Goal: Transaction & Acquisition: Purchase product/service

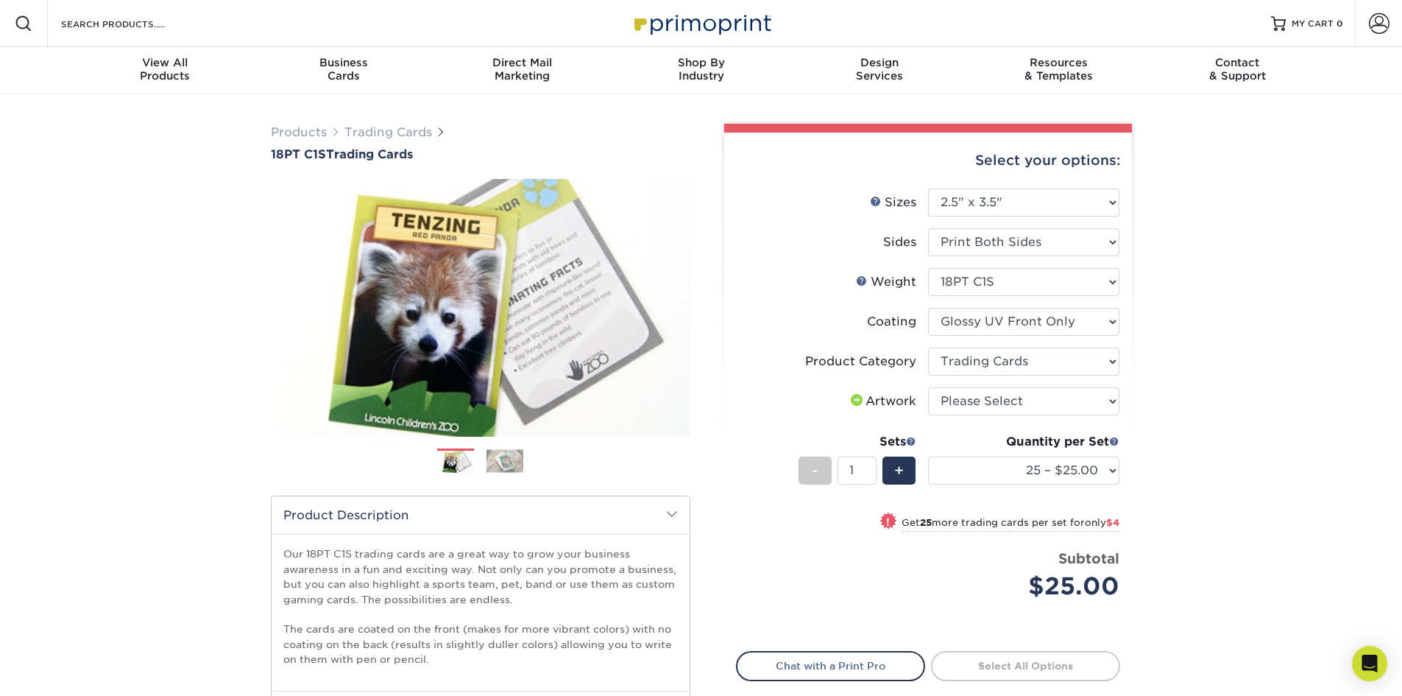
select select "2.50x3.50"
select select "c2f9bce9-36c2-409d-b101-c29d9d031e18"
click at [507, 460] on img at bounding box center [504, 460] width 37 height 23
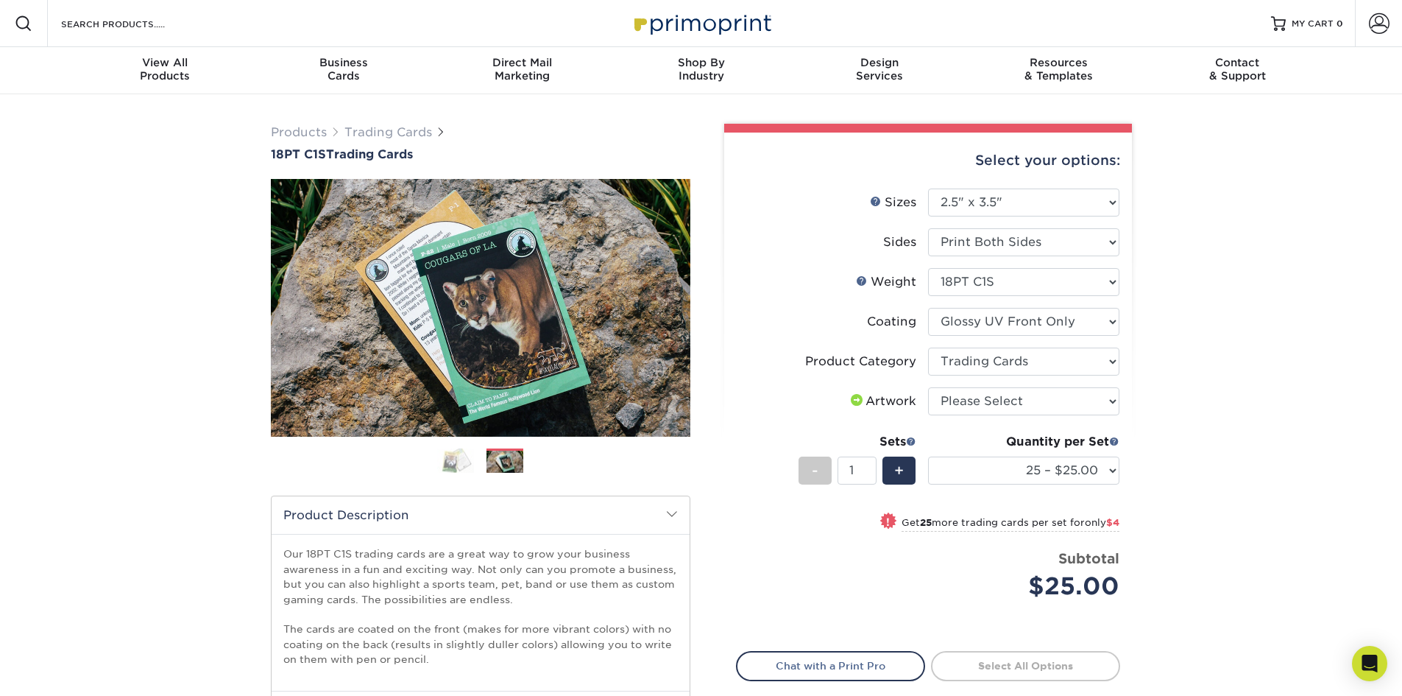
click at [464, 463] on img at bounding box center [455, 460] width 37 height 26
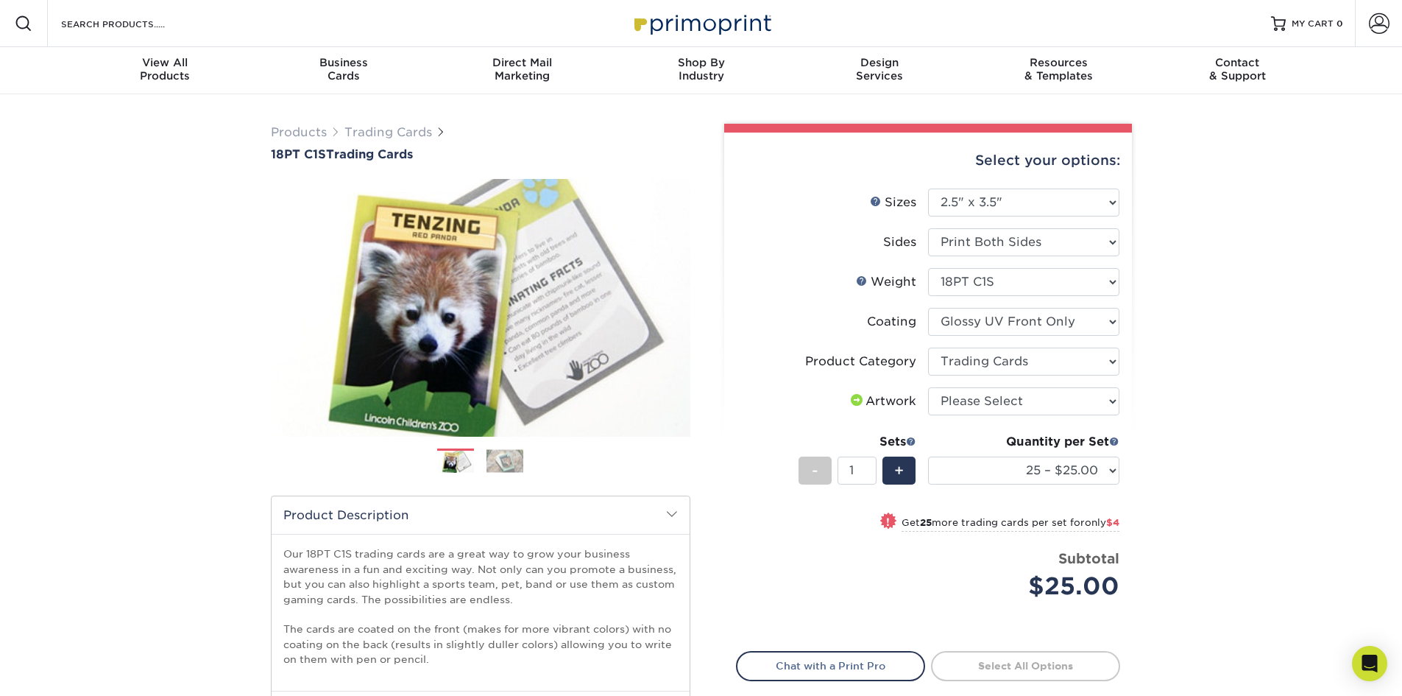
click at [520, 465] on img at bounding box center [504, 460] width 37 height 23
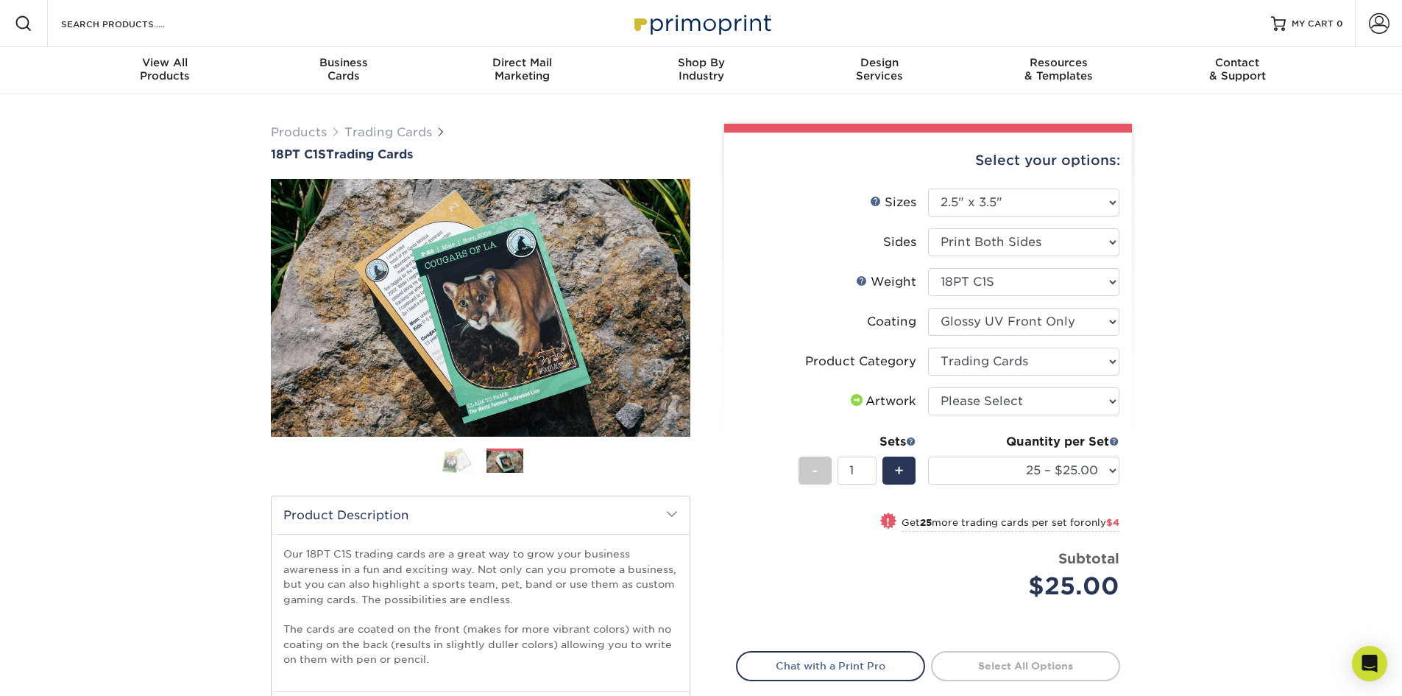
click at [470, 466] on img at bounding box center [455, 460] width 37 height 26
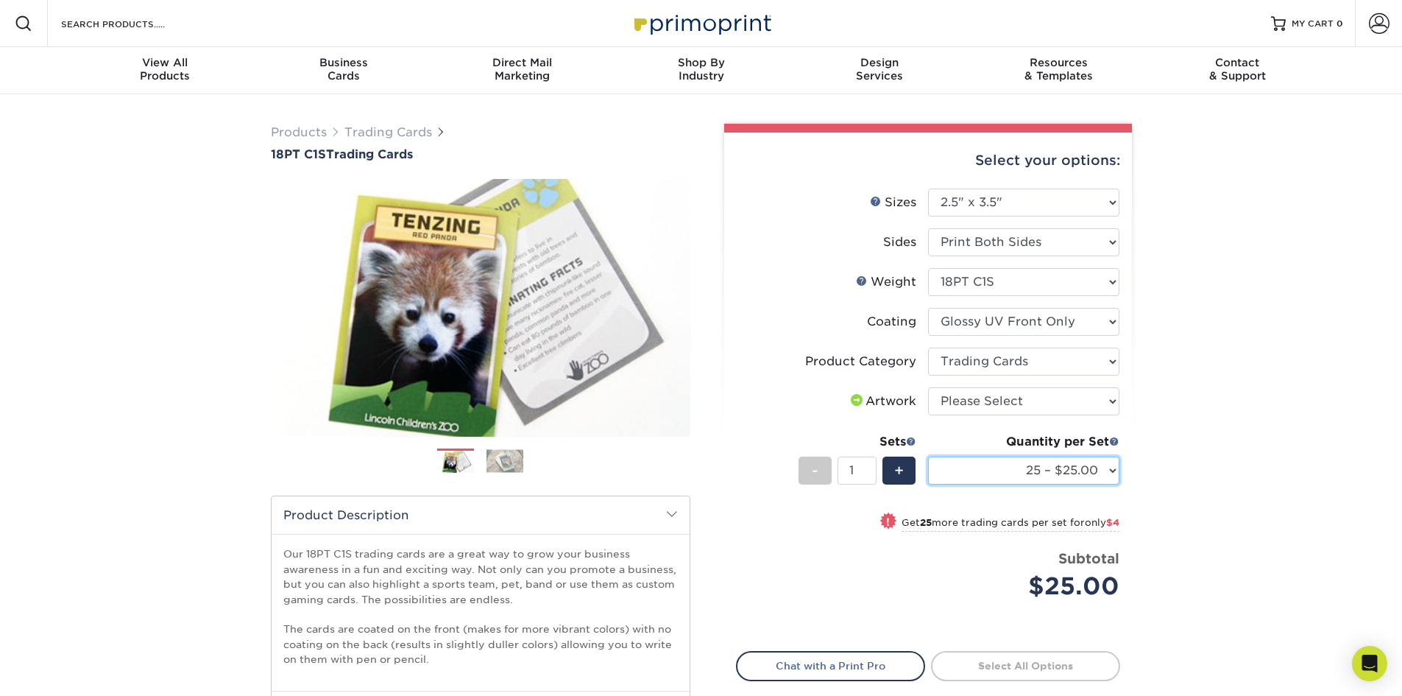
click at [1107, 472] on select "25 – $25.00 50 – $29.00 75 – $37.00 100 – $41.00 250 – $48.00 500 – $58.00 1000…" at bounding box center [1023, 470] width 191 height 28
click at [1047, 404] on select "Please Select I will upload files I need a design - $100" at bounding box center [1023, 401] width 191 height 28
select select "upload"
click at [928, 387] on select "Please Select I will upload files I need a design - $100" at bounding box center [1023, 401] width 191 height 28
click at [1100, 464] on select "25 – $25.00 50 – $29.00 75 – $37.00 100 – $41.00 250 – $48.00 500 – $58.00 1000…" at bounding box center [1023, 470] width 191 height 28
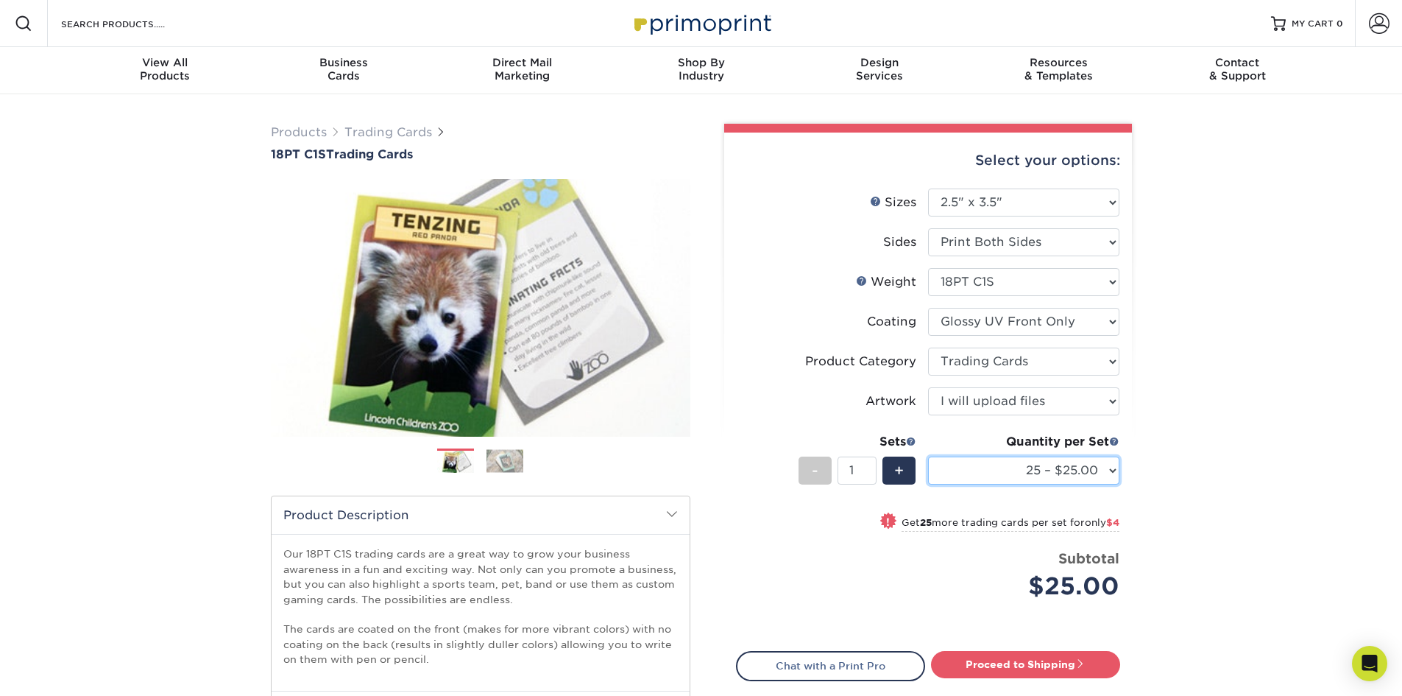
select select "250 – $48.00"
click at [928, 456] on select "25 – $25.00 50 – $29.00 75 – $37.00 100 – $41.00 250 – $48.00 500 – $58.00 1000…" at bounding box center [1023, 470] width 191 height 28
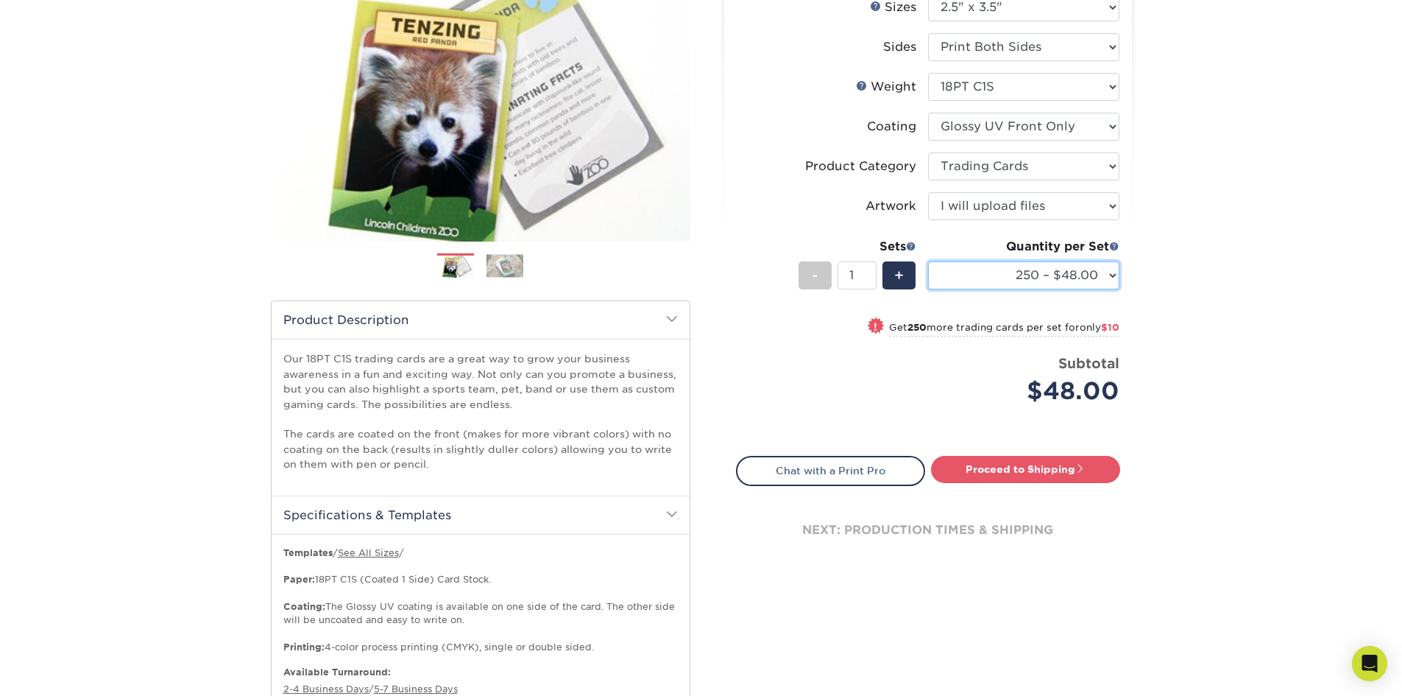
scroll to position [221, 0]
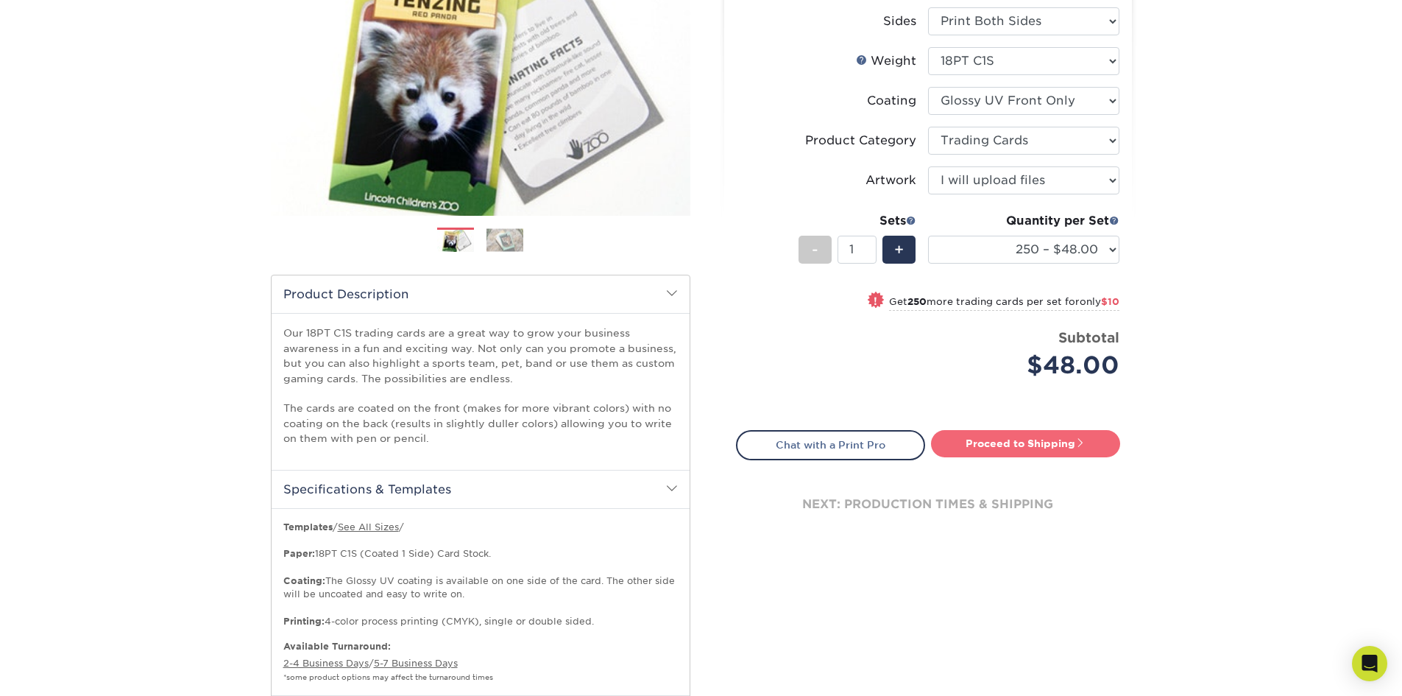
click at [1043, 438] on link "Proceed to Shipping" at bounding box center [1025, 443] width 189 height 26
type input "Set 1"
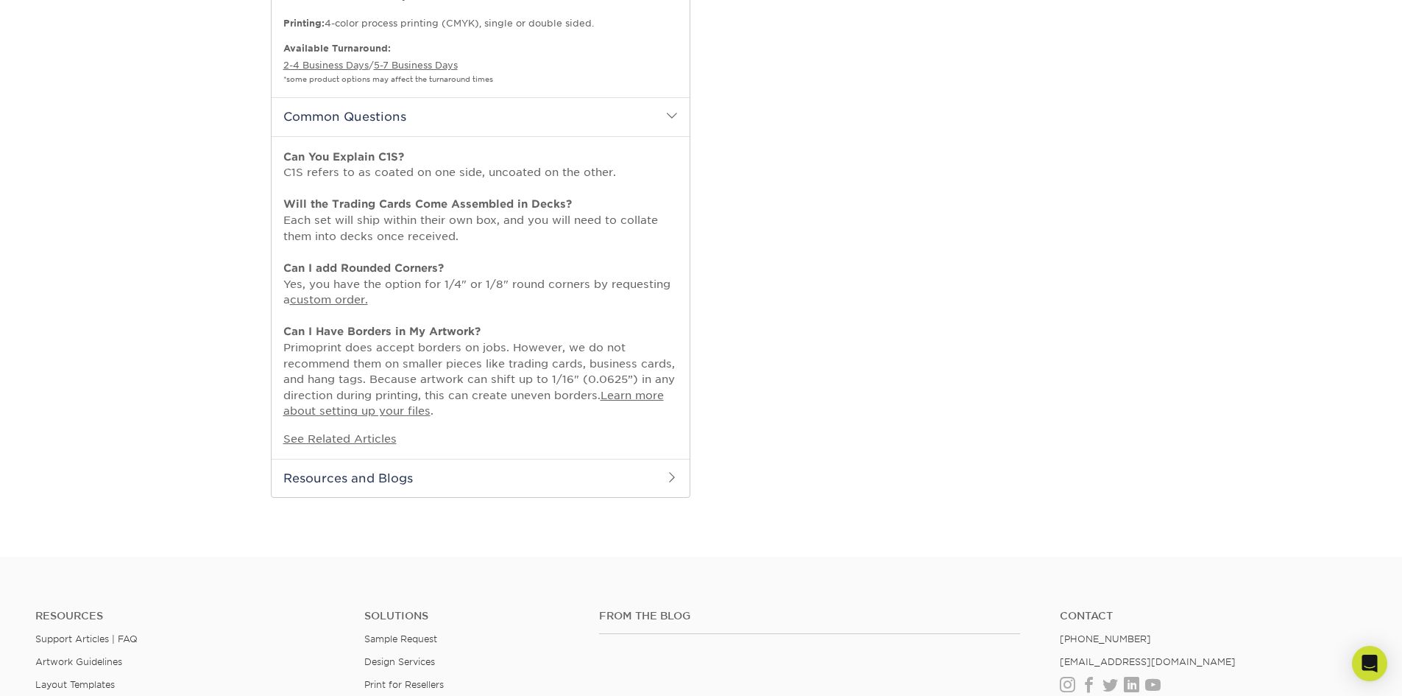
select select "f7cdf0bb-4f0d-4a12-bfed-4ea69d747644"
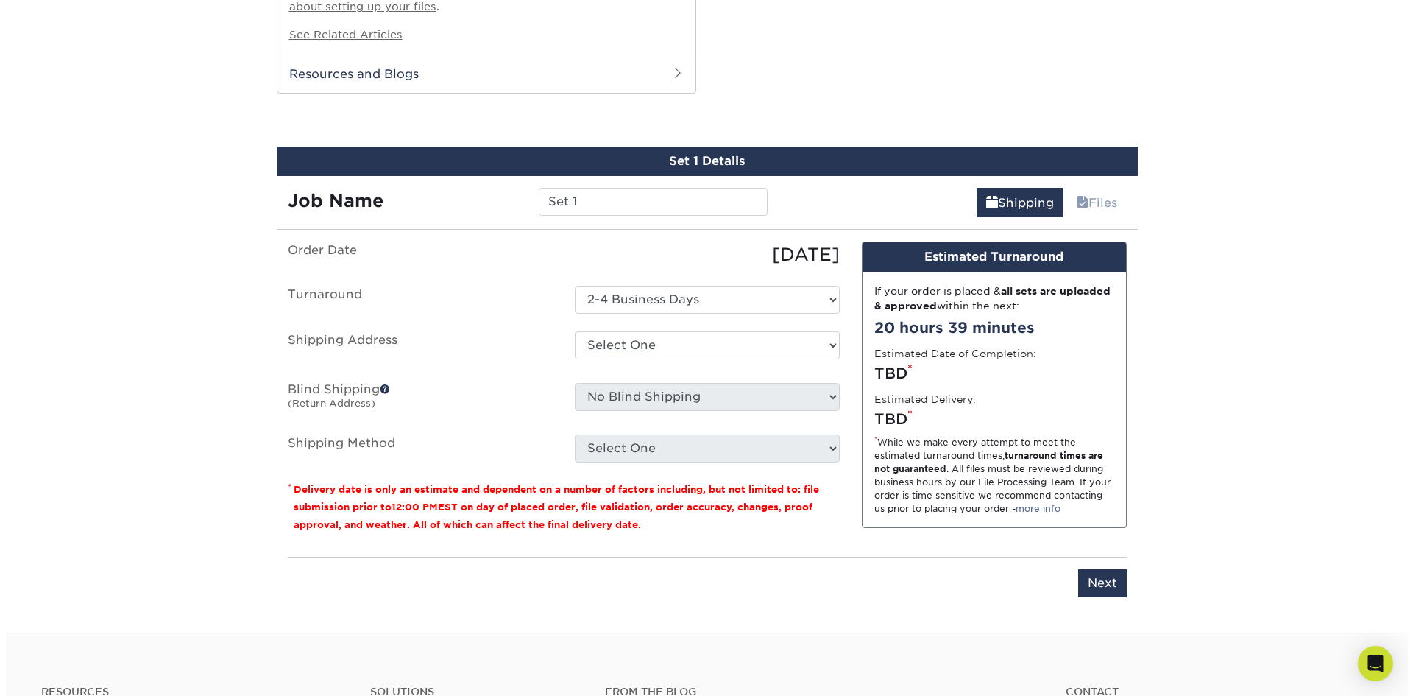
scroll to position [1244, 0]
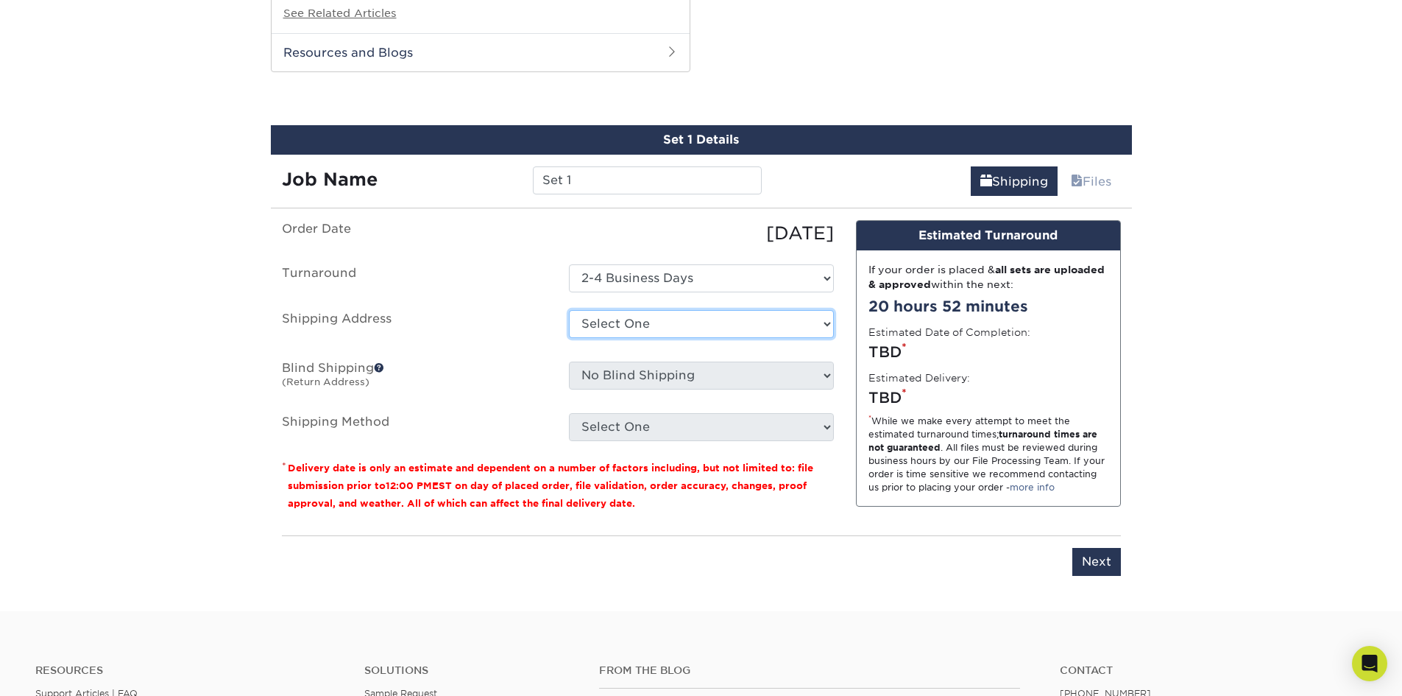
click at [631, 327] on select "Select One + Add New Address - Login" at bounding box center [701, 324] width 265 height 28
select select "newaddress"
click at [569, 310] on select "Select One + Add New Address - Login" at bounding box center [701, 324] width 265 height 28
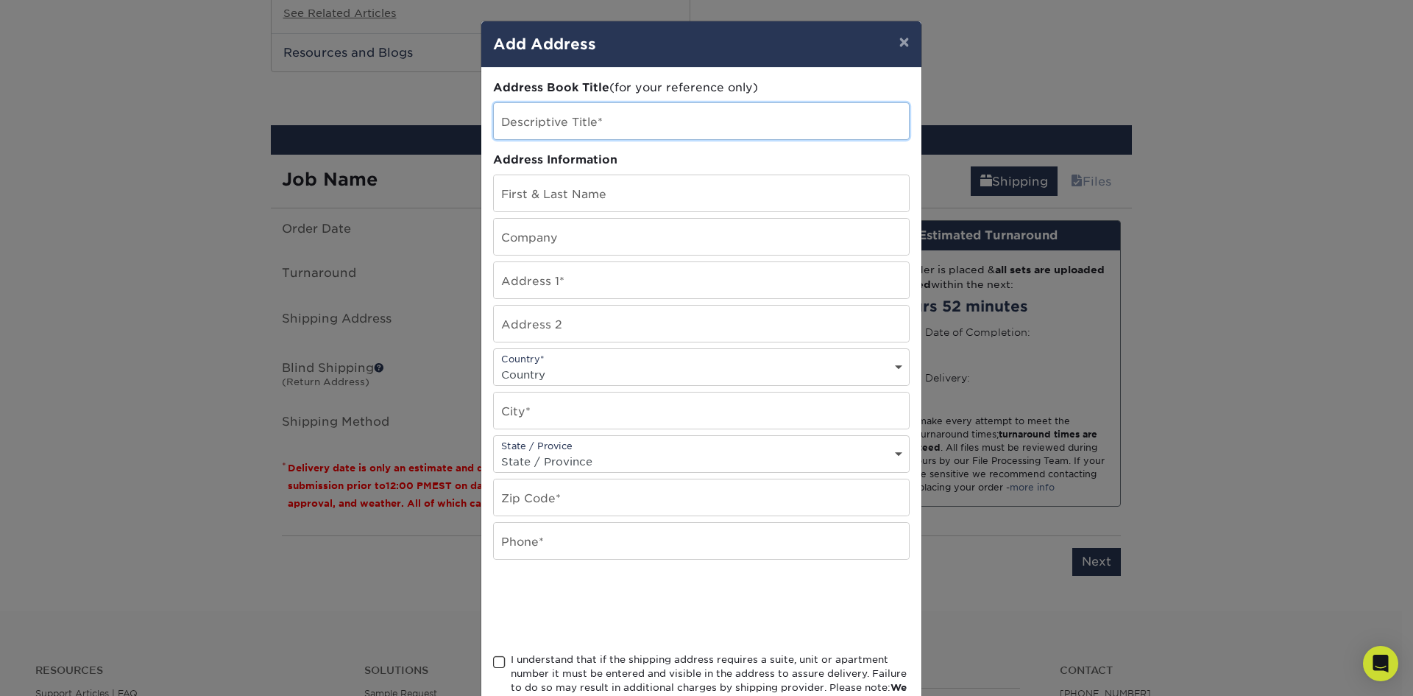
click at [557, 128] on input "text" at bounding box center [701, 121] width 415 height 36
type input "o"
type input "Oak Grove Assembly"
click at [564, 208] on input "text" at bounding box center [701, 193] width 415 height 36
drag, startPoint x: 601, startPoint y: 199, endPoint x: 483, endPoint y: 199, distance: 117.8
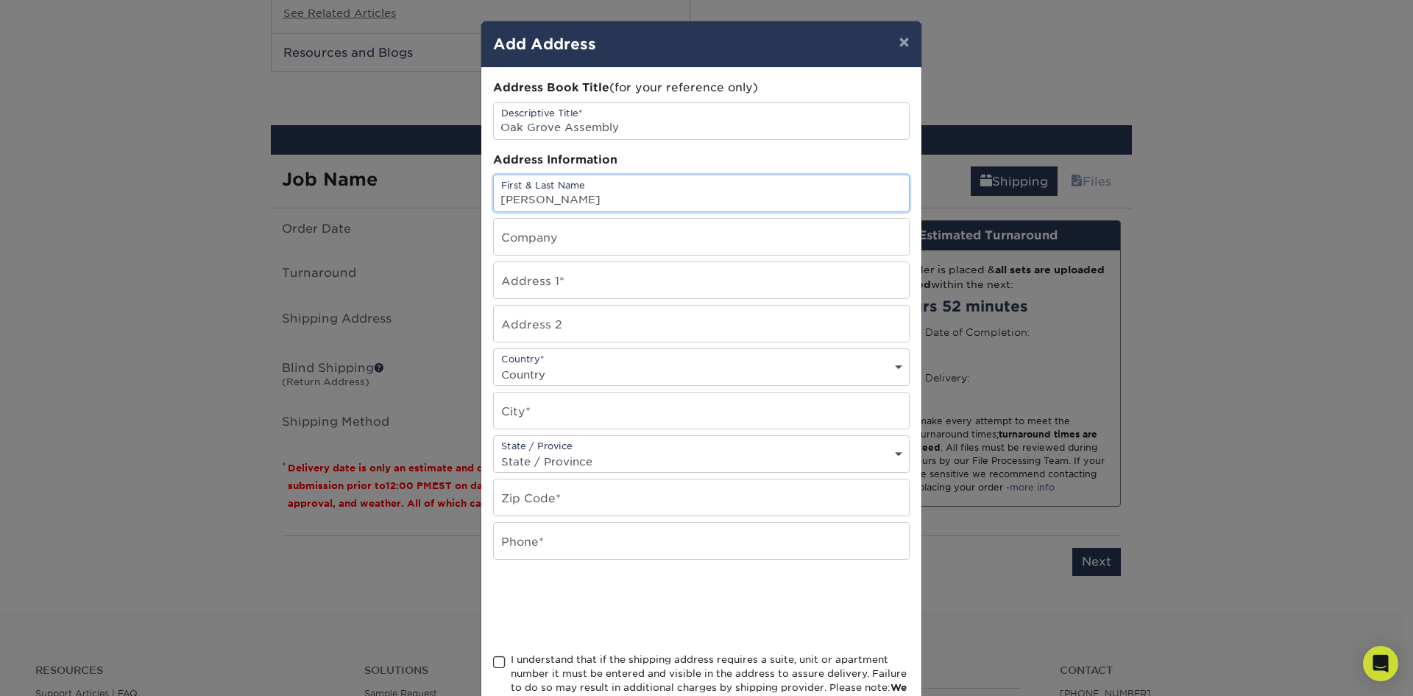
click at [483, 199] on div "Address Book Title (for your reference only) Descriptive Title* Oak Grove Assem…" at bounding box center [701, 397] width 440 height 659
drag, startPoint x: 579, startPoint y: 198, endPoint x: 496, endPoint y: 200, distance: 83.2
click at [496, 200] on input "Melissa Morein" at bounding box center [701, 193] width 415 height 36
type input "[PERSON_NAME]"
click at [551, 240] on input "text" at bounding box center [701, 237] width 415 height 36
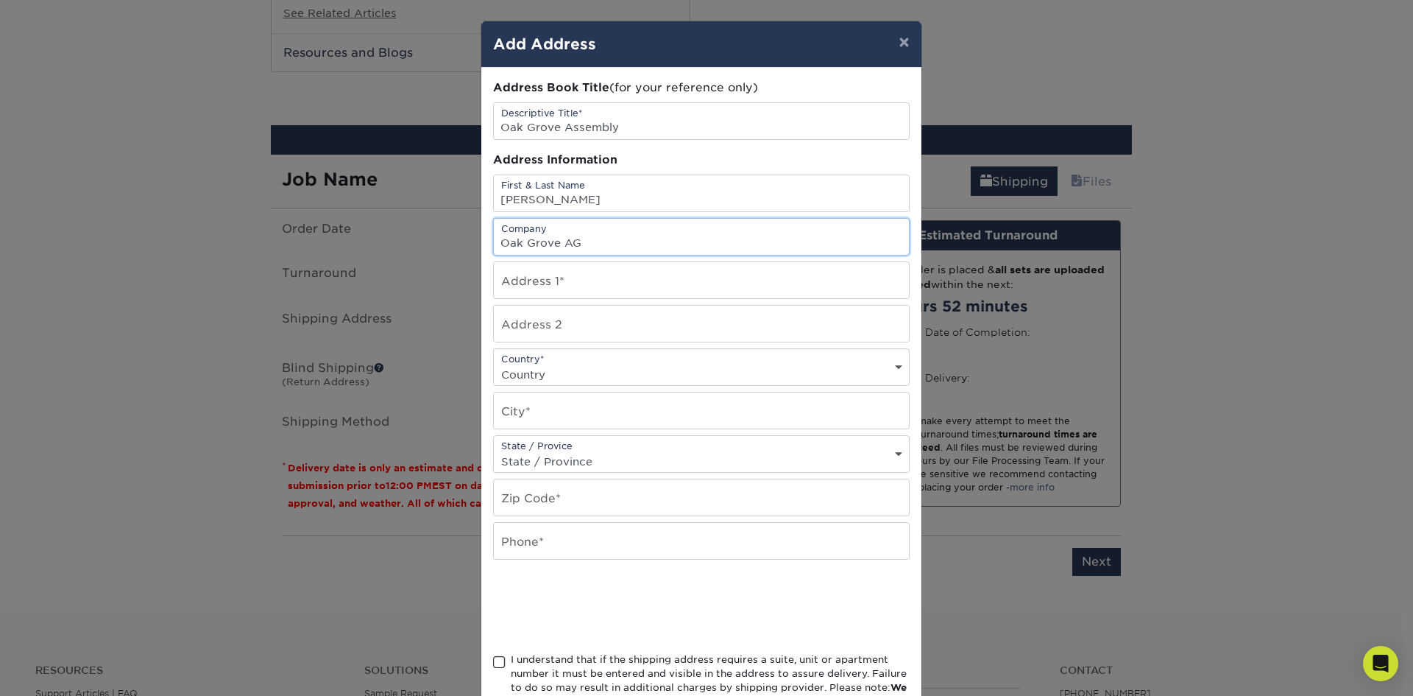
type input "Oak Grove AG"
click at [529, 284] on input "text" at bounding box center [701, 280] width 415 height 36
type input "1320 S. Oak Grove Avenue"
click at [540, 364] on select "Country United States Canada ----------------------------- Afghanistan Albania …" at bounding box center [701, 374] width 415 height 21
select select "US"
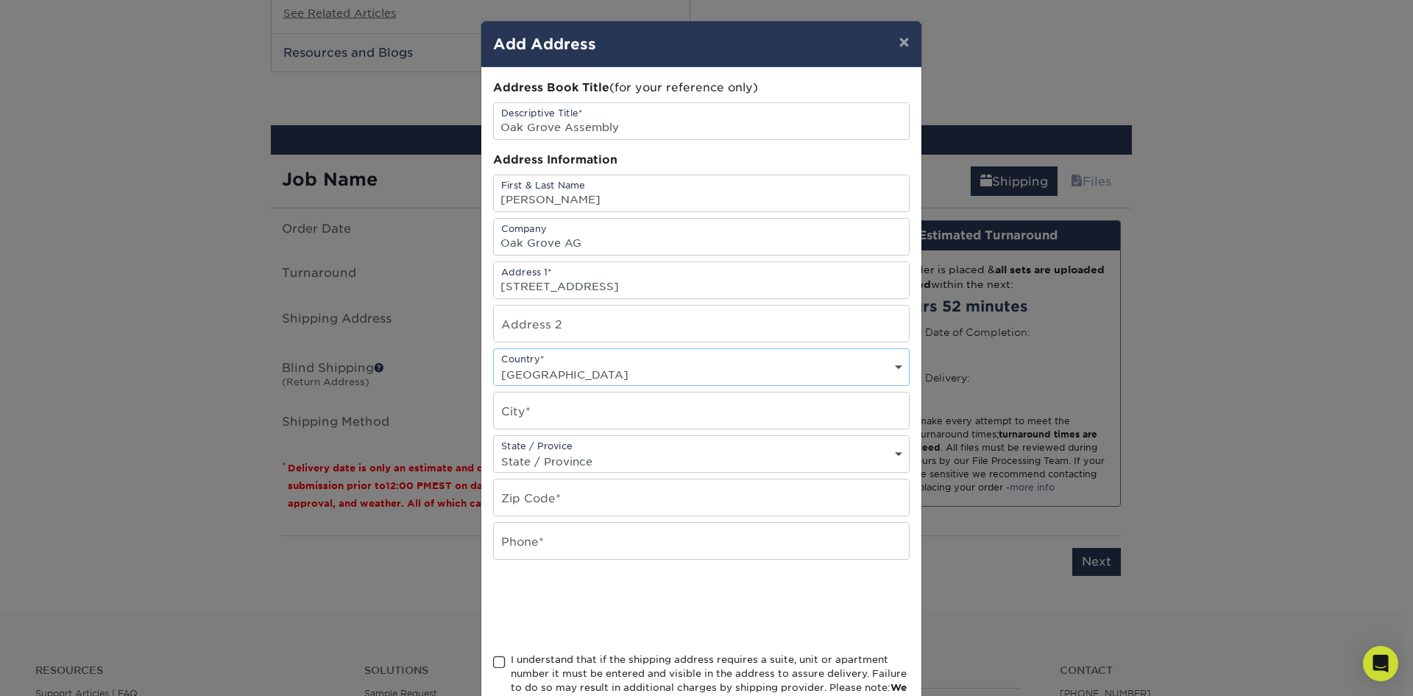
click at [494, 364] on select "Country United States Canada ----------------------------- Afghanistan Albania …" at bounding box center [701, 374] width 415 height 21
click at [562, 405] on input "text" at bounding box center [701, 410] width 415 height 36
type input "Springfield"
select select "MO"
type input "65804"
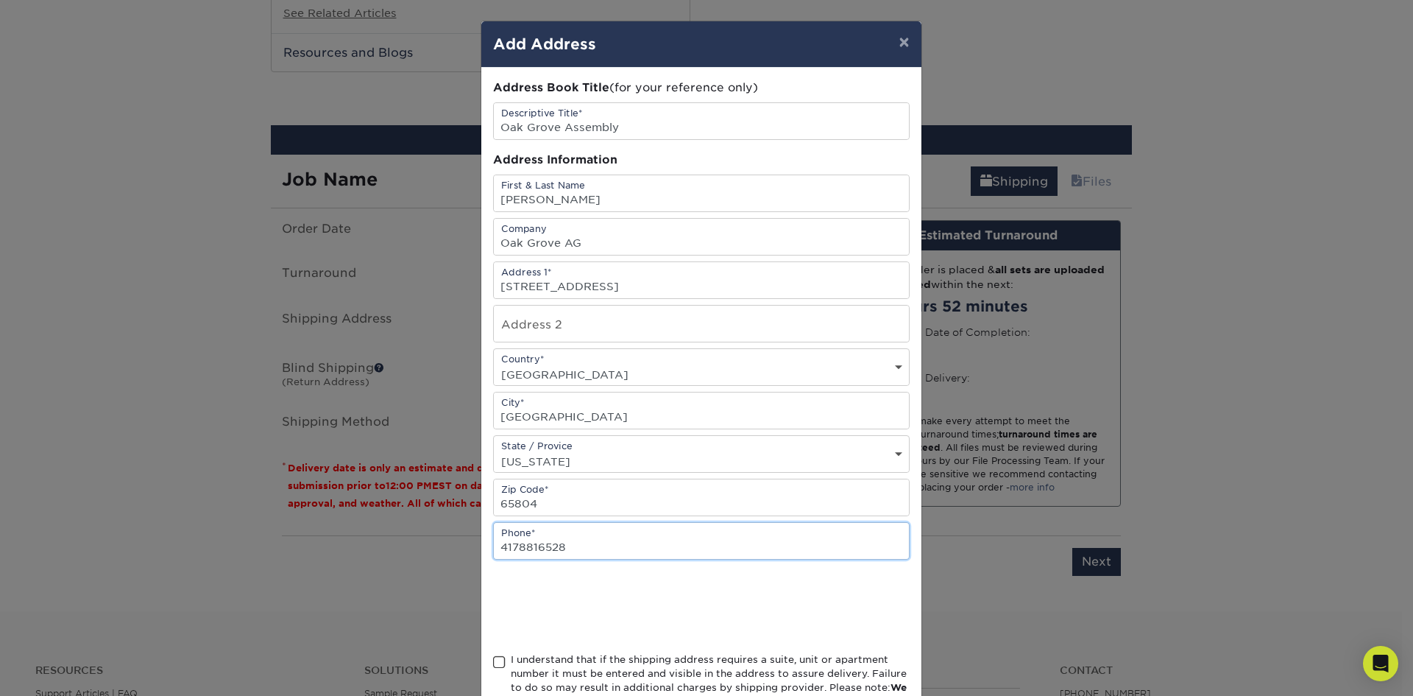
type input "4178816528"
click at [496, 663] on span at bounding box center [499, 662] width 13 height 14
click at [0, 0] on input "I understand that if the shipping address requires a suite, unit or apartment n…" at bounding box center [0, 0] width 0 height 0
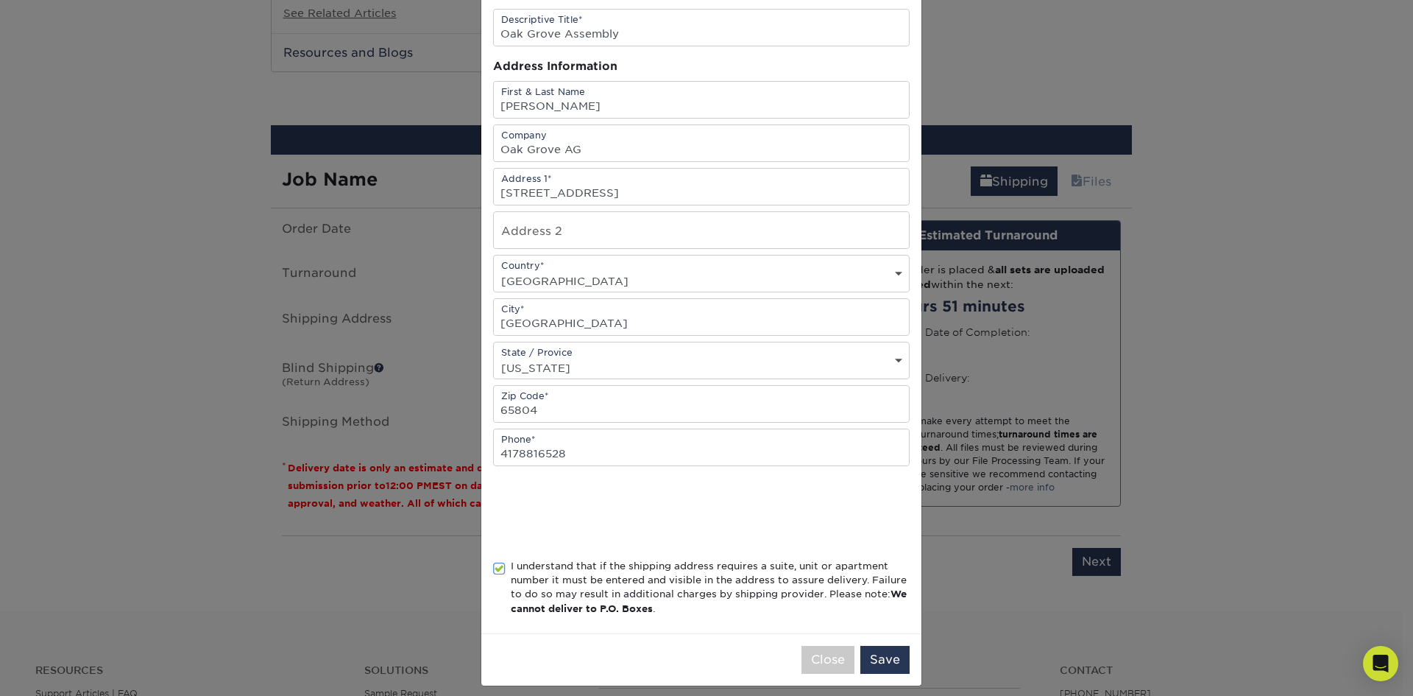
scroll to position [105, 0]
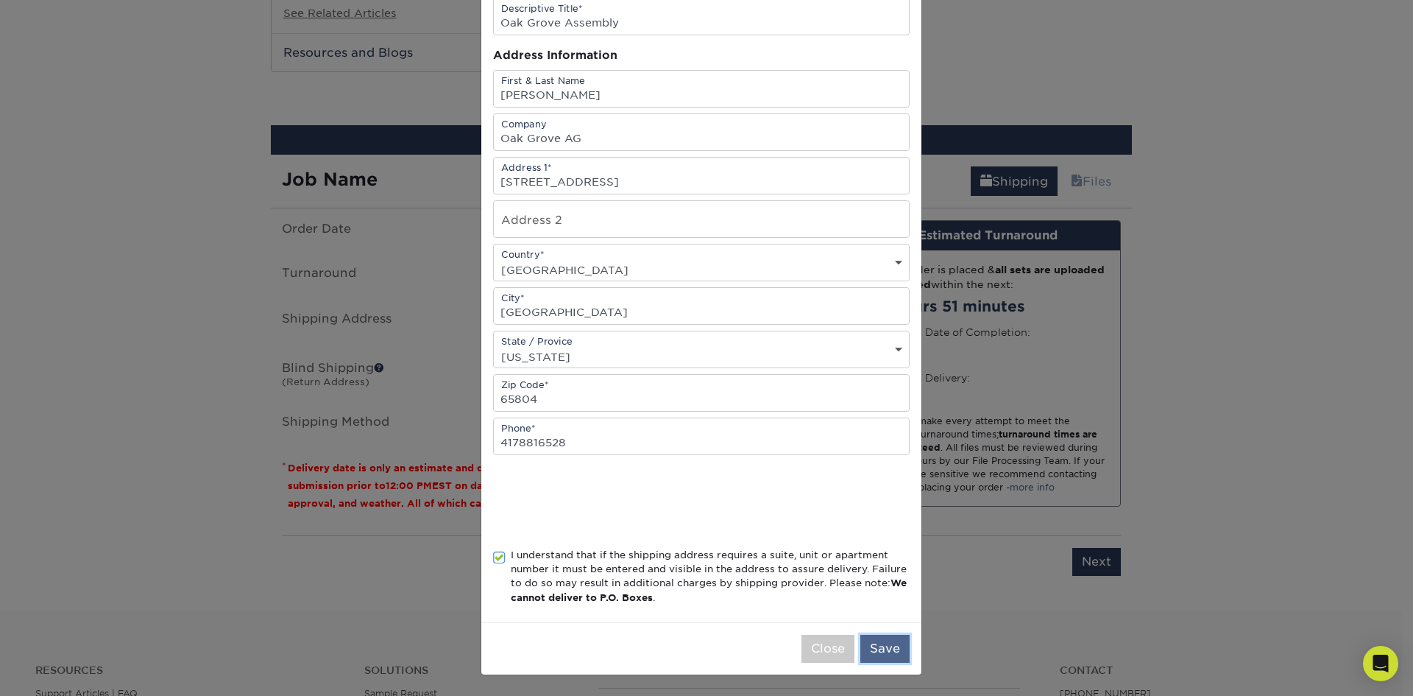
click at [882, 645] on button "Save" at bounding box center [884, 648] width 49 height 28
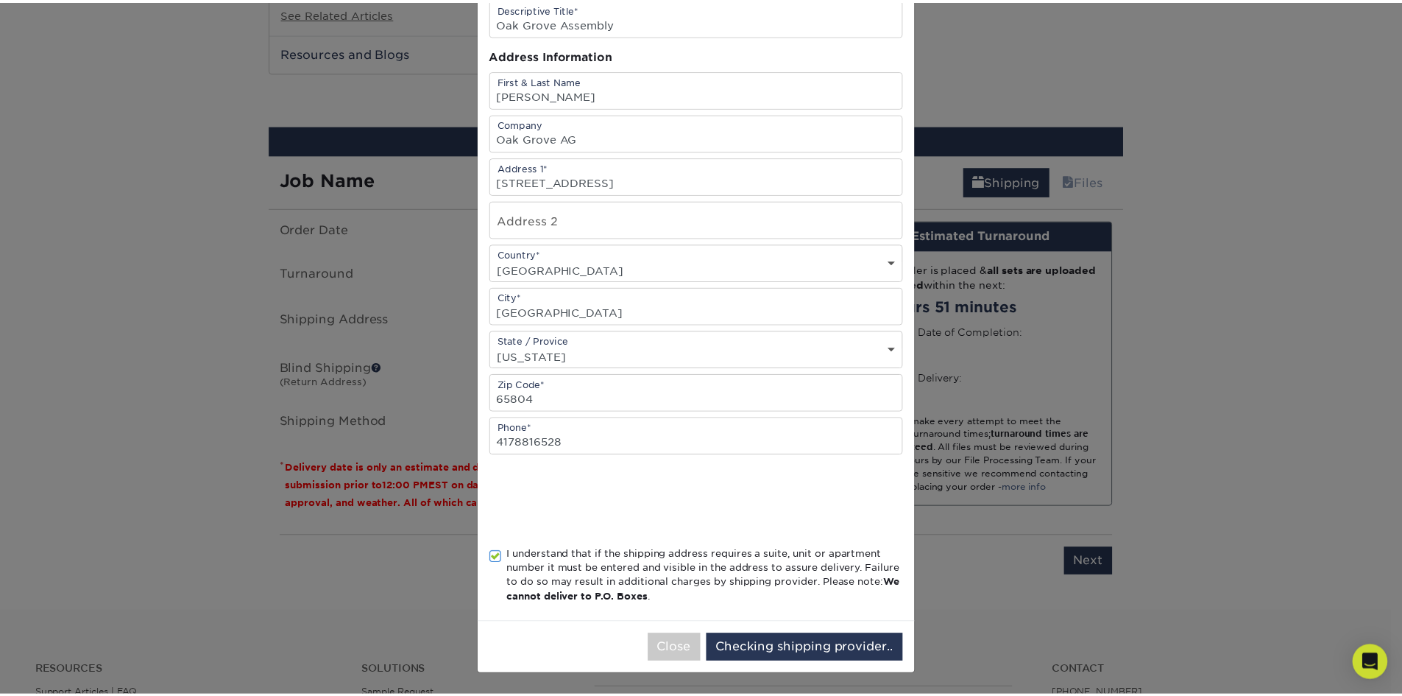
scroll to position [0, 0]
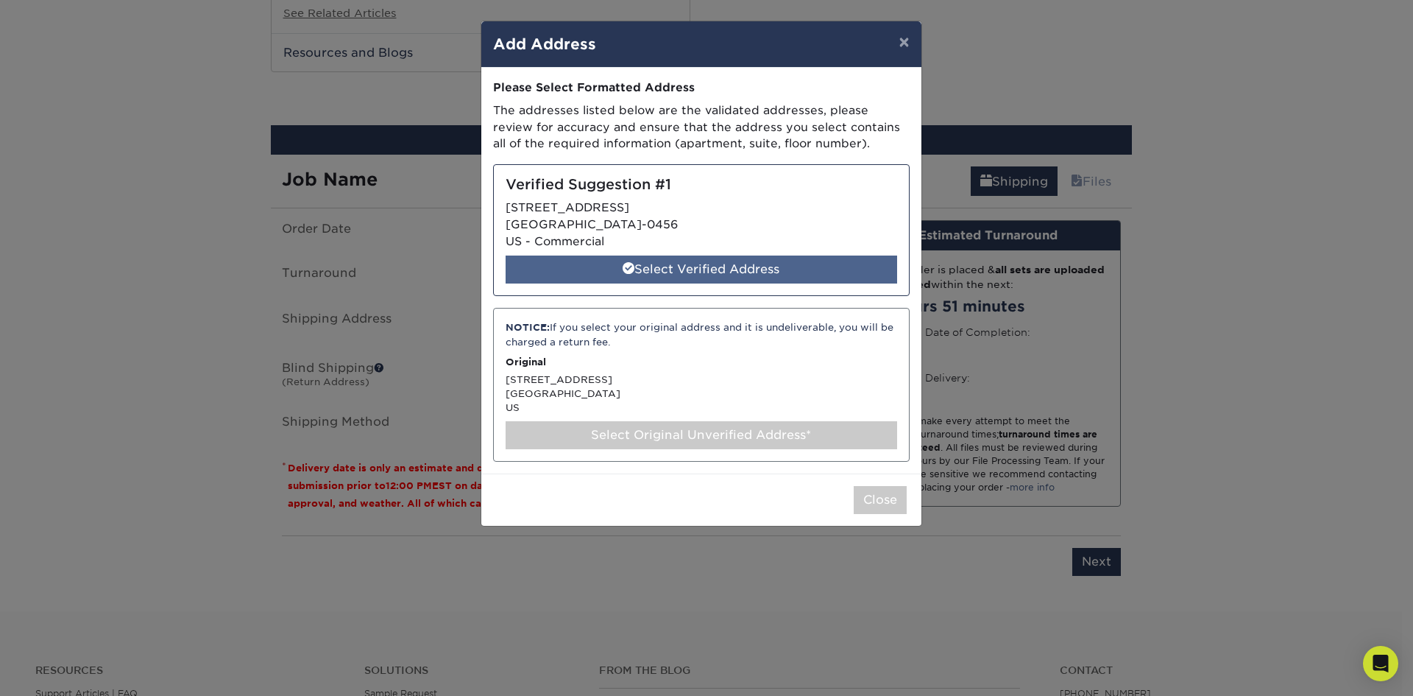
click at [699, 267] on div "Select Verified Address" at bounding box center [702, 269] width 392 height 28
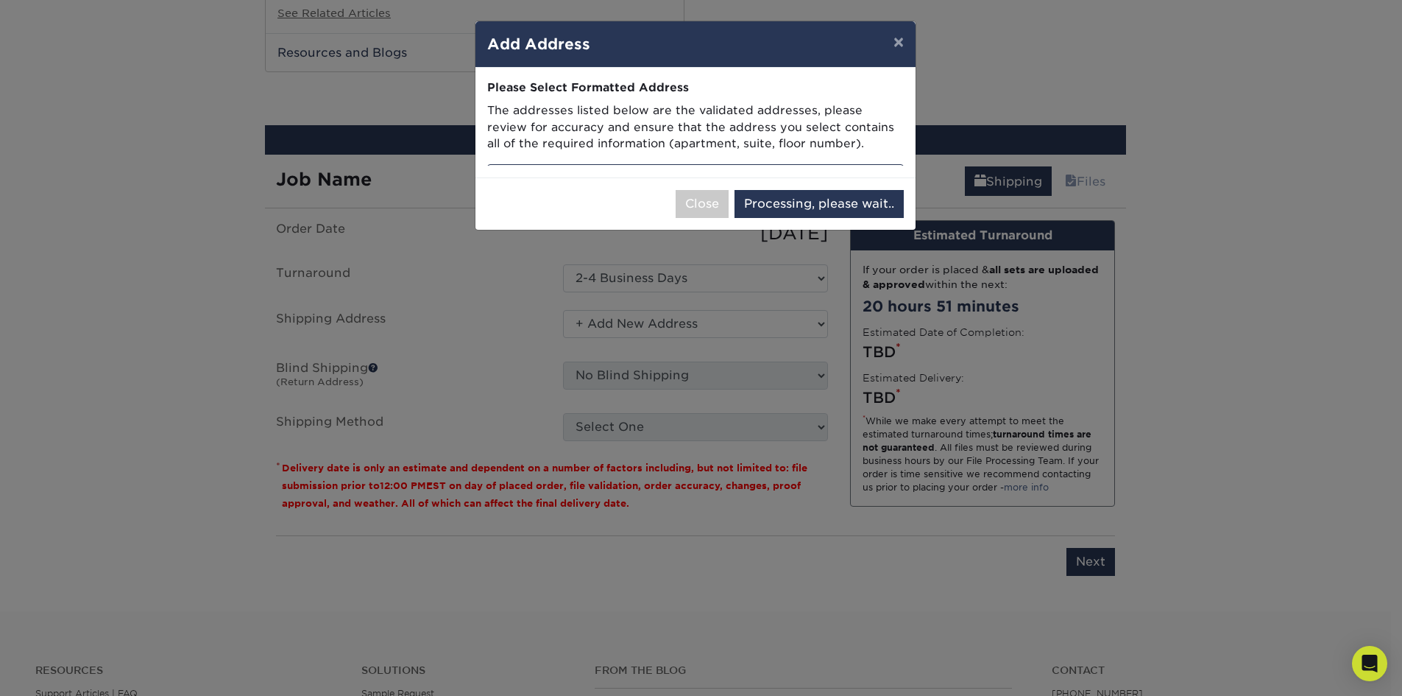
select select "285090"
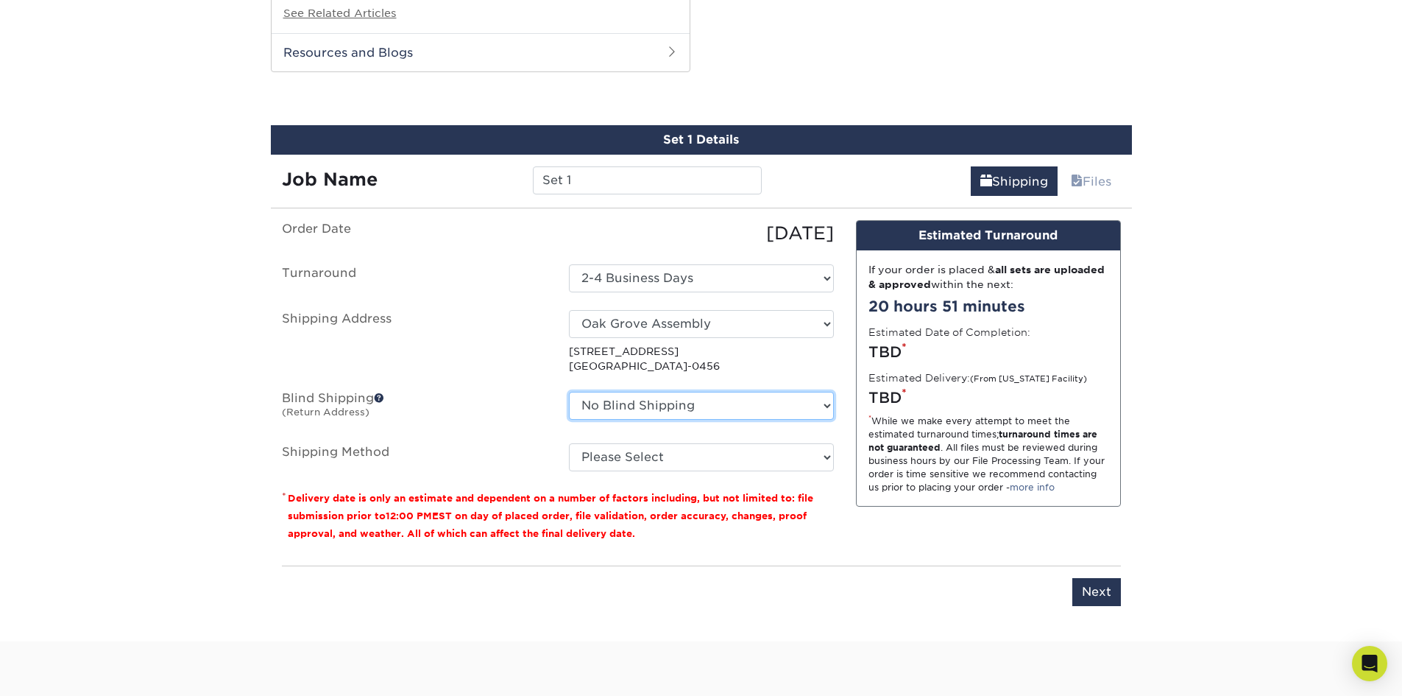
click at [705, 411] on select "No Blind Shipping + Add New Address" at bounding box center [701, 406] width 265 height 28
click at [569, 392] on select "No Blind Shipping + Add New Address" at bounding box center [701, 406] width 265 height 28
click at [648, 458] on select "Please Select Ground Shipping (+$16.21) 3 Day Shipping Service (+$20.00) 2 Day …" at bounding box center [701, 457] width 265 height 28
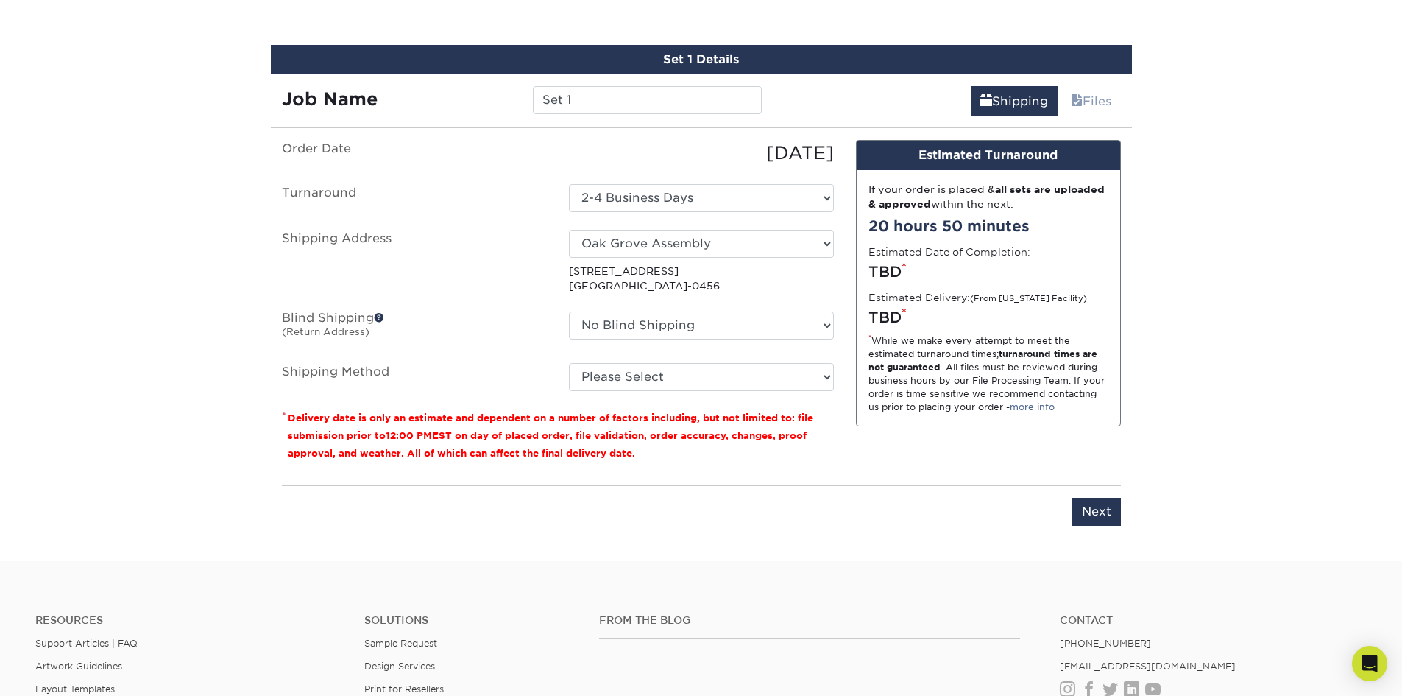
scroll to position [1325, 0]
click at [662, 372] on select "Please Select Ground Shipping (+$16.21) 3 Day Shipping Service (+$20.00) 2 Day …" at bounding box center [701, 376] width 265 height 28
select select "12"
click at [569, 362] on select "Please Select Ground Shipping (+$16.21) 3 Day Shipping Service (+$20.00) 2 Day …" at bounding box center [701, 376] width 265 height 28
click at [1098, 509] on input "Next" at bounding box center [1096, 511] width 49 height 28
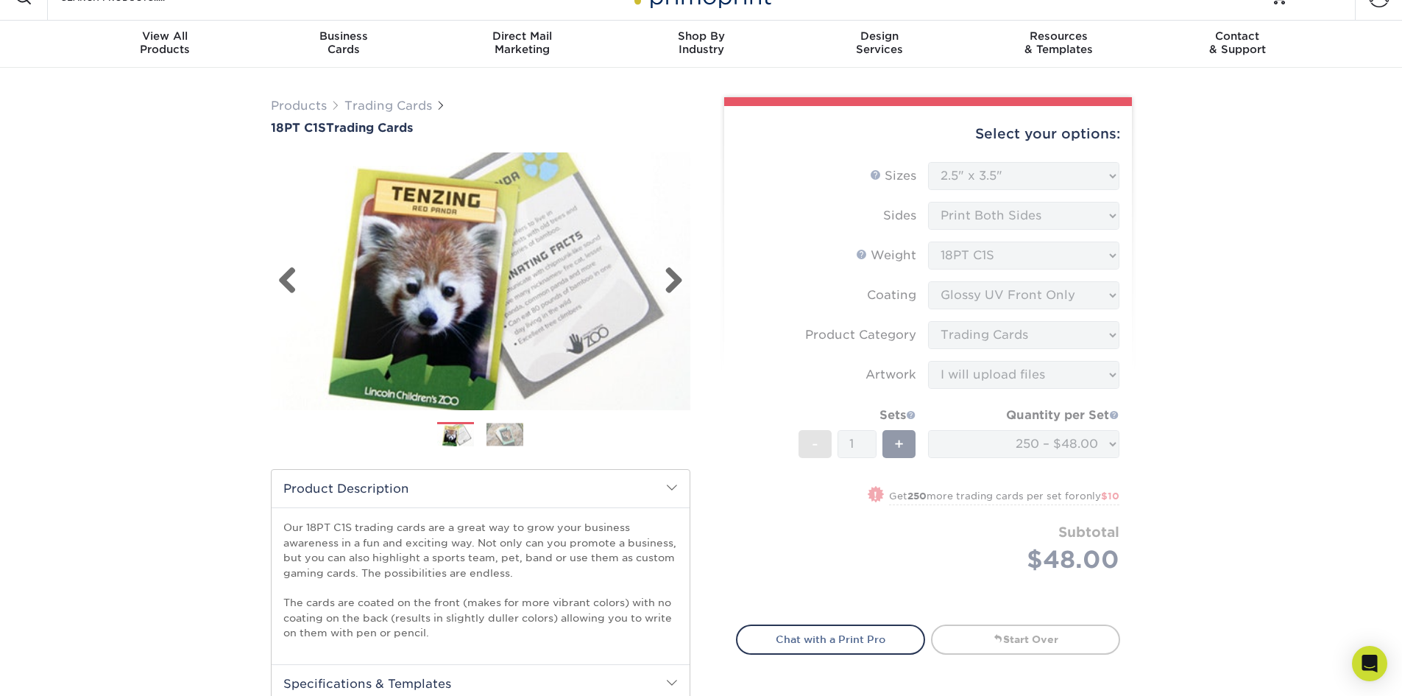
scroll to position [0, 0]
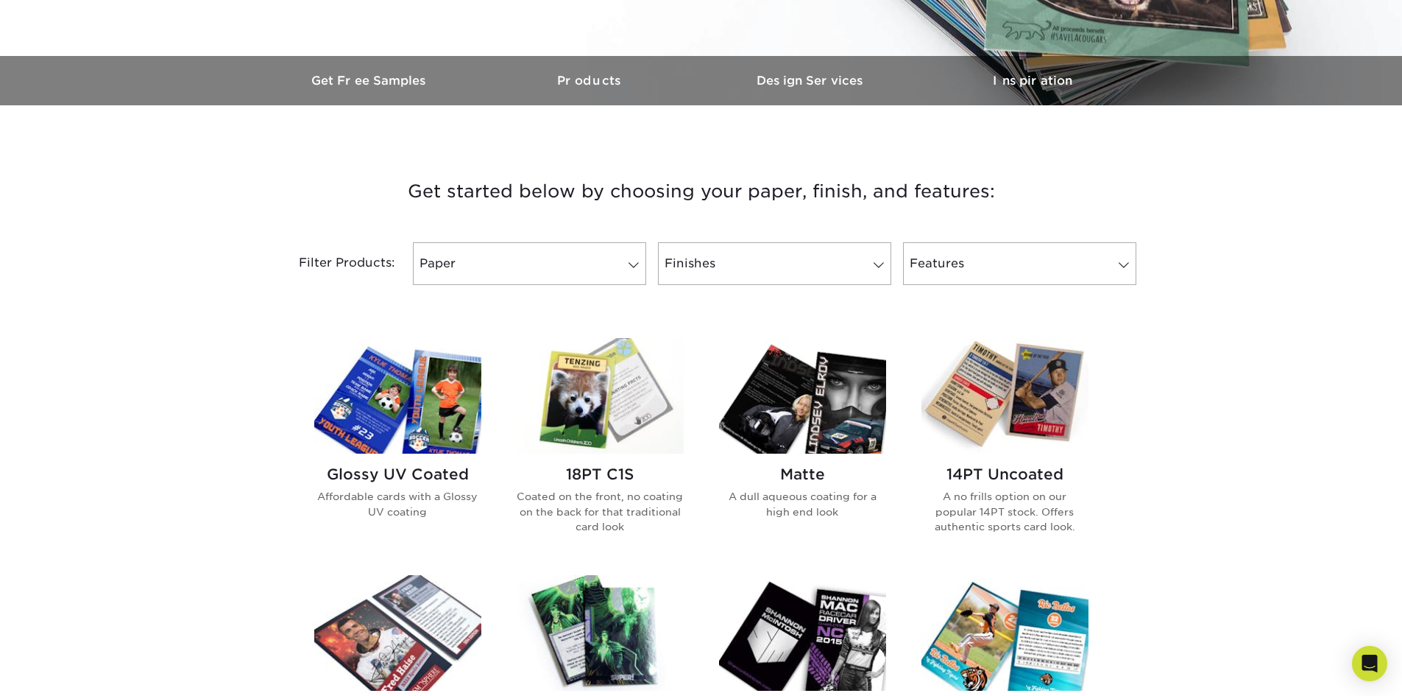
scroll to position [442, 0]
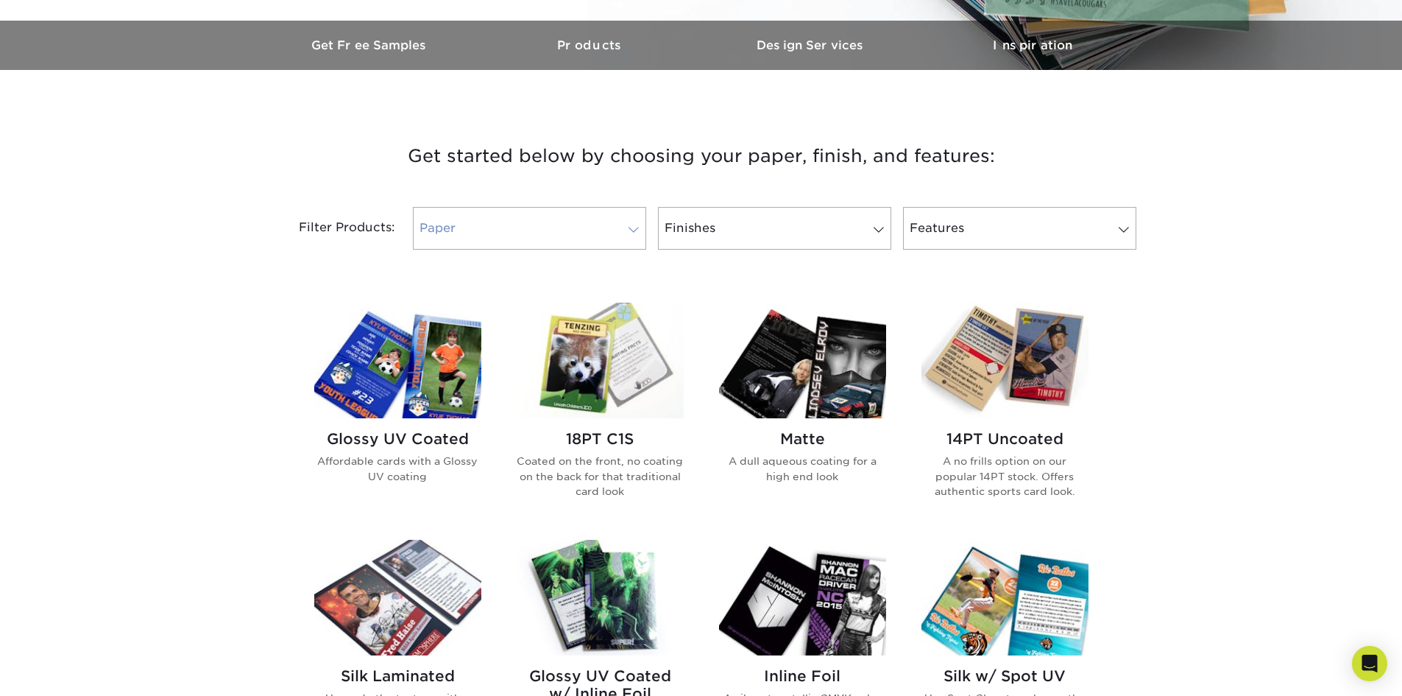
click at [555, 245] on link "Paper" at bounding box center [529, 228] width 233 height 43
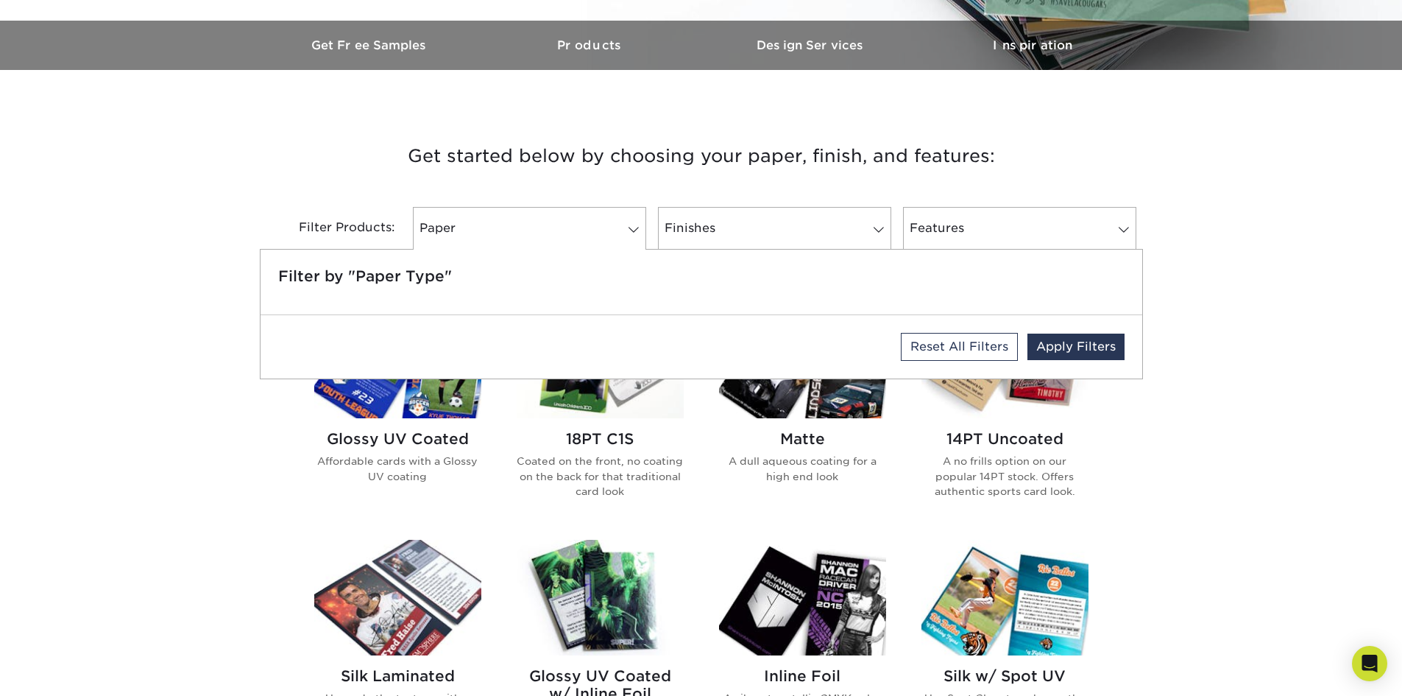
click at [1187, 317] on div "Get started below by choosing your paper, finish, and features: Filtered Matche…" at bounding box center [701, 654] width 1402 height 1098
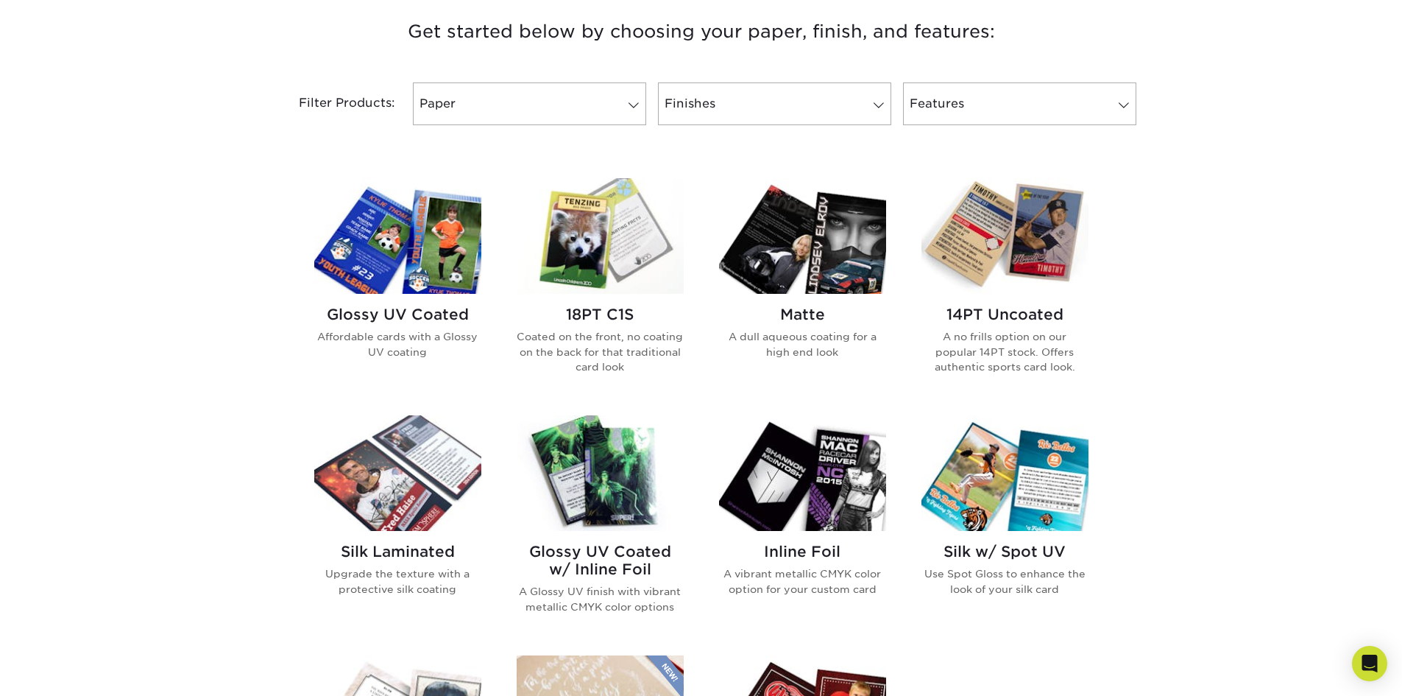
scroll to position [589, 0]
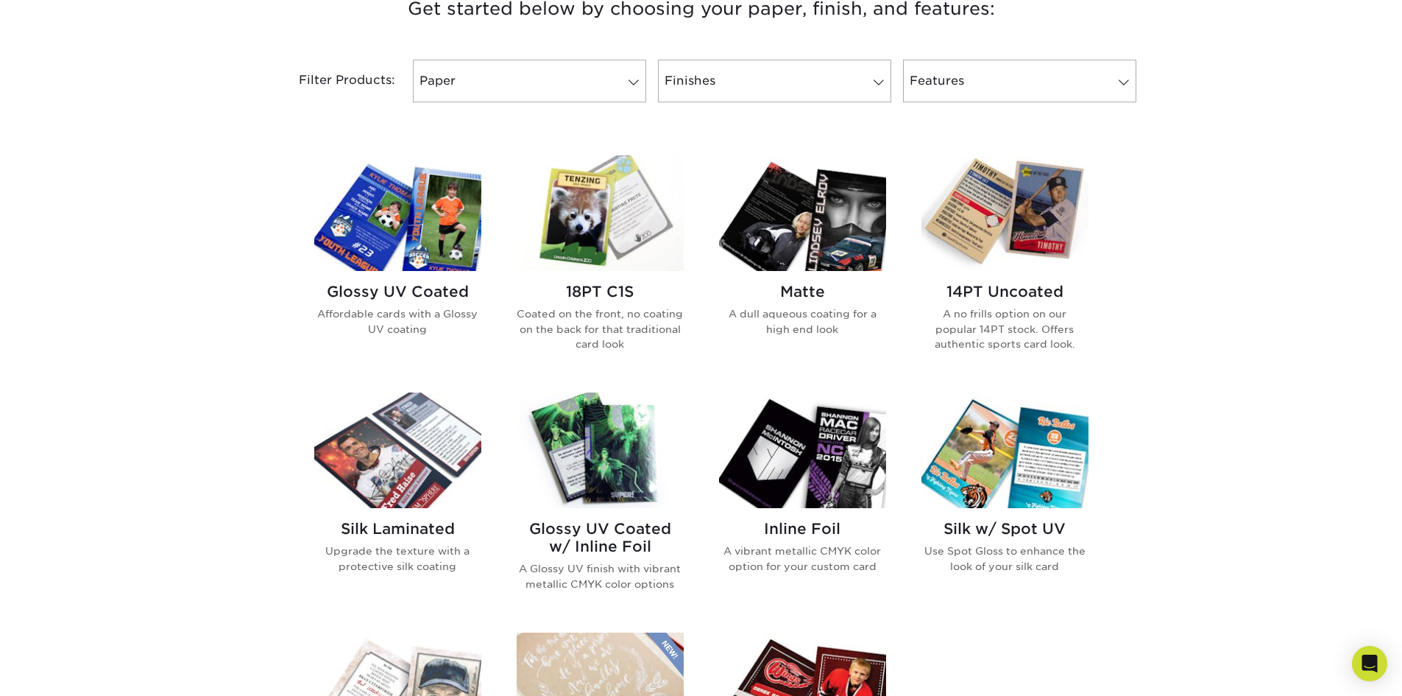
click at [605, 291] on h2 "18PT C1S" at bounding box center [600, 292] width 167 height 18
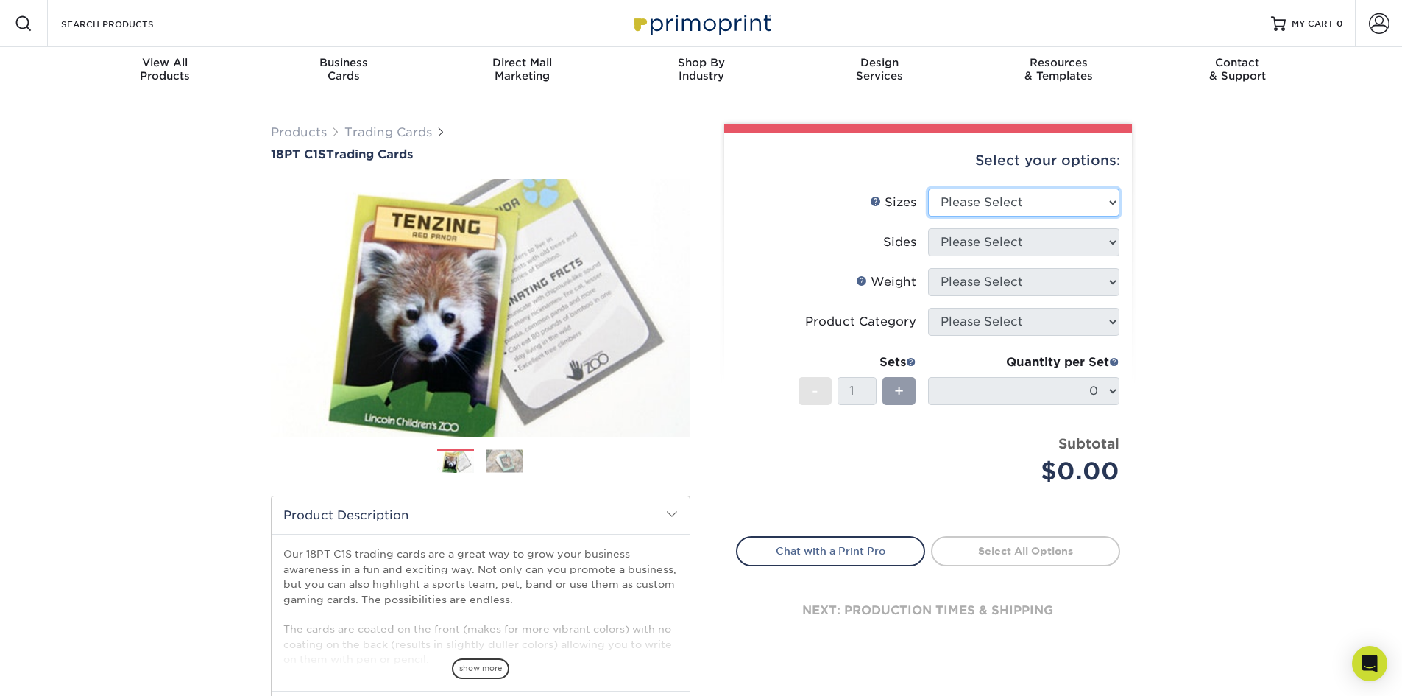
click at [983, 202] on select "Please Select 2.5" x 3.5"" at bounding box center [1023, 202] width 191 height 28
select select "2.50x3.50"
click at [928, 188] on select "Please Select 2.5" x 3.5"" at bounding box center [1023, 202] width 191 height 28
click at [988, 247] on select "Please Select Print Both Sides Print Front Only" at bounding box center [1023, 242] width 191 height 28
select select "13abbda7-1d64-4f25-8bb2-c179b224825d"
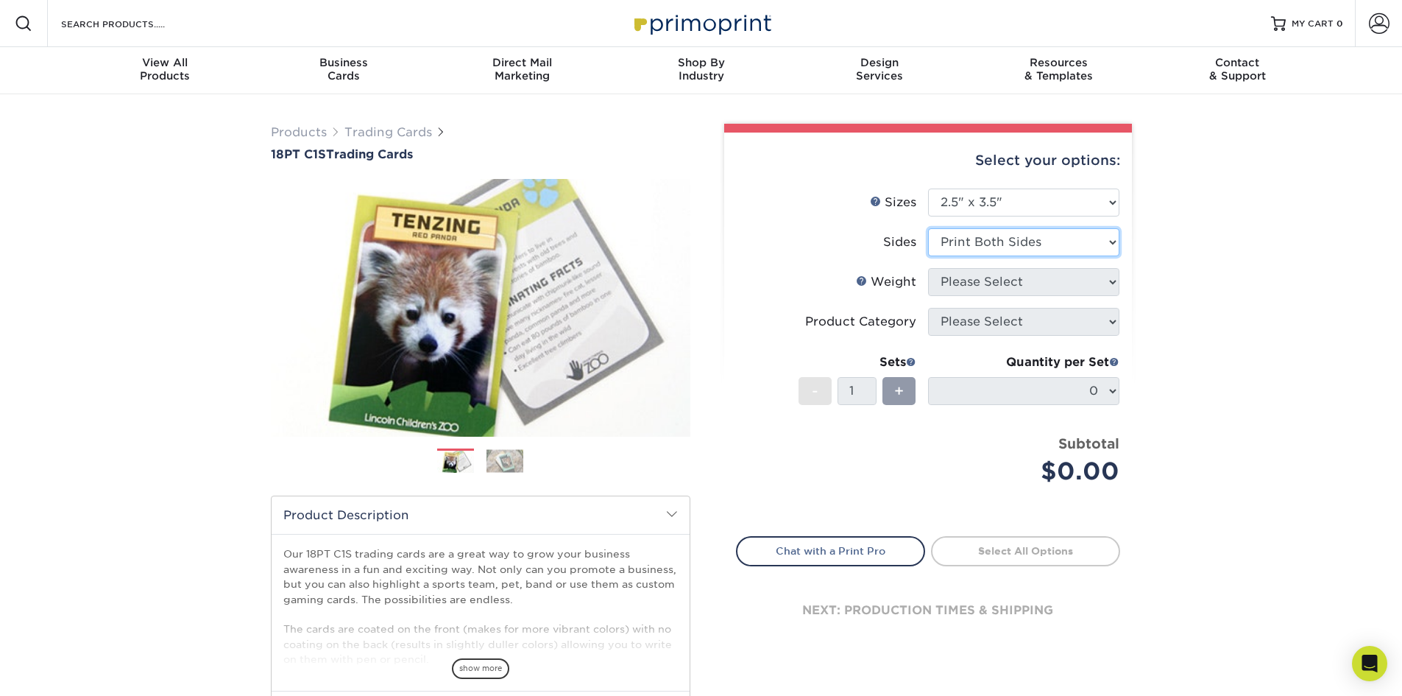
click at [928, 228] on select "Please Select Print Both Sides Print Front Only" at bounding box center [1023, 242] width 191 height 28
click at [996, 287] on select "Please Select 18PT C1S" at bounding box center [1023, 282] width 191 height 28
select select "18PTC1S"
click at [928, 268] on select "Please Select 18PT C1S" at bounding box center [1023, 282] width 191 height 28
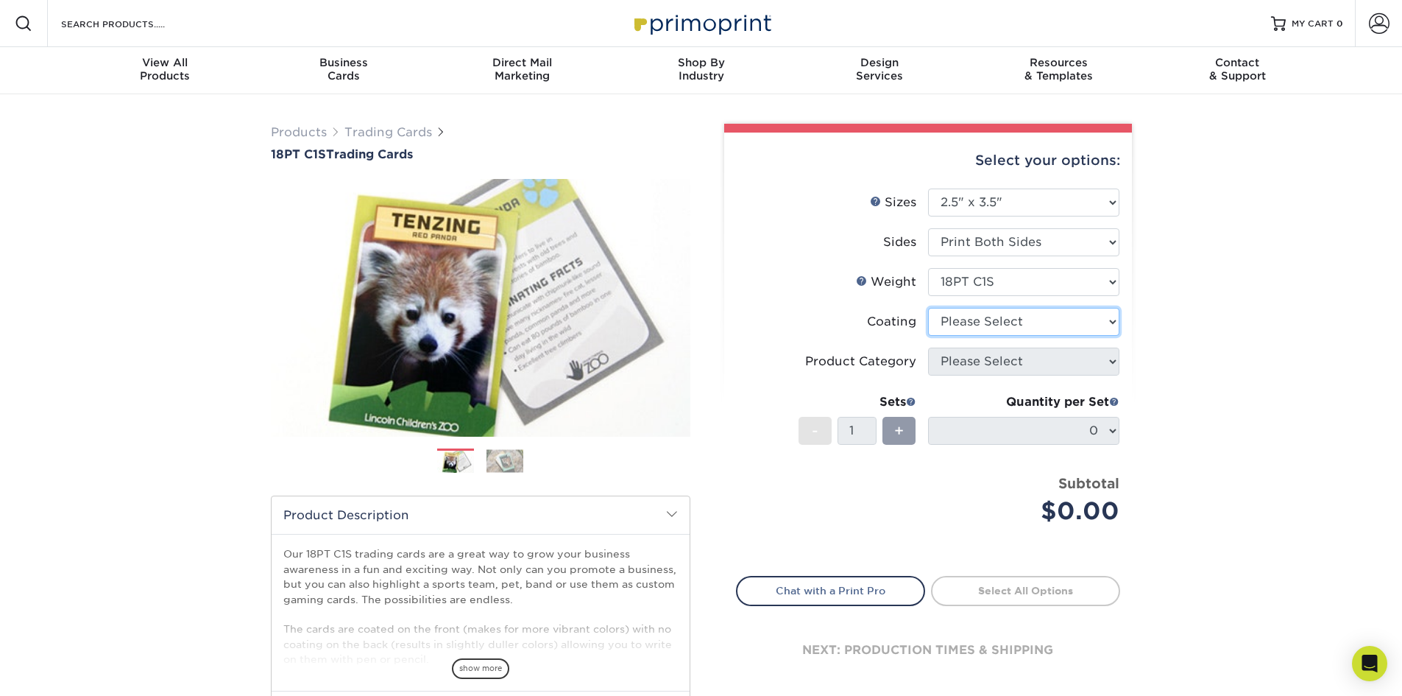
click at [949, 325] on select at bounding box center [1023, 322] width 191 height 28
select select "1e8116af-acfc-44b1-83dc-8181aa338834"
click at [928, 308] on select at bounding box center [1023, 322] width 191 height 28
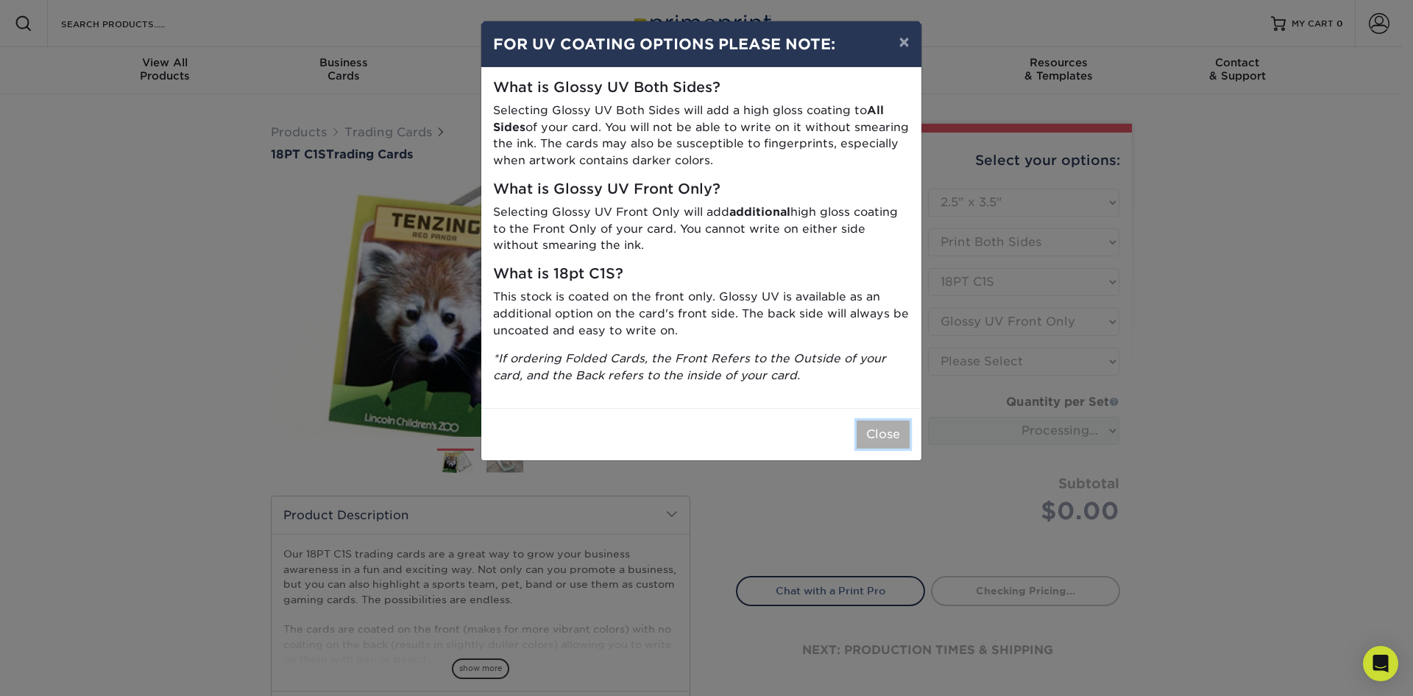
click at [888, 434] on button "Close" at bounding box center [883, 434] width 53 height 28
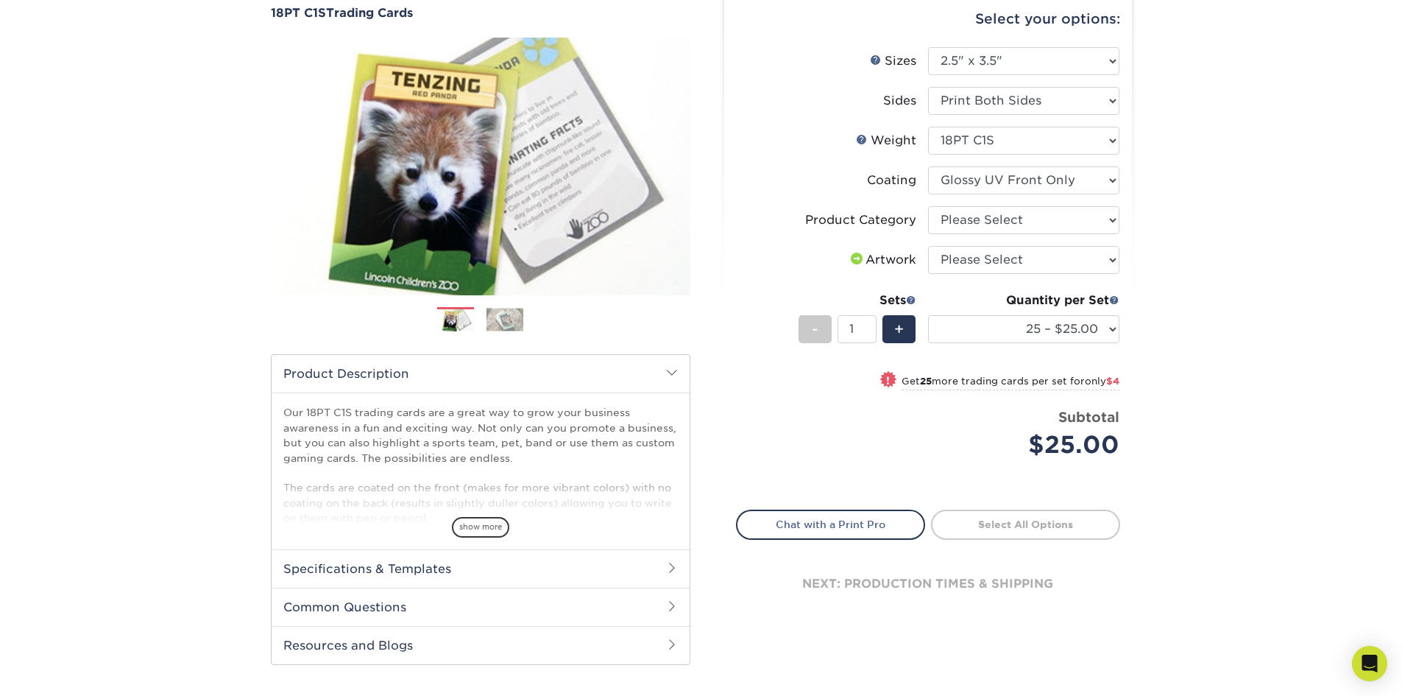
scroll to position [147, 0]
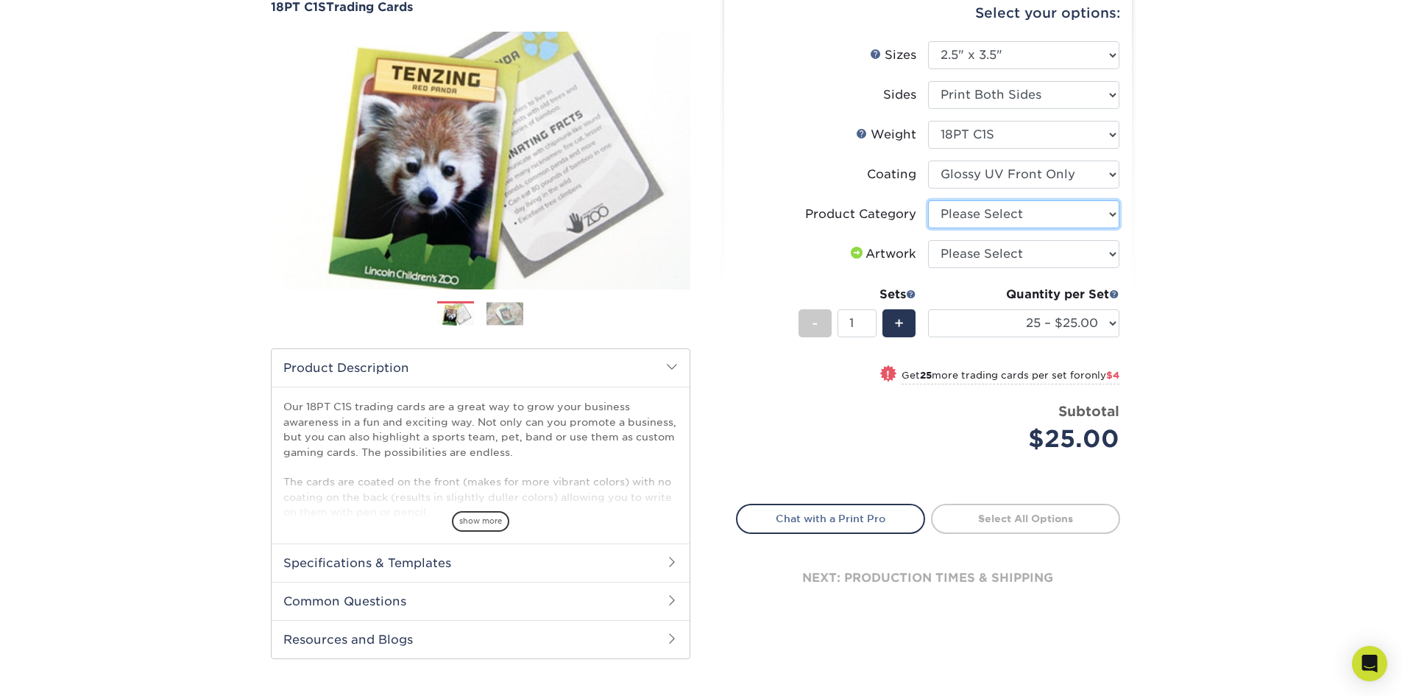
click at [1026, 214] on select "Please Select Trading Cards" at bounding box center [1023, 214] width 191 height 28
select select "c2f9bce9-36c2-409d-b101-c29d9d031e18"
click at [928, 200] on select "Please Select Trading Cards" at bounding box center [1023, 214] width 191 height 28
click at [1068, 255] on select "Please Select I will upload files I need a design - $100" at bounding box center [1023, 254] width 191 height 28
select select "upload"
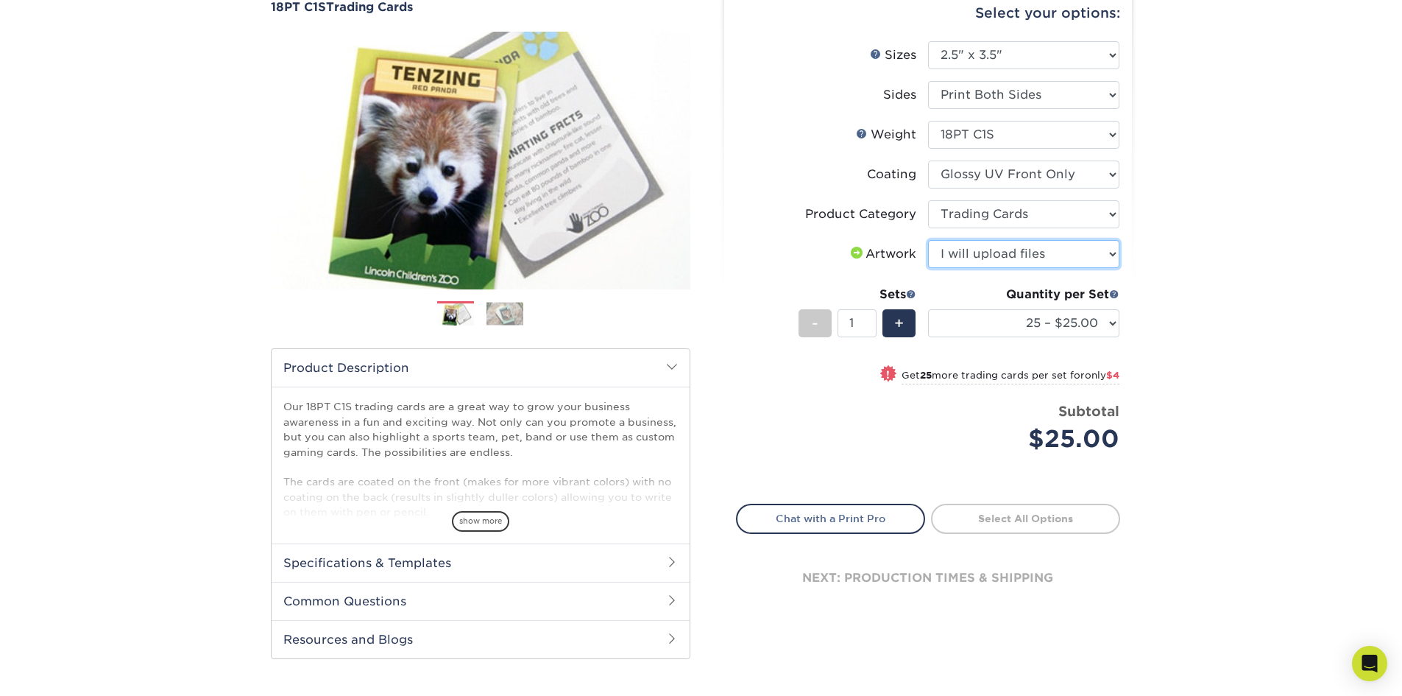
click at [928, 240] on select "Please Select I will upload files I need a design - $100" at bounding box center [1023, 254] width 191 height 28
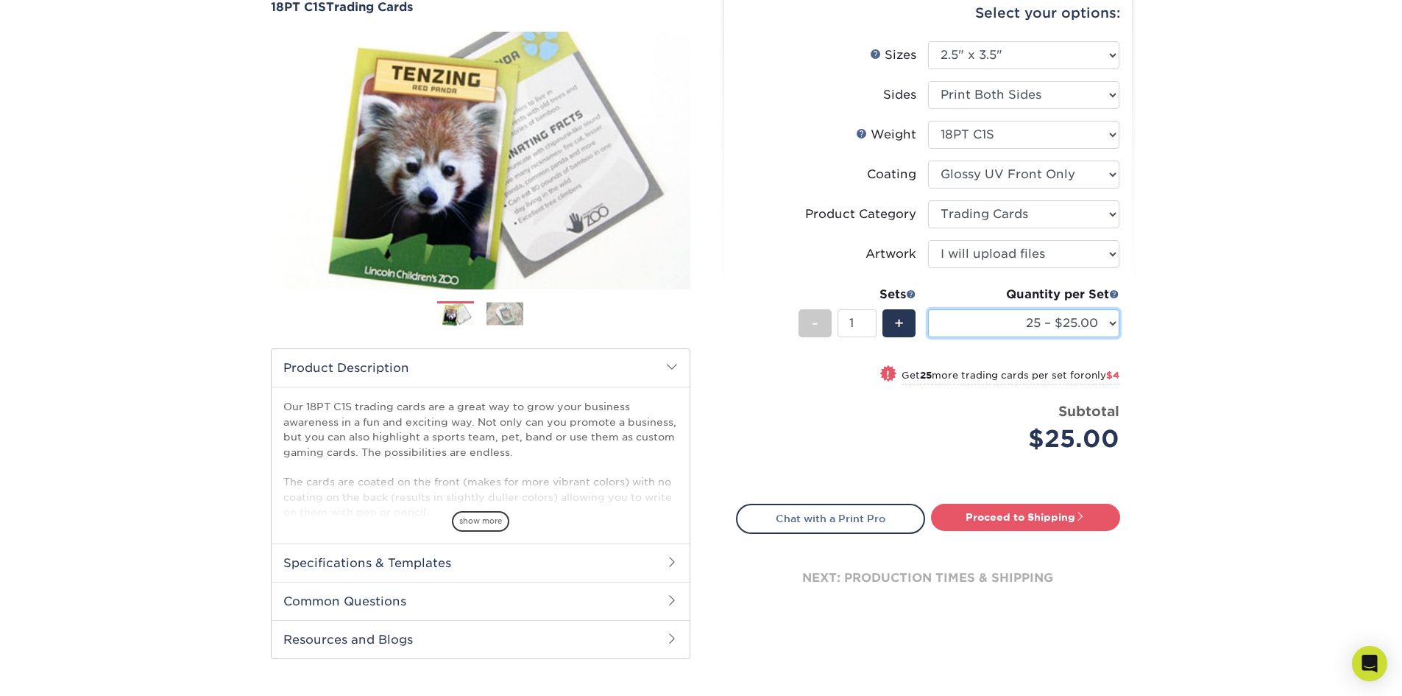
click at [1058, 324] on select "25 – $25.00 50 – $29.00 75 – $37.00 100 – $41.00 250 – $48.00 500 – $58.00 1000…" at bounding box center [1023, 323] width 191 height 28
select select "100 – $41.00"
click at [928, 309] on select "25 – $25.00 50 – $29.00 75 – $37.00 100 – $41.00 250 – $48.00 500 – $58.00 1000…" at bounding box center [1023, 323] width 191 height 28
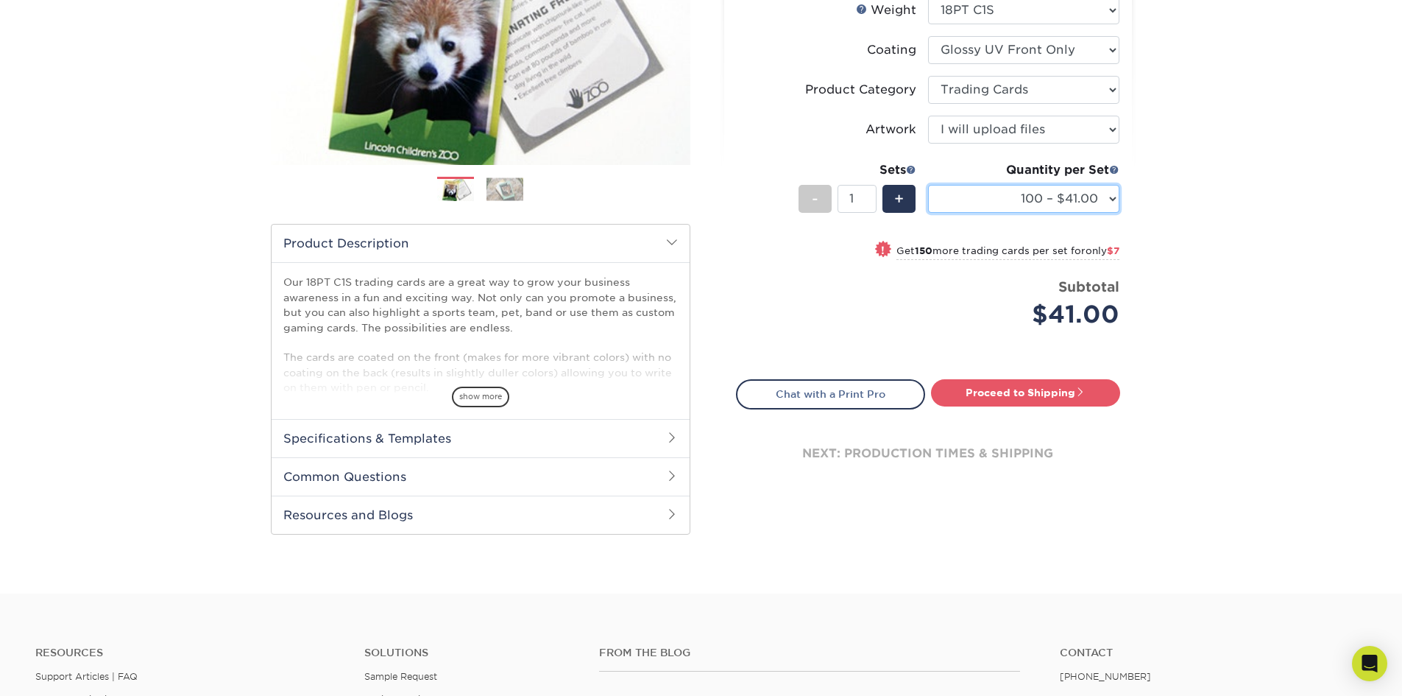
scroll to position [294, 0]
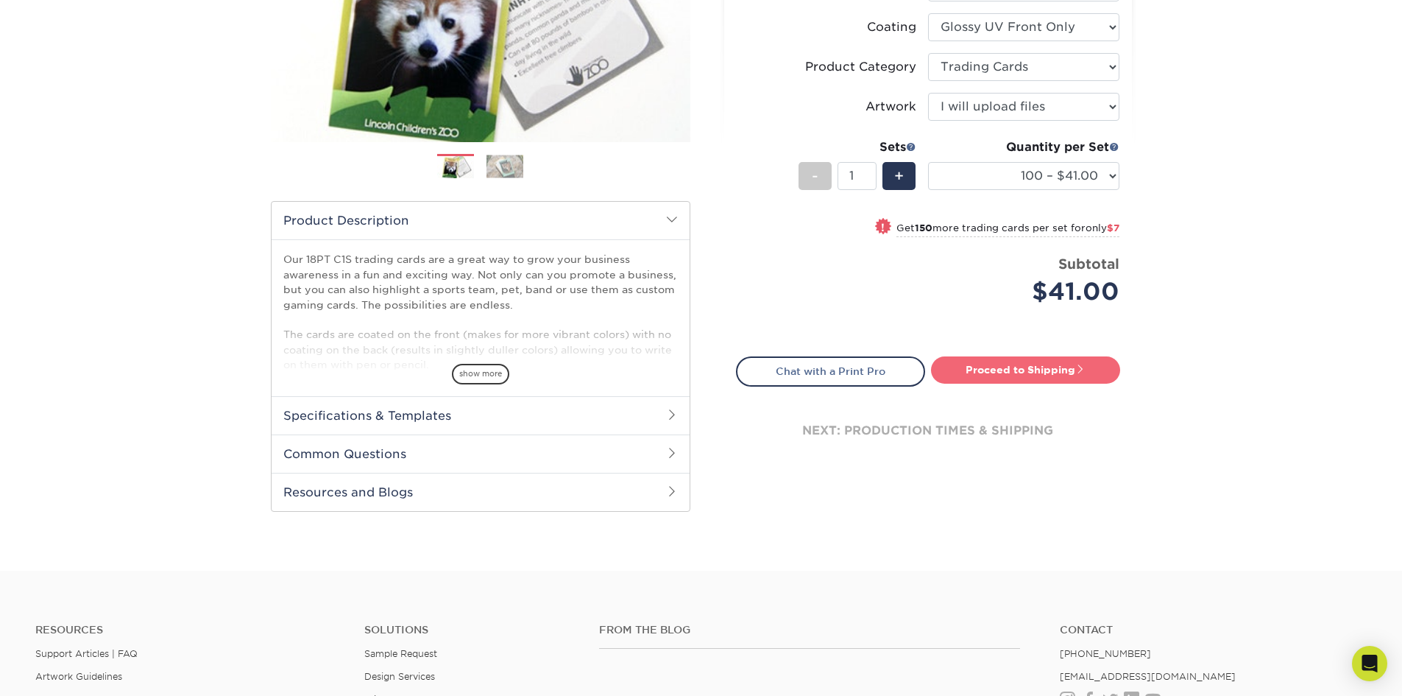
click at [995, 370] on link "Proceed to Shipping" at bounding box center [1025, 369] width 189 height 26
type input "Set 1"
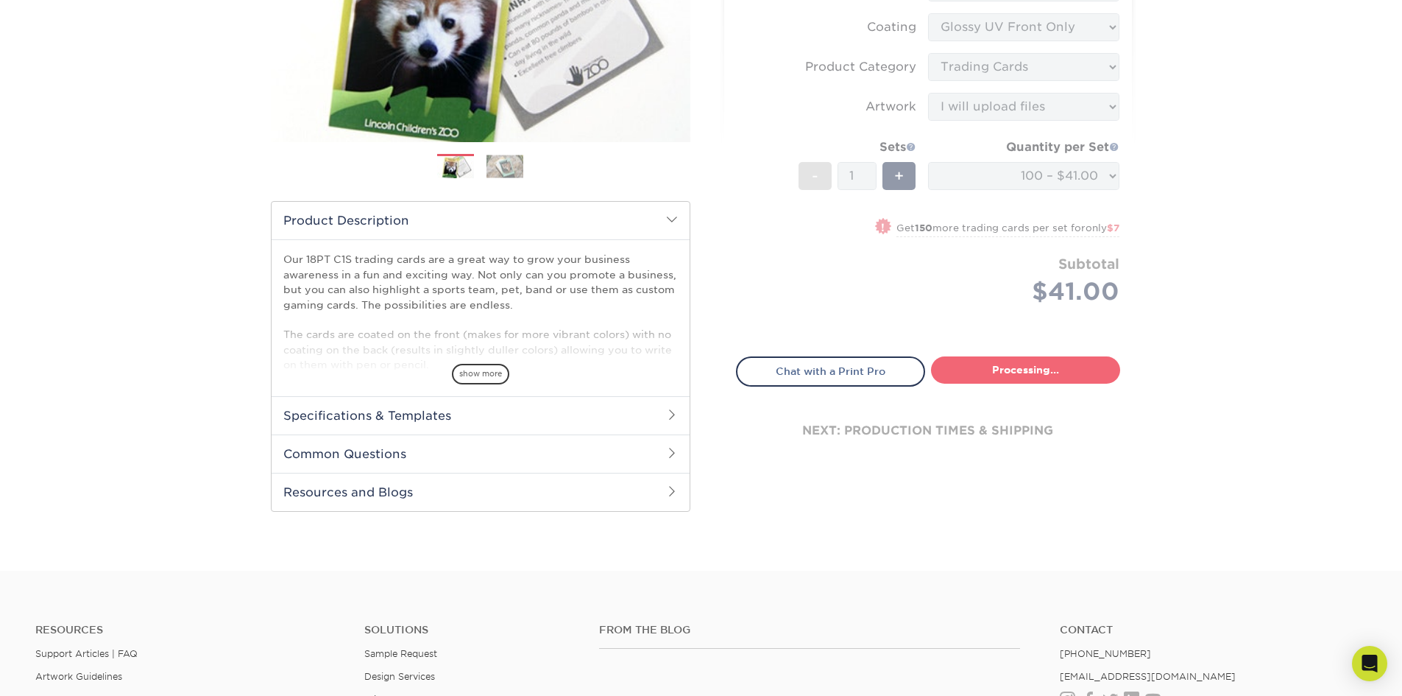
select select "112ffa23-9d02-4f11-8dd7-e63311db5207"
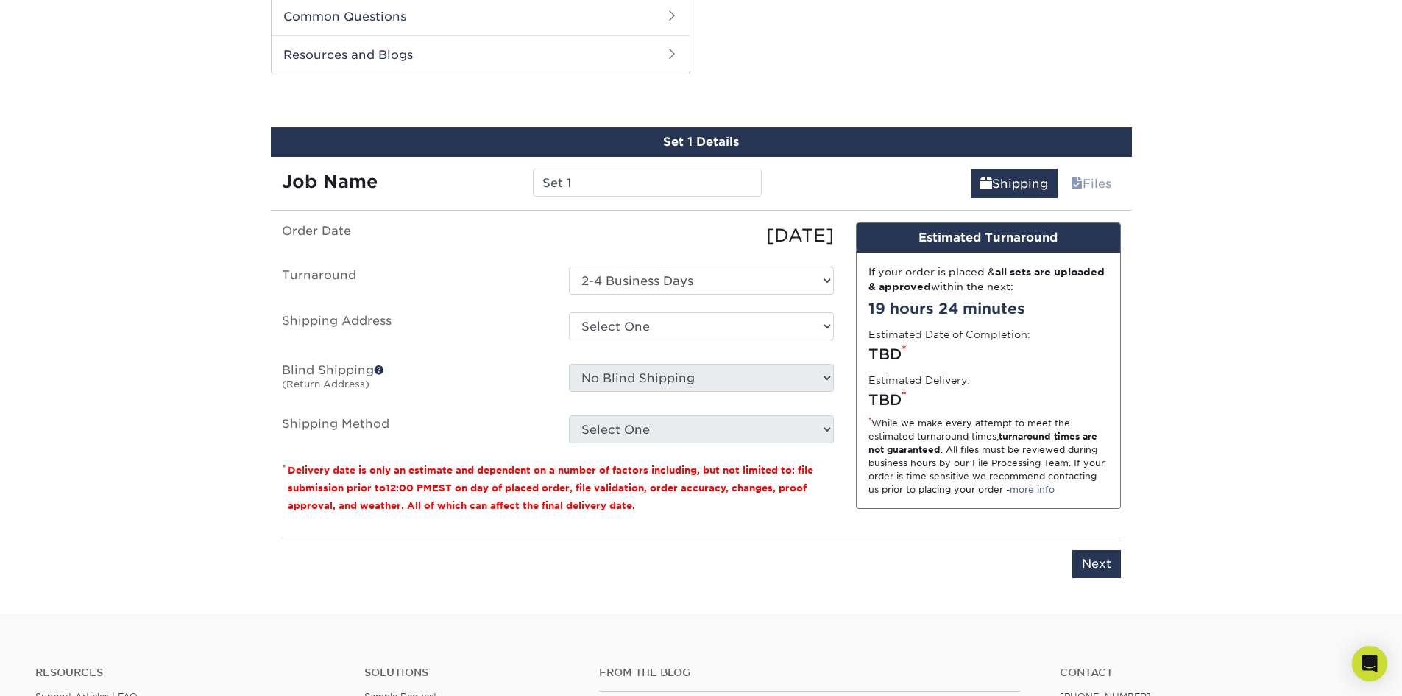
scroll to position [734, 0]
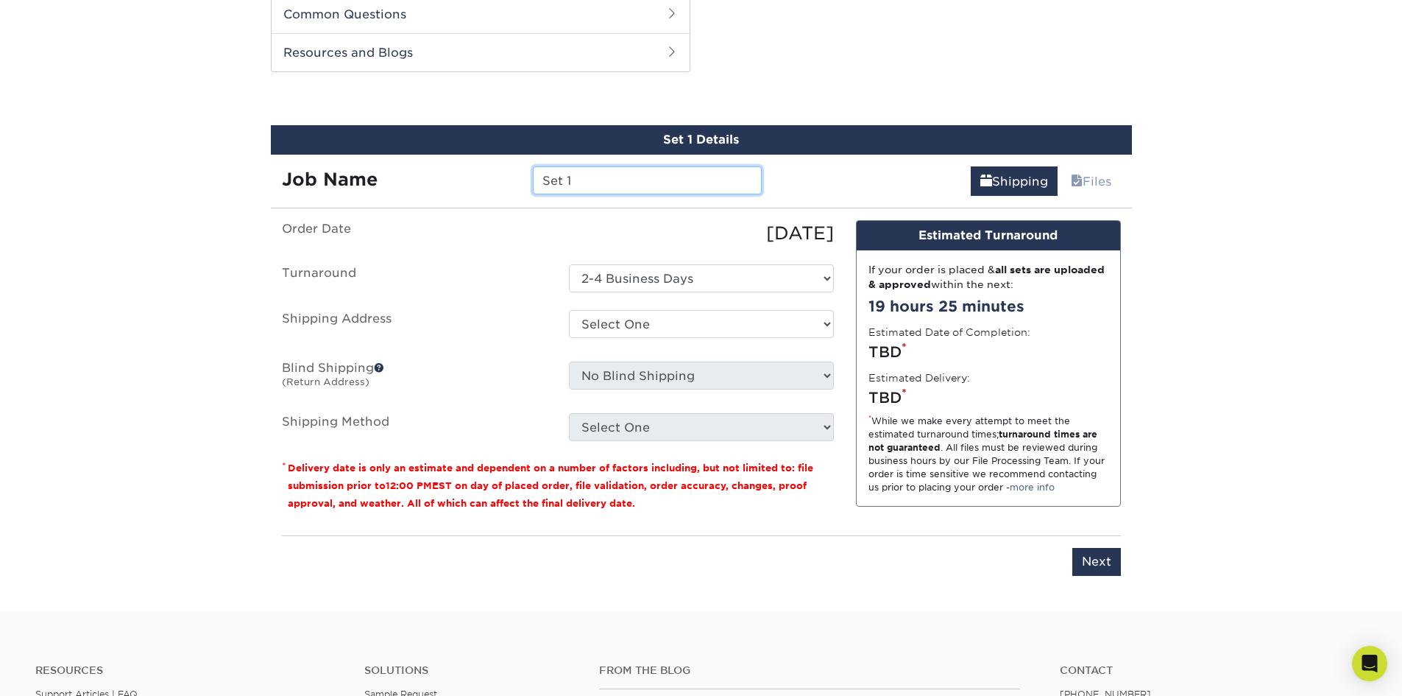
click at [608, 188] on input "Set 1" at bounding box center [647, 180] width 229 height 28
type input "Set 1 - [PERSON_NAME] Trading Card"
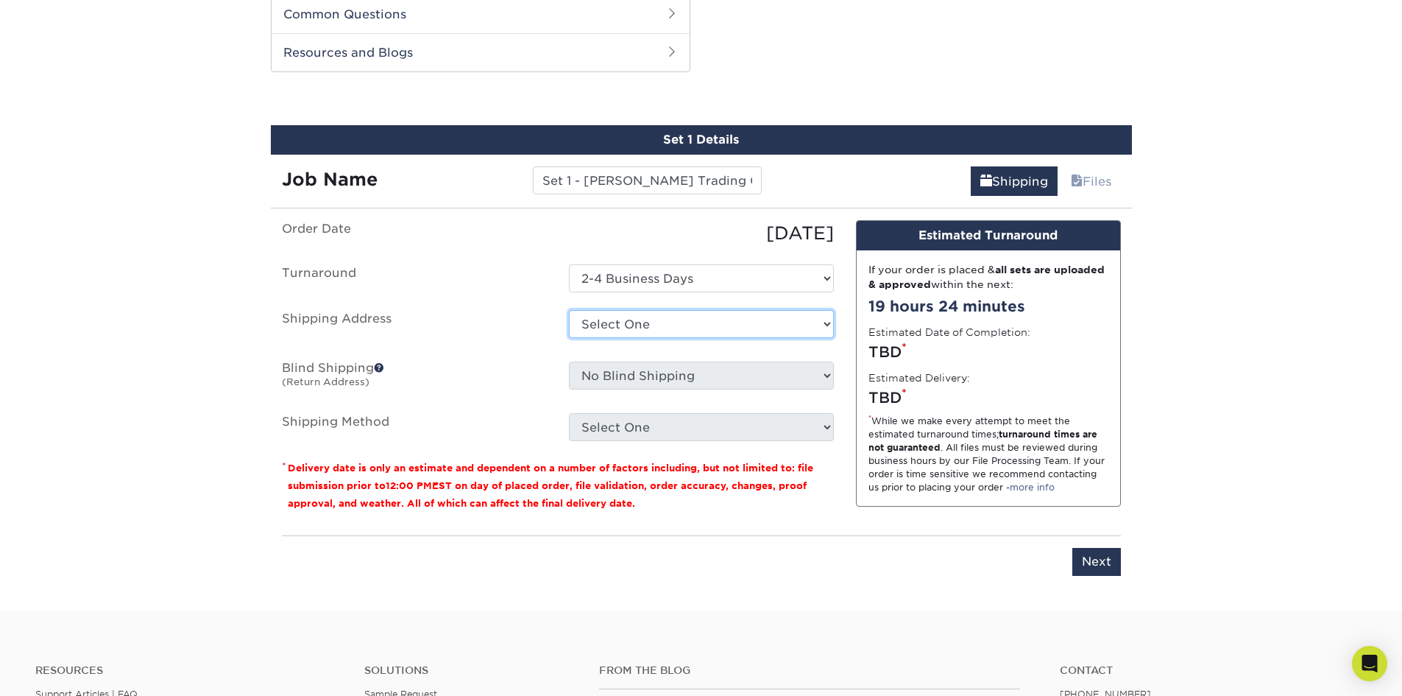
click at [647, 329] on select "Select One Oak Grove Assembly + Add New Address - Login" at bounding box center [701, 324] width 265 height 28
select select "285090"
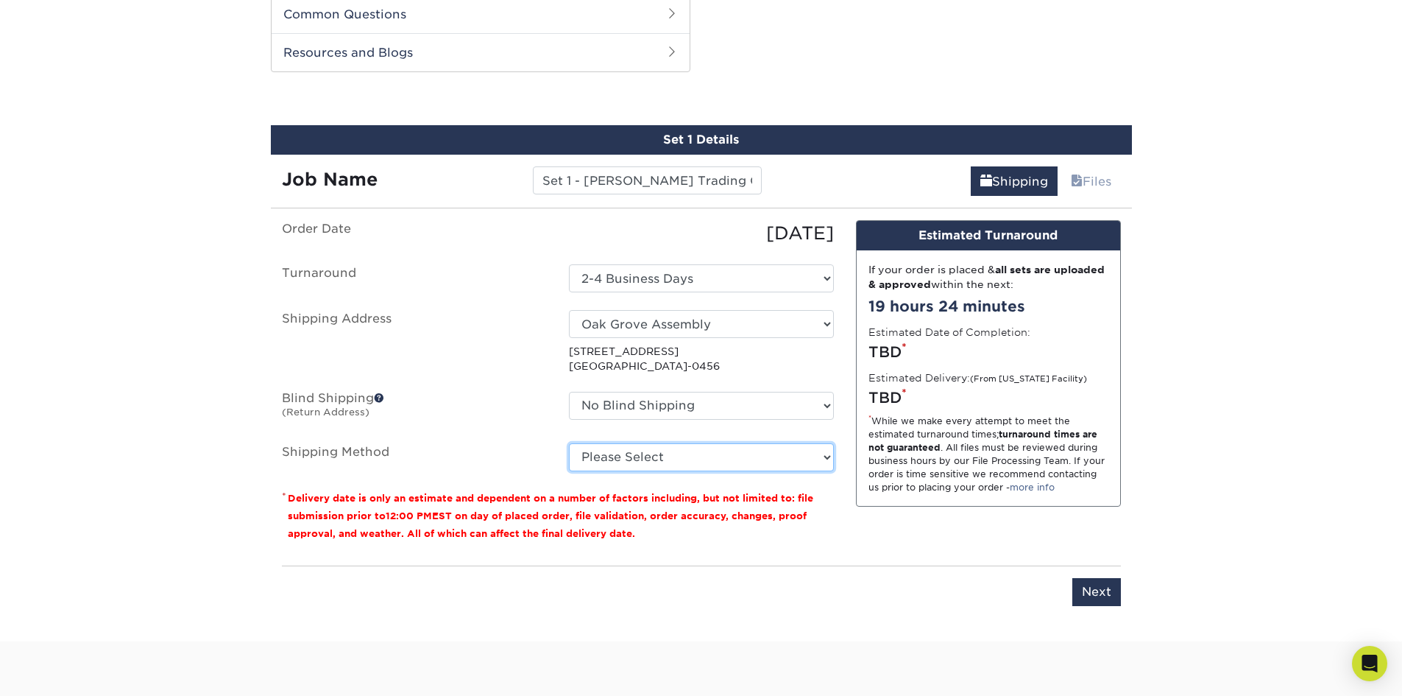
click at [650, 456] on select "Please Select Ground Shipping (+$16.21) 3 Day Shipping Service (+$20.00) 2 Day …" at bounding box center [701, 457] width 265 height 28
click at [569, 443] on select "Please Select Ground Shipping (+$16.21) 3 Day Shipping Service (+$20.00) 2 Day …" at bounding box center [701, 457] width 265 height 28
click at [707, 462] on select "Please Select Ground Shipping (+$16.21) 3 Day Shipping Service (+$20.00) 2 Day …" at bounding box center [701, 457] width 265 height 28
click at [569, 443] on select "Please Select Ground Shipping (+$16.21) 3 Day Shipping Service (+$20.00) 2 Day …" at bounding box center [701, 457] width 265 height 28
click at [706, 459] on select "Please Select Ground Shipping (+$16.21) 3 Day Shipping Service (+$20.00) 2 Day …" at bounding box center [701, 457] width 265 height 28
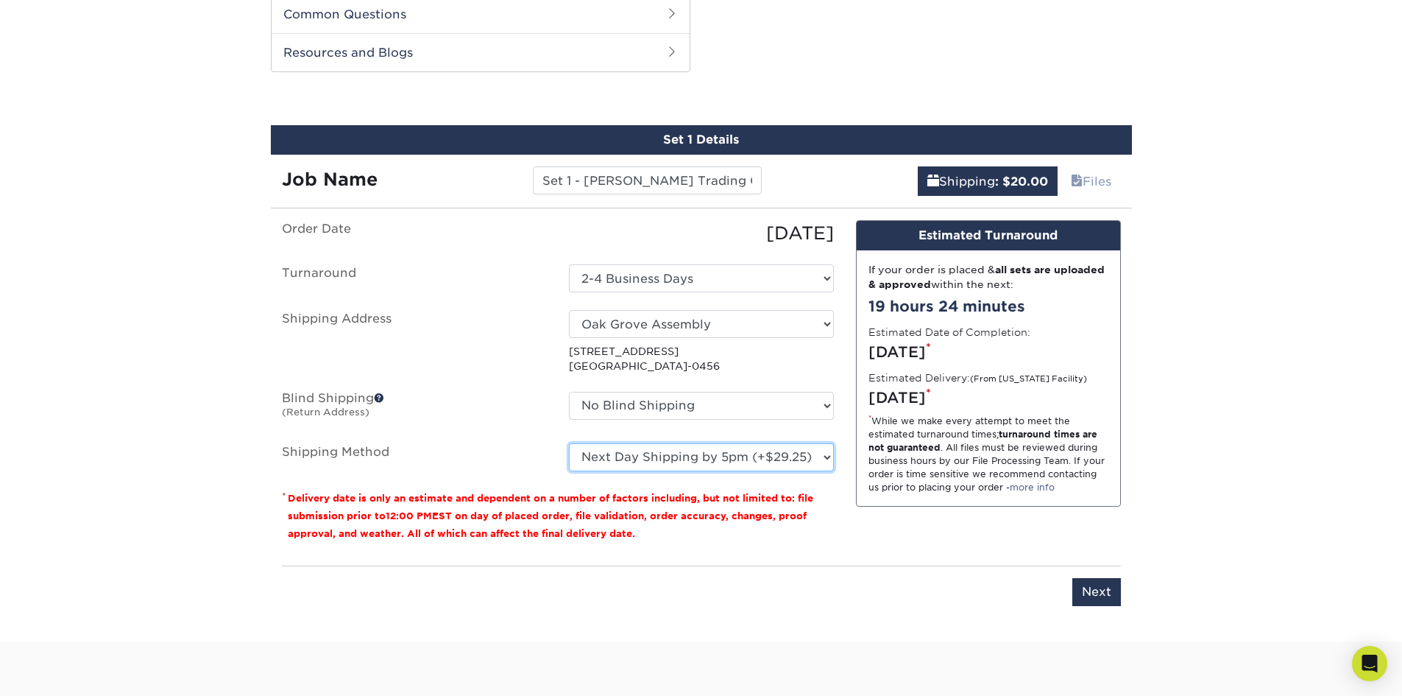
click at [569, 443] on select "Please Select Ground Shipping (+$16.21) 3 Day Shipping Service (+$20.00) 2 Day …" at bounding box center [701, 457] width 265 height 28
click at [693, 457] on select "Please Select Ground Shipping (+$16.21) 3 Day Shipping Service (+$20.00) 2 Day …" at bounding box center [701, 457] width 265 height 28
select select "02"
click at [569, 443] on select "Please Select Ground Shipping (+$16.21) 3 Day Shipping Service (+$20.00) 2 Day …" at bounding box center [701, 457] width 265 height 28
click at [744, 461] on select "Please Select Ground Shipping (+$16.21) 3 Day Shipping Service (+$20.00) 2 Day …" at bounding box center [701, 457] width 265 height 28
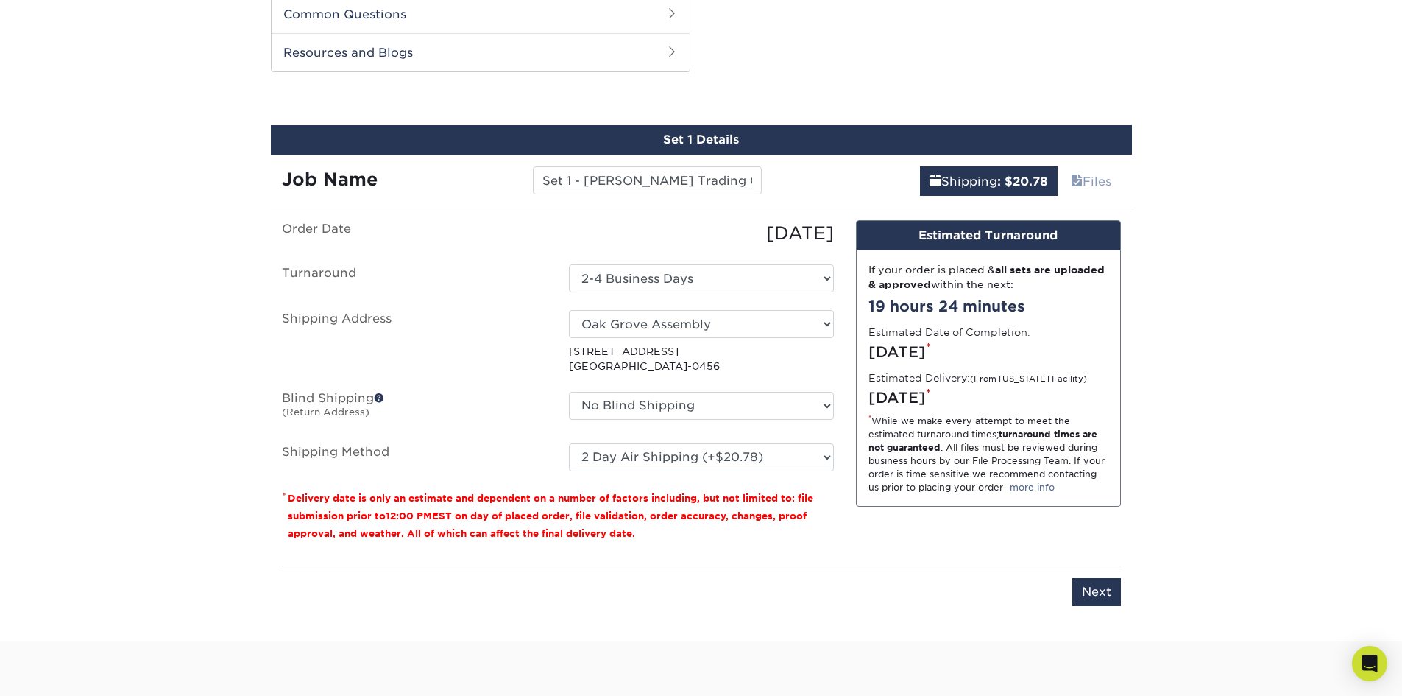
click at [1308, 418] on div "Products Trading Cards 18PT C1S Trading Cards Previous Next show more" at bounding box center [701, 0] width 1402 height 1281
click at [1084, 592] on input "Next" at bounding box center [1096, 592] width 49 height 28
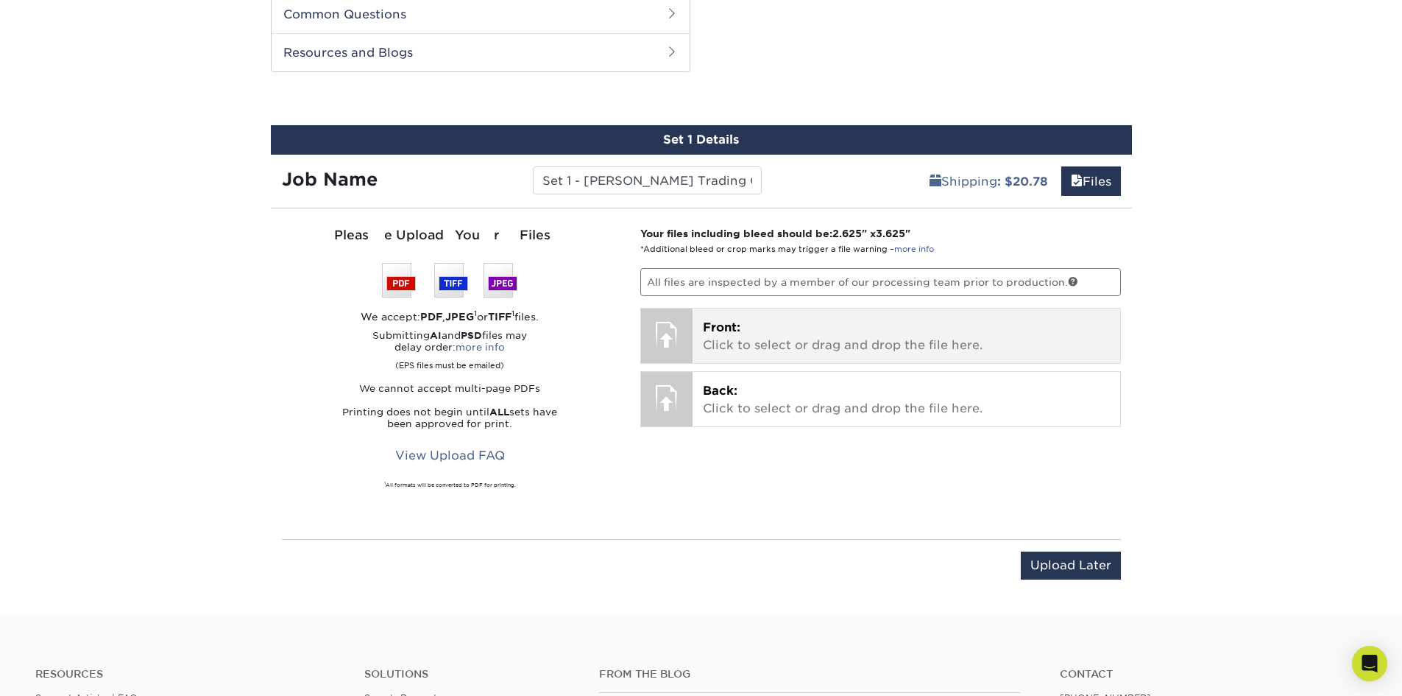
click at [738, 347] on p "Front: Click to select or drag and drop the file here." at bounding box center [906, 336] width 407 height 35
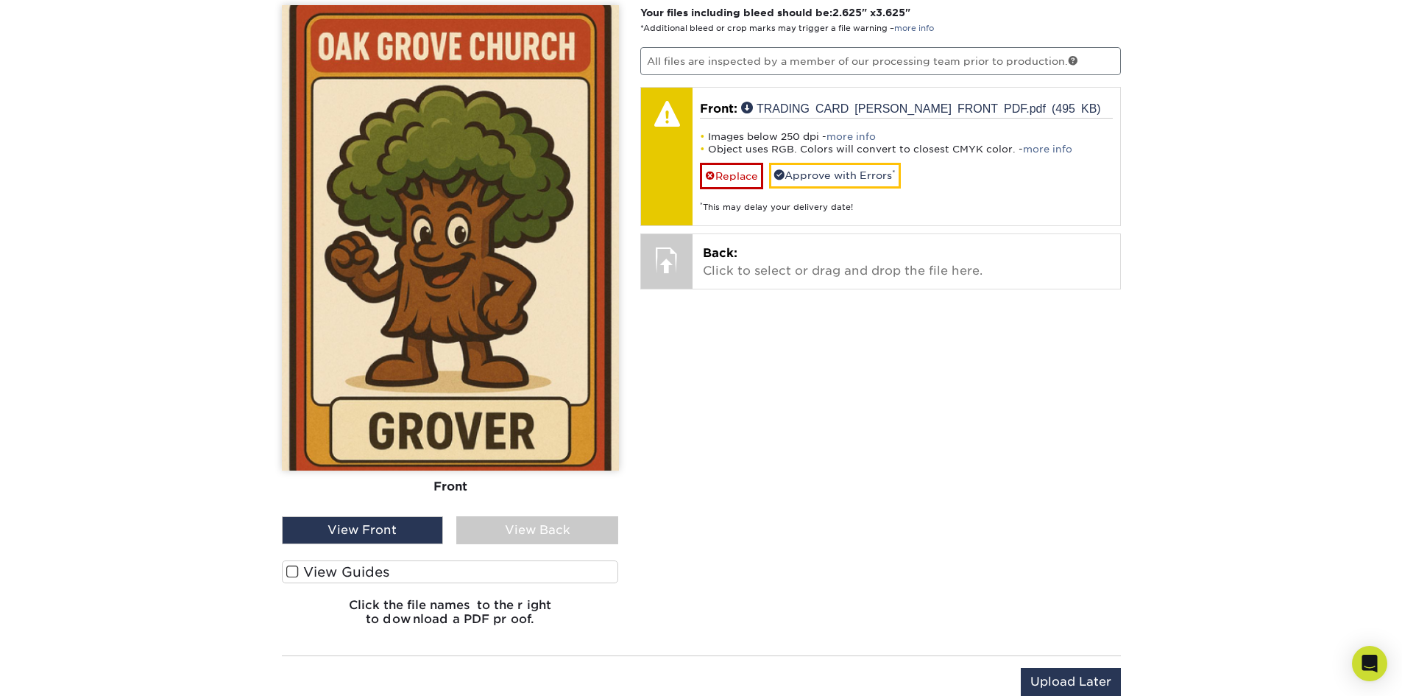
scroll to position [881, 0]
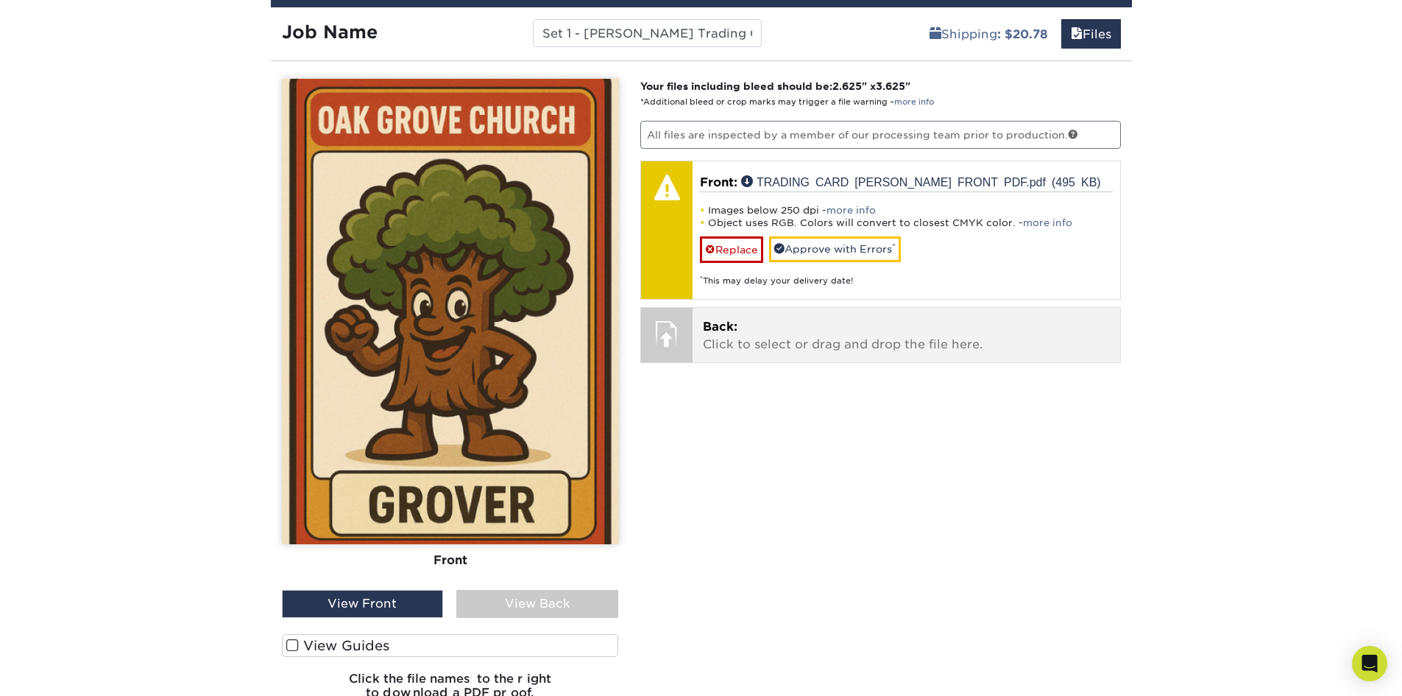
click at [727, 335] on p "Back: Click to select or drag and drop the file here." at bounding box center [906, 335] width 407 height 35
click at [734, 334] on p "Back: Click to select or drag and drop the file here." at bounding box center [906, 335] width 407 height 35
click at [760, 322] on p "Back: Click to select or drag and drop the file here." at bounding box center [906, 335] width 407 height 35
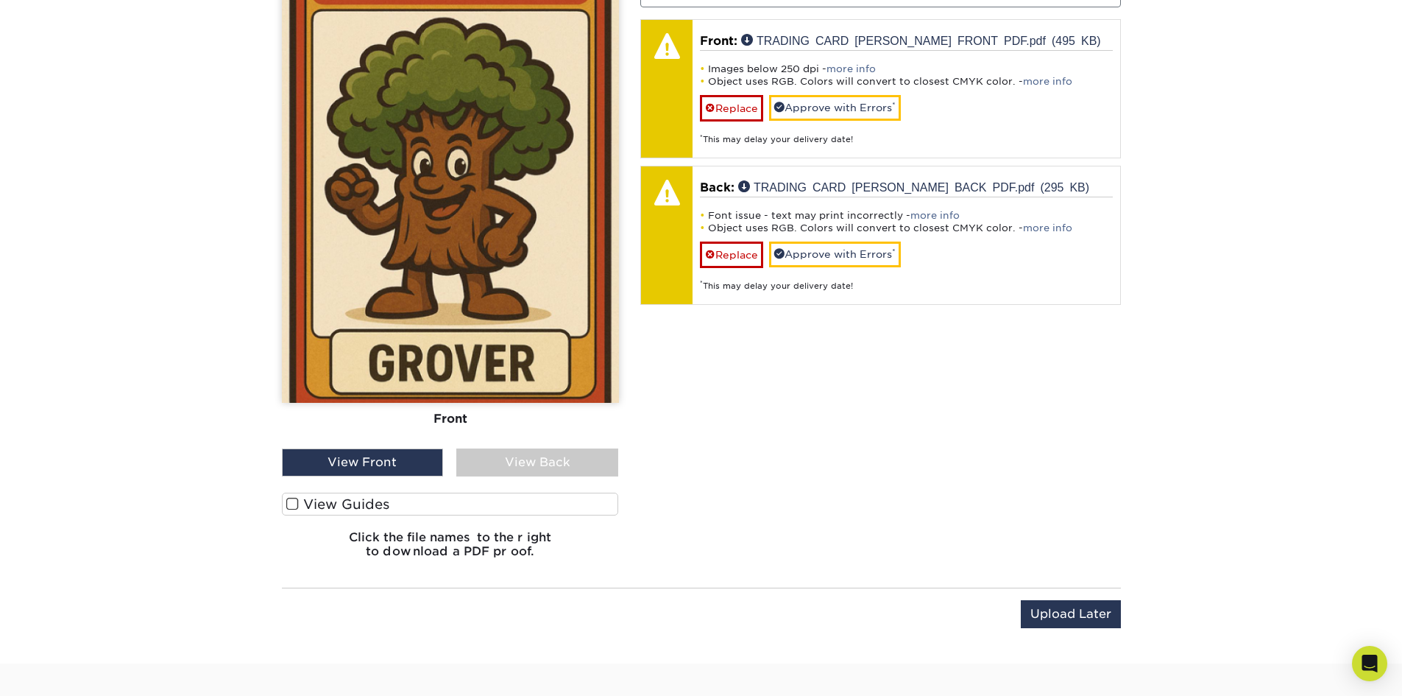
scroll to position [1028, 0]
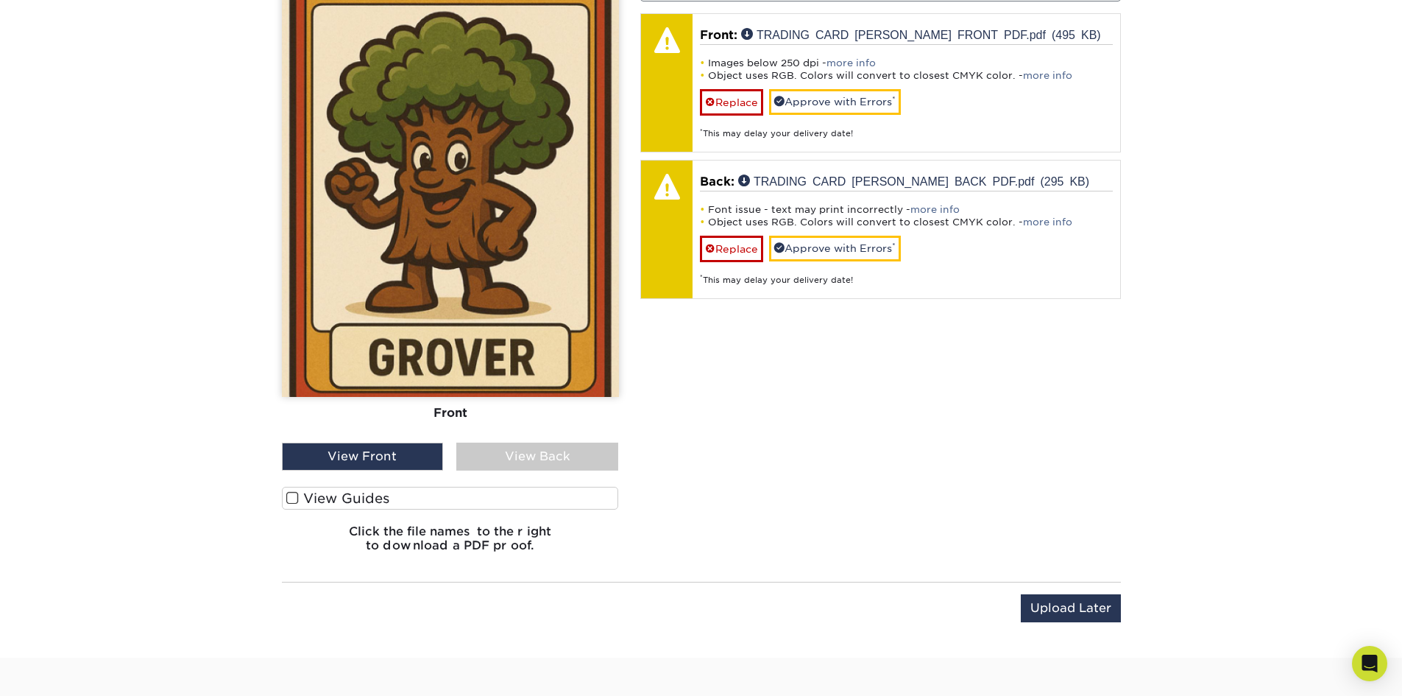
click at [510, 455] on div "View Back" at bounding box center [537, 456] width 162 height 28
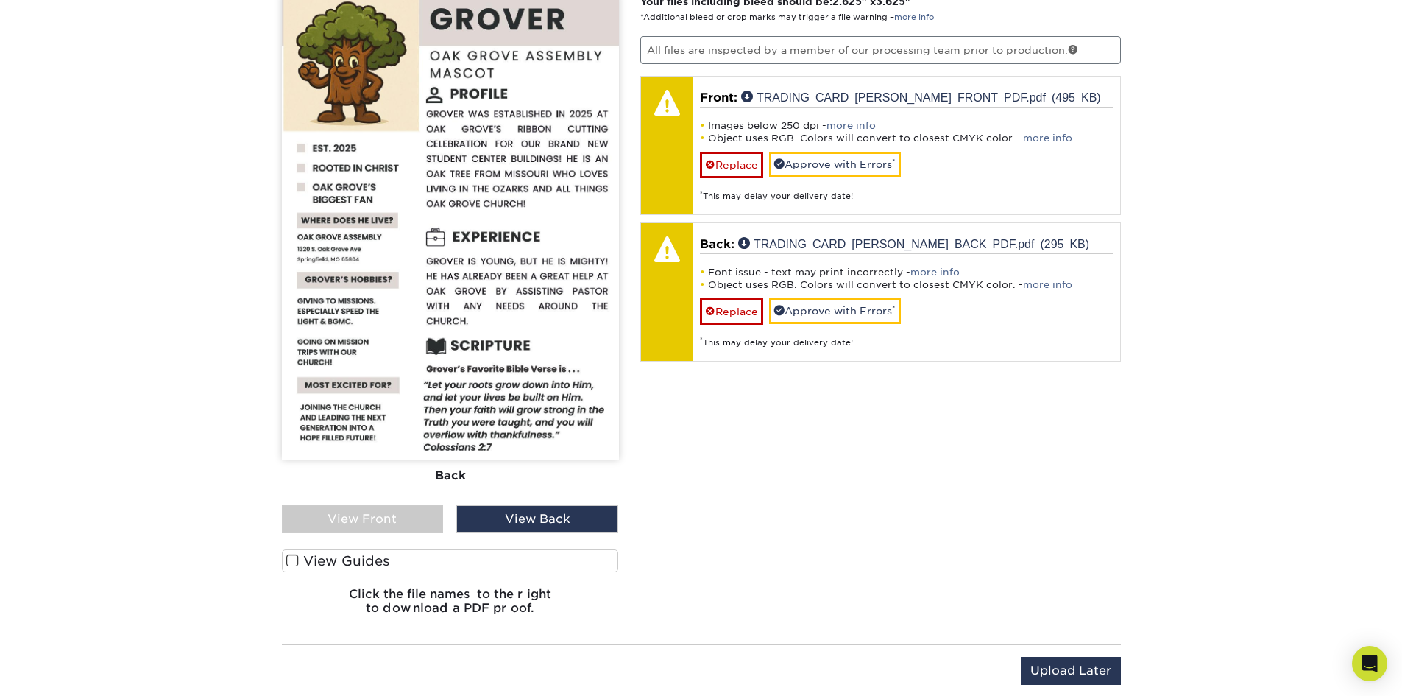
scroll to position [881, 0]
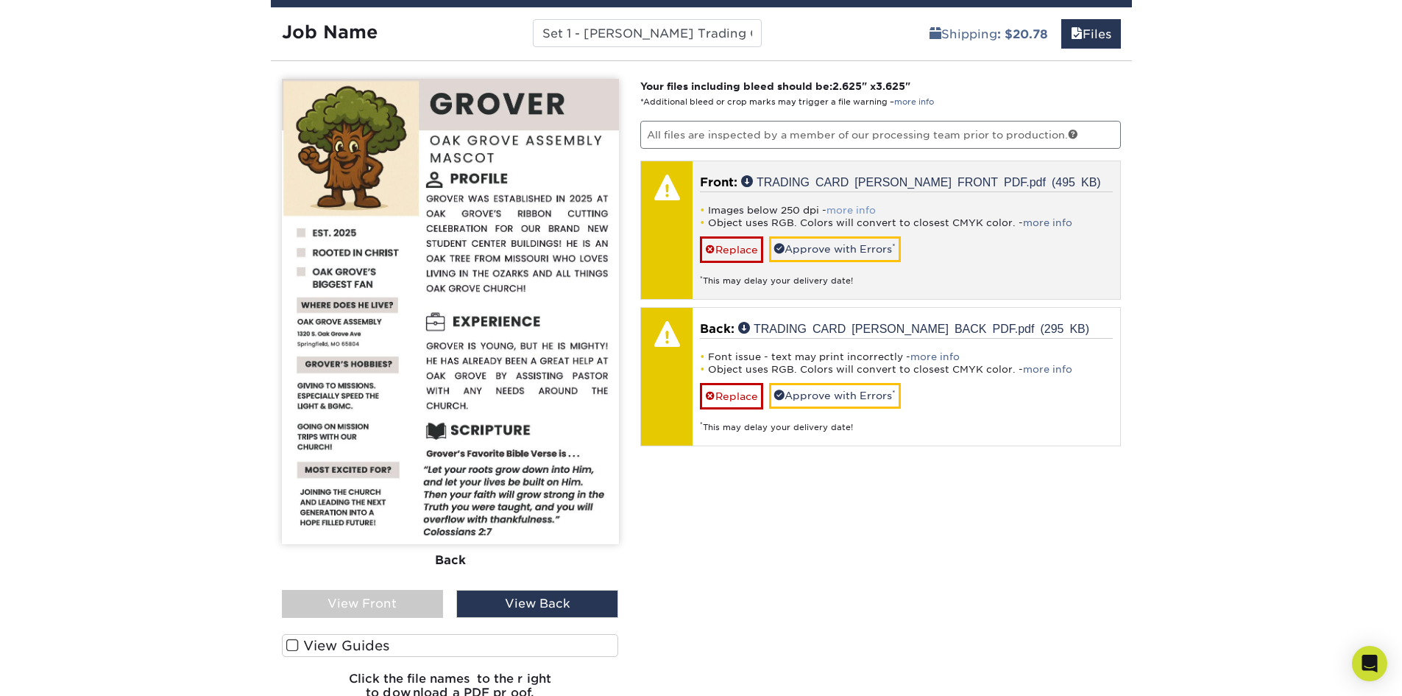
click at [863, 210] on link "more info" at bounding box center [851, 210] width 49 height 11
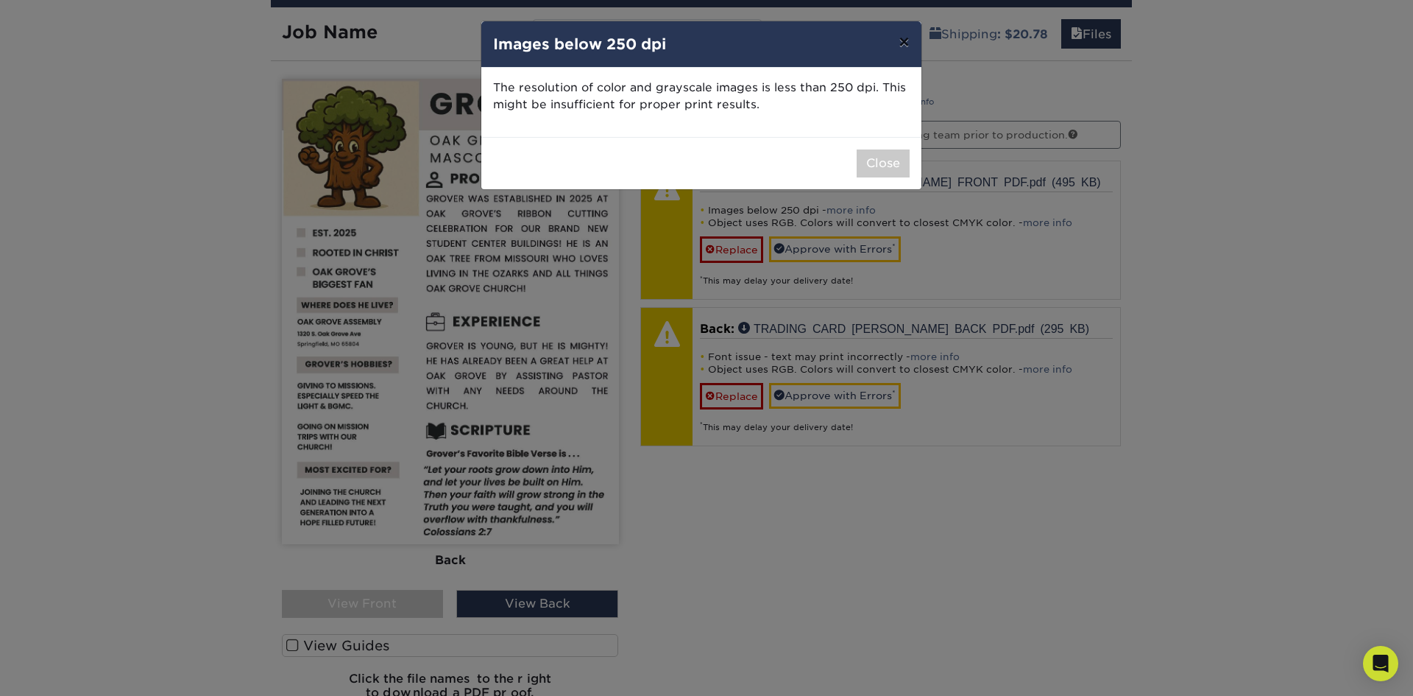
click at [904, 43] on button "×" at bounding box center [904, 41] width 34 height 41
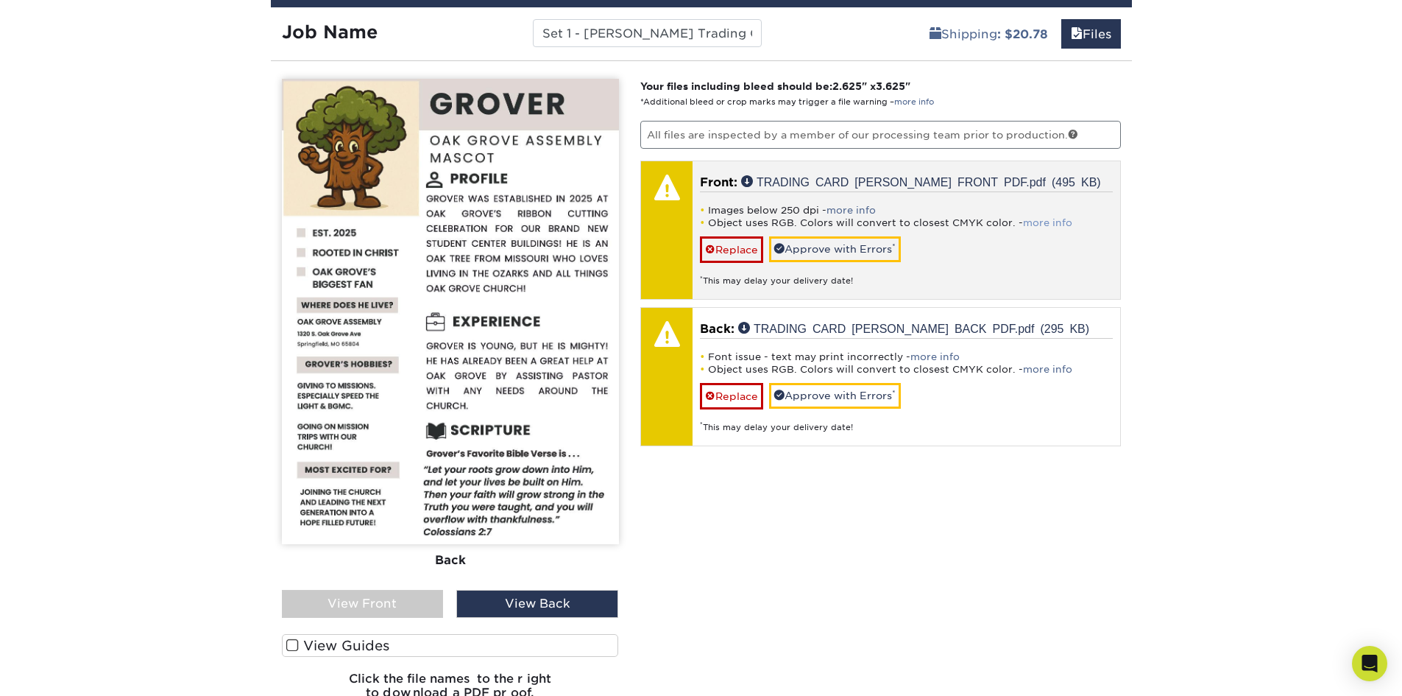
click at [1052, 224] on link "more info" at bounding box center [1047, 222] width 49 height 11
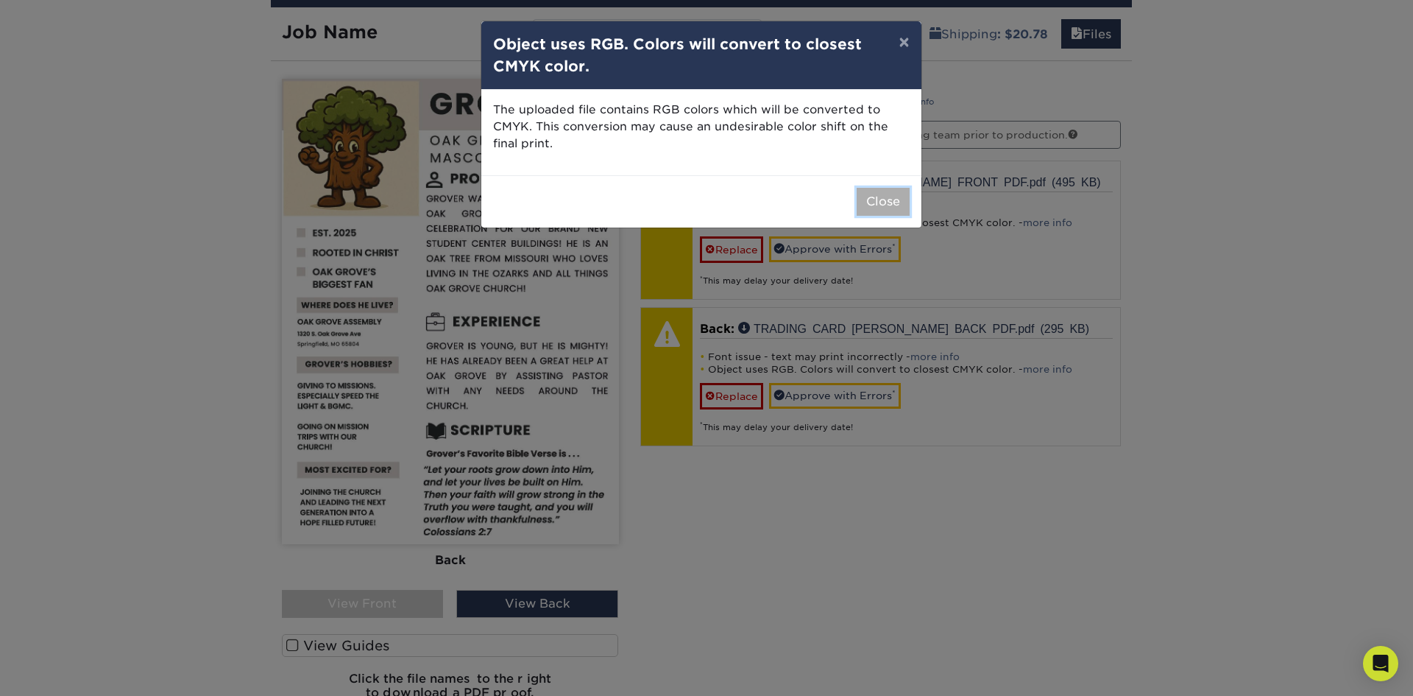
click at [876, 202] on button "Close" at bounding box center [883, 202] width 53 height 28
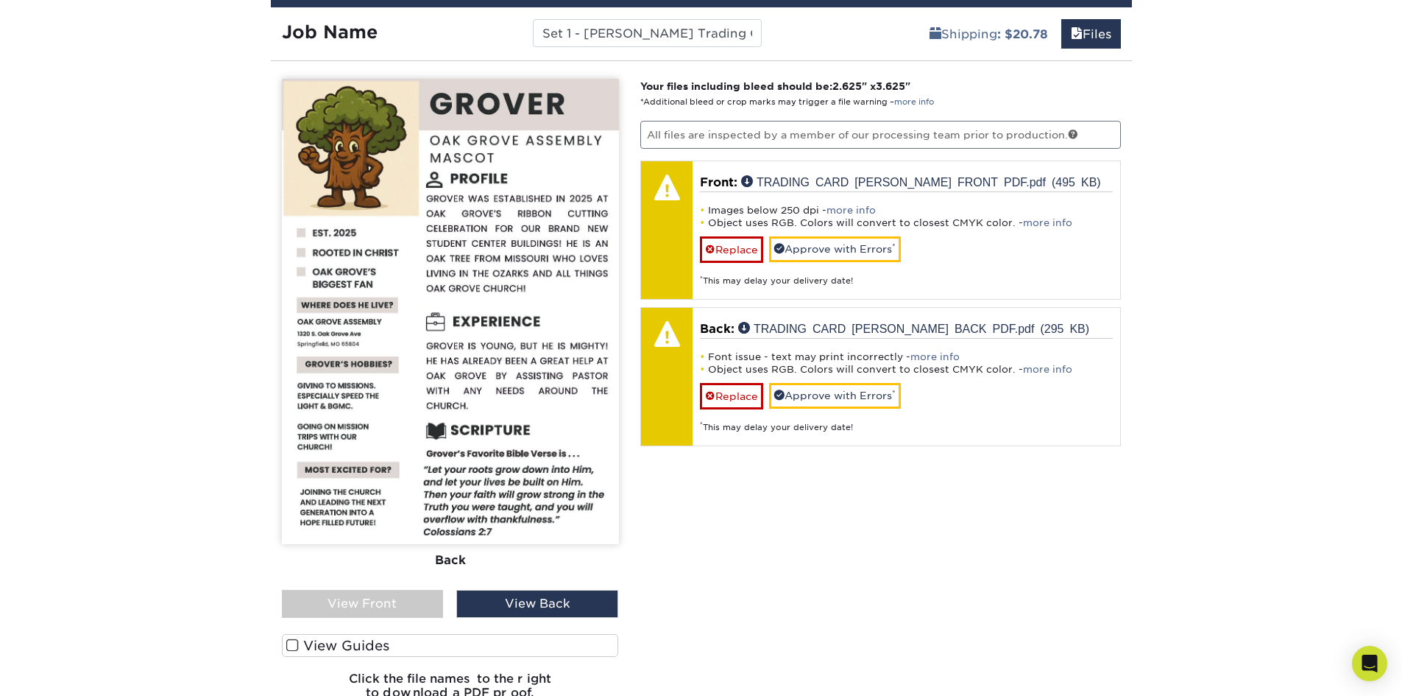
click at [354, 602] on div "View Front" at bounding box center [363, 604] width 162 height 28
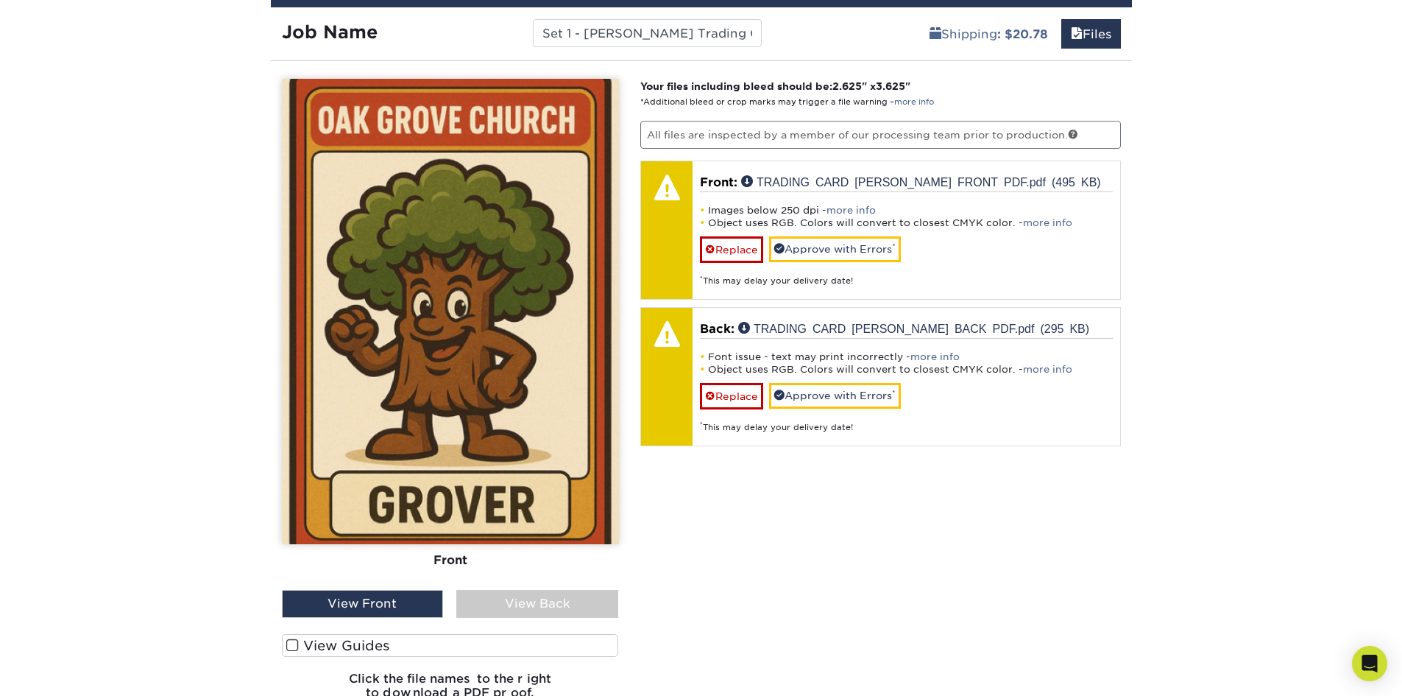
click at [512, 598] on div "View Back" at bounding box center [537, 604] width 162 height 28
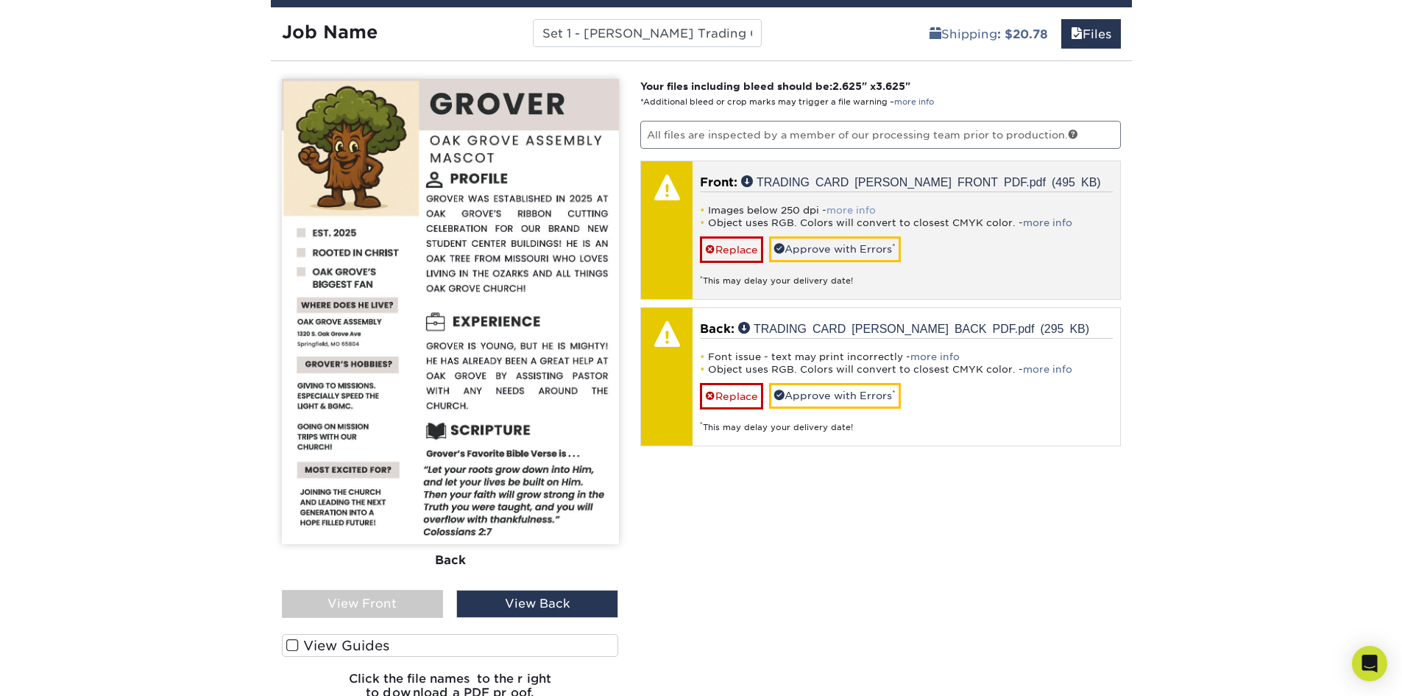
click at [847, 206] on link "more info" at bounding box center [851, 210] width 49 height 11
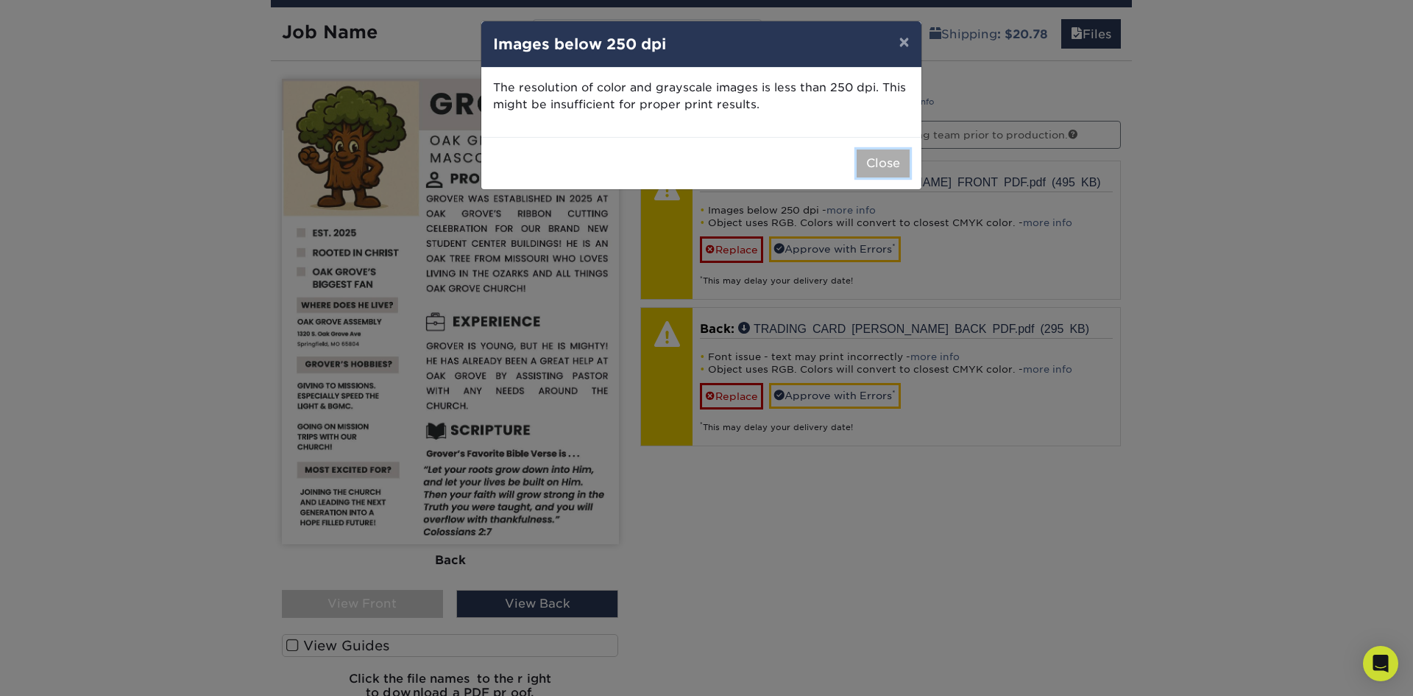
click at [875, 162] on button "Close" at bounding box center [883, 163] width 53 height 28
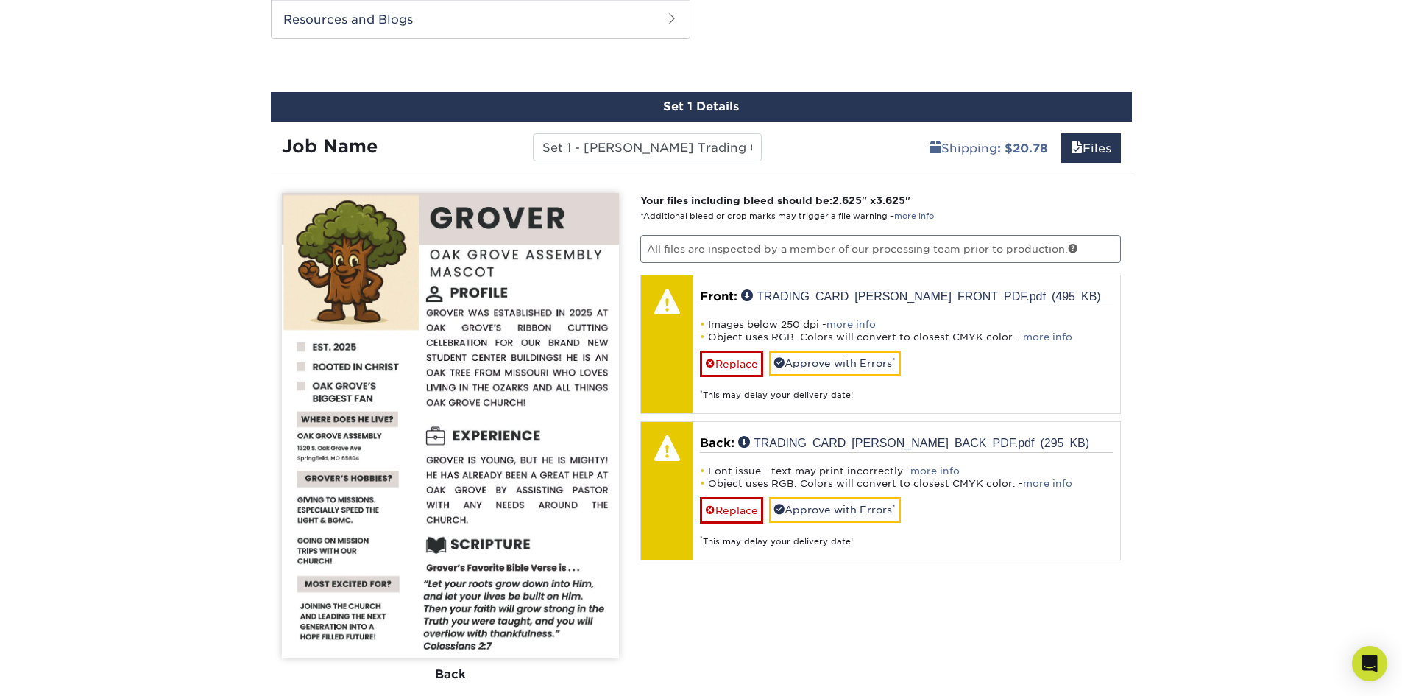
scroll to position [734, 0]
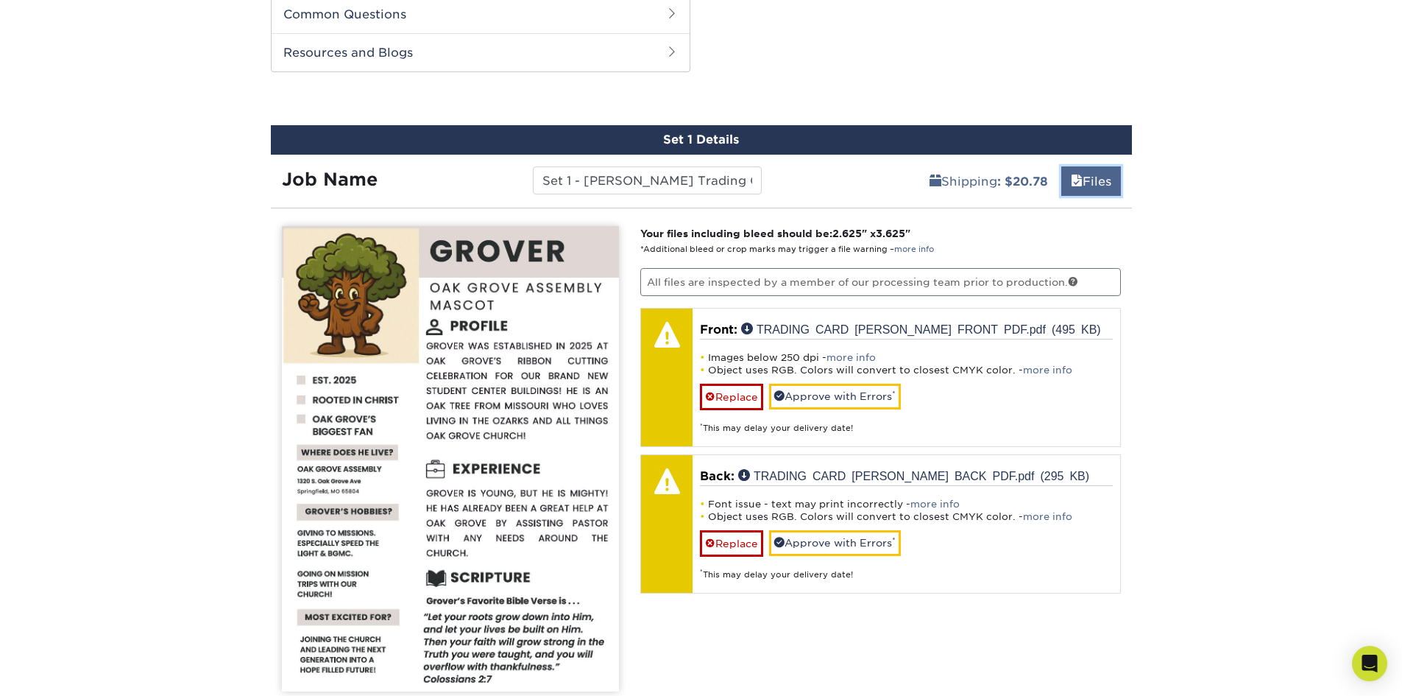
click at [1090, 183] on link "Files" at bounding box center [1091, 180] width 60 height 29
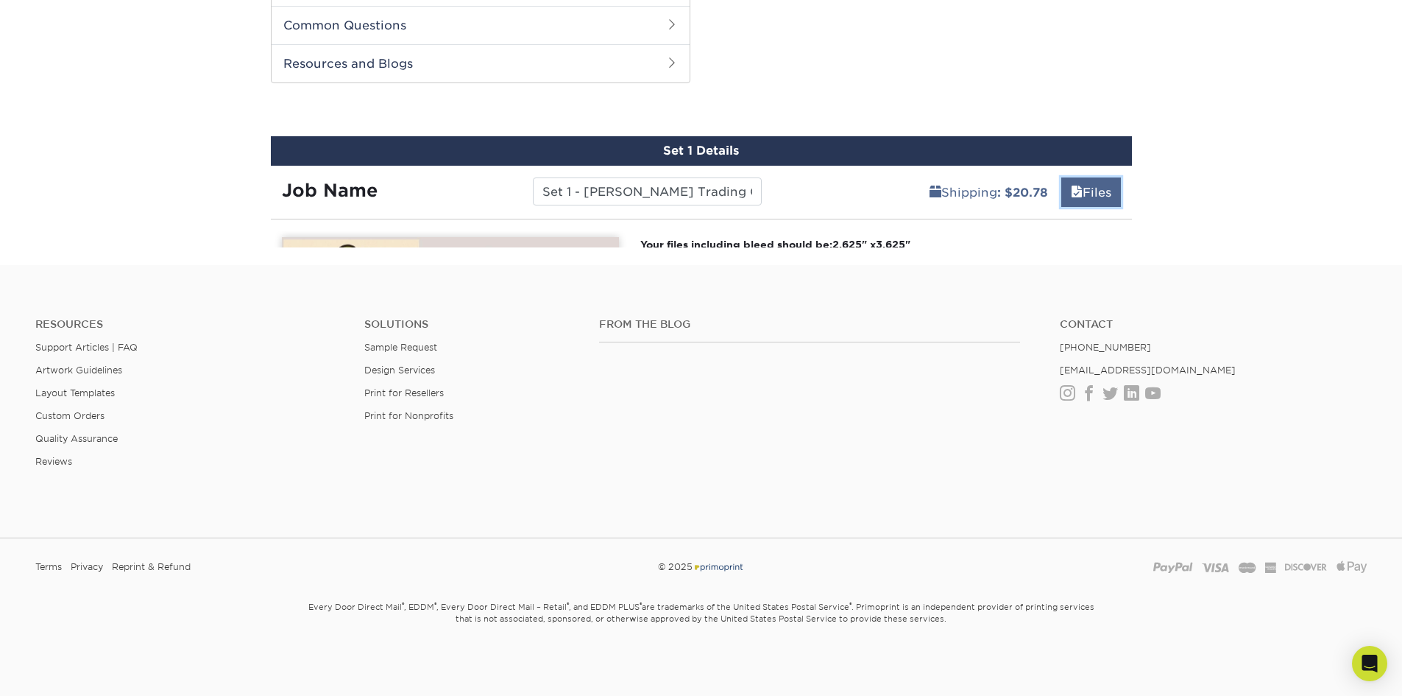
scroll to position [695, 0]
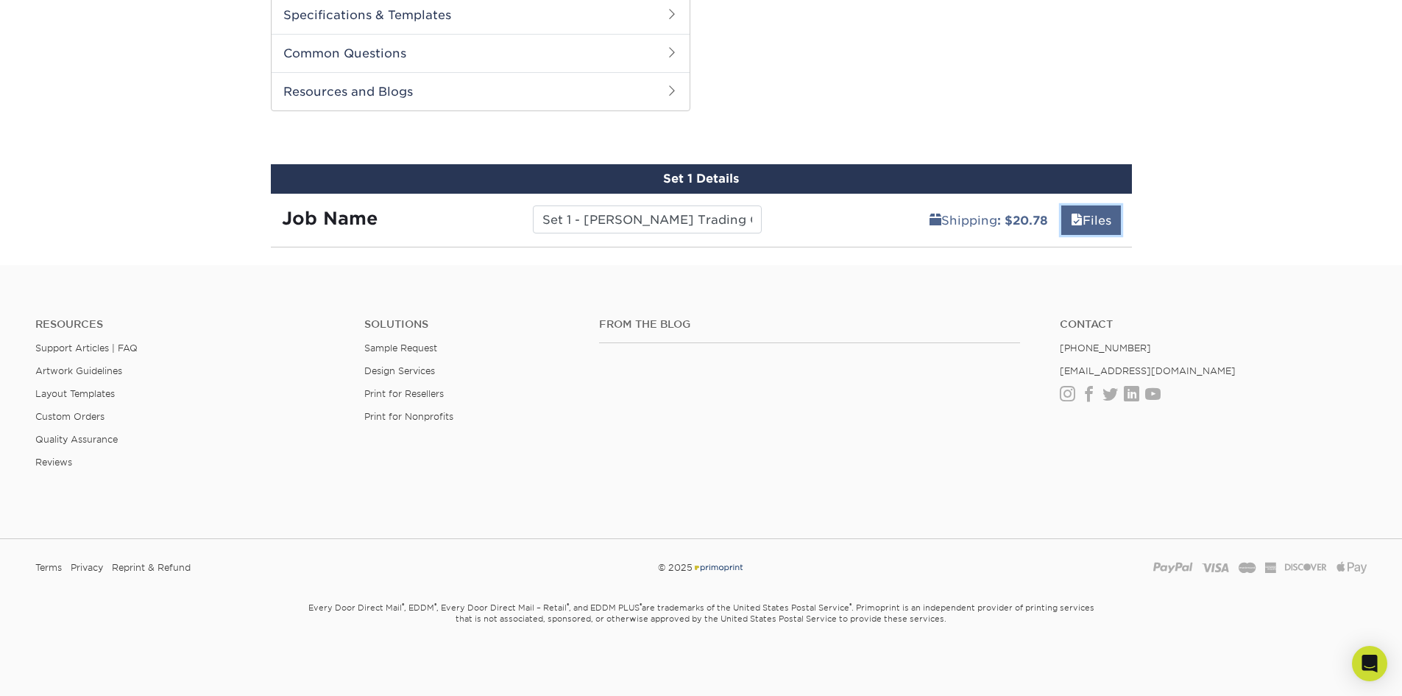
click at [1094, 219] on link "Files" at bounding box center [1091, 219] width 60 height 29
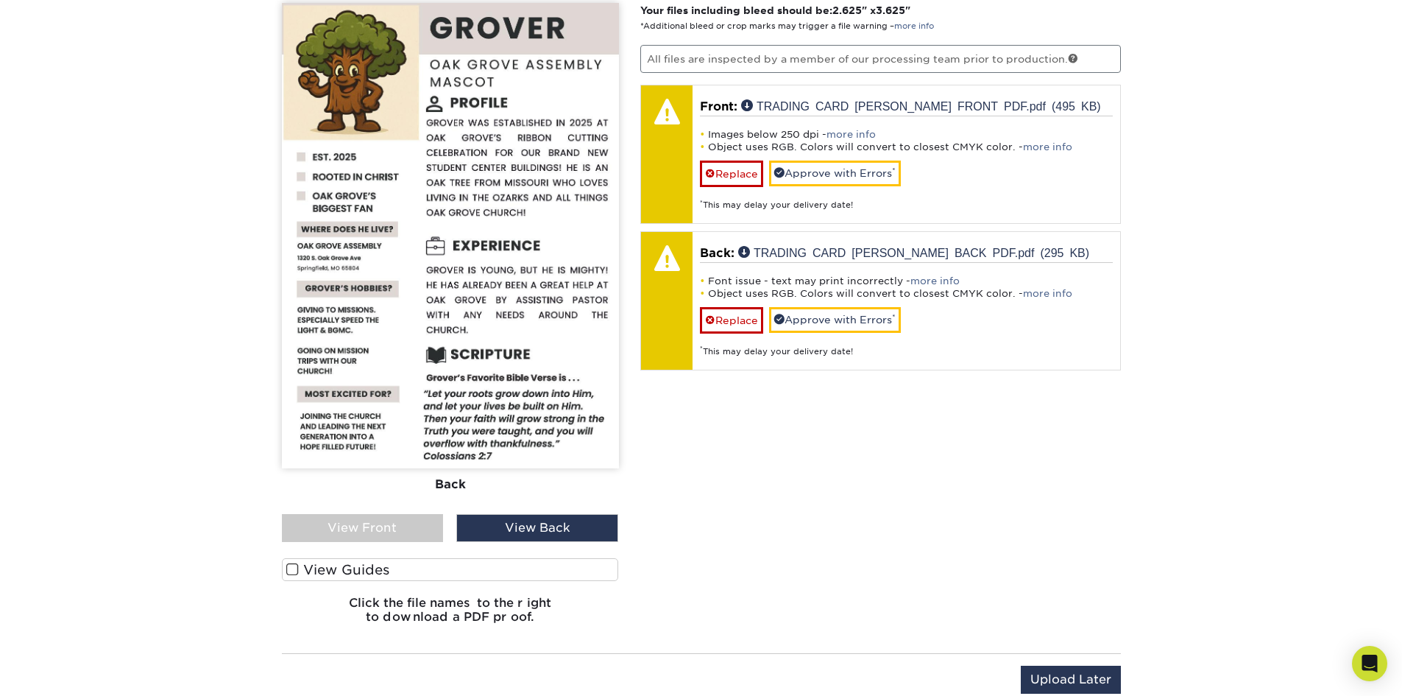
scroll to position [955, 0]
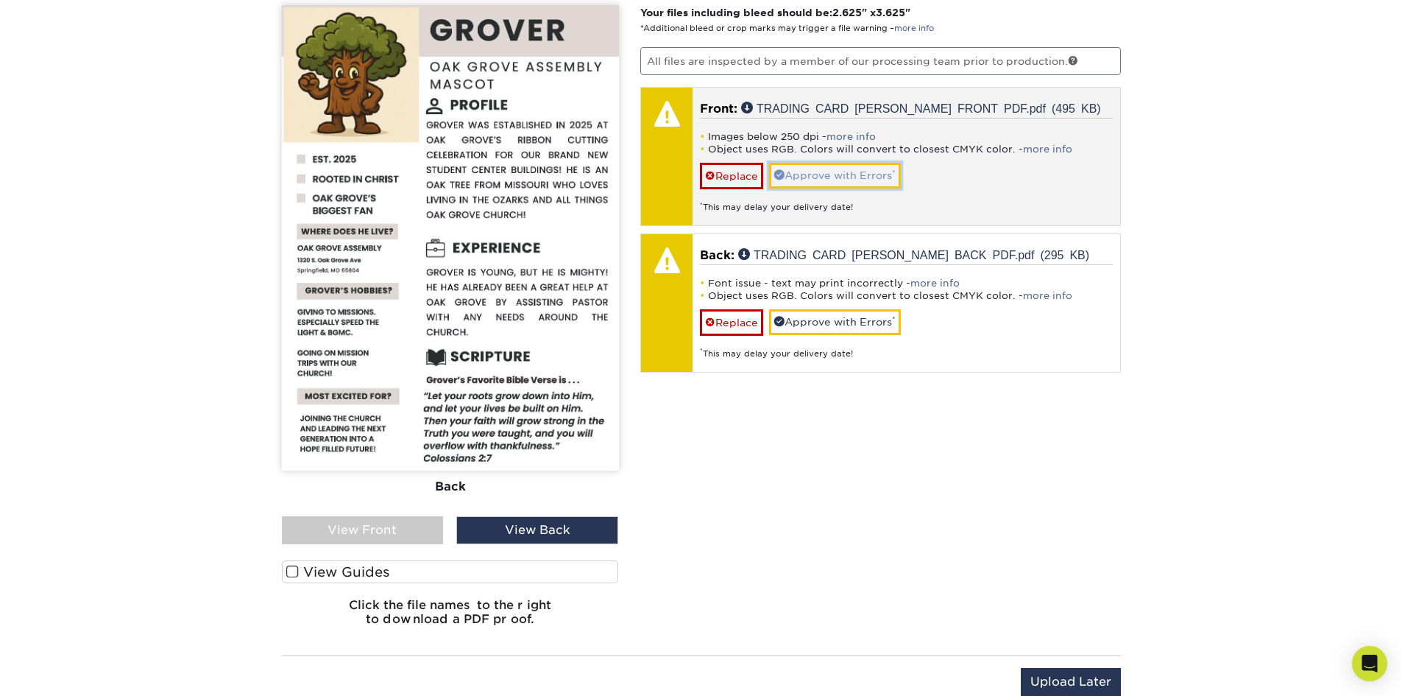
click at [835, 175] on link "Approve with Errors *" at bounding box center [835, 175] width 132 height 25
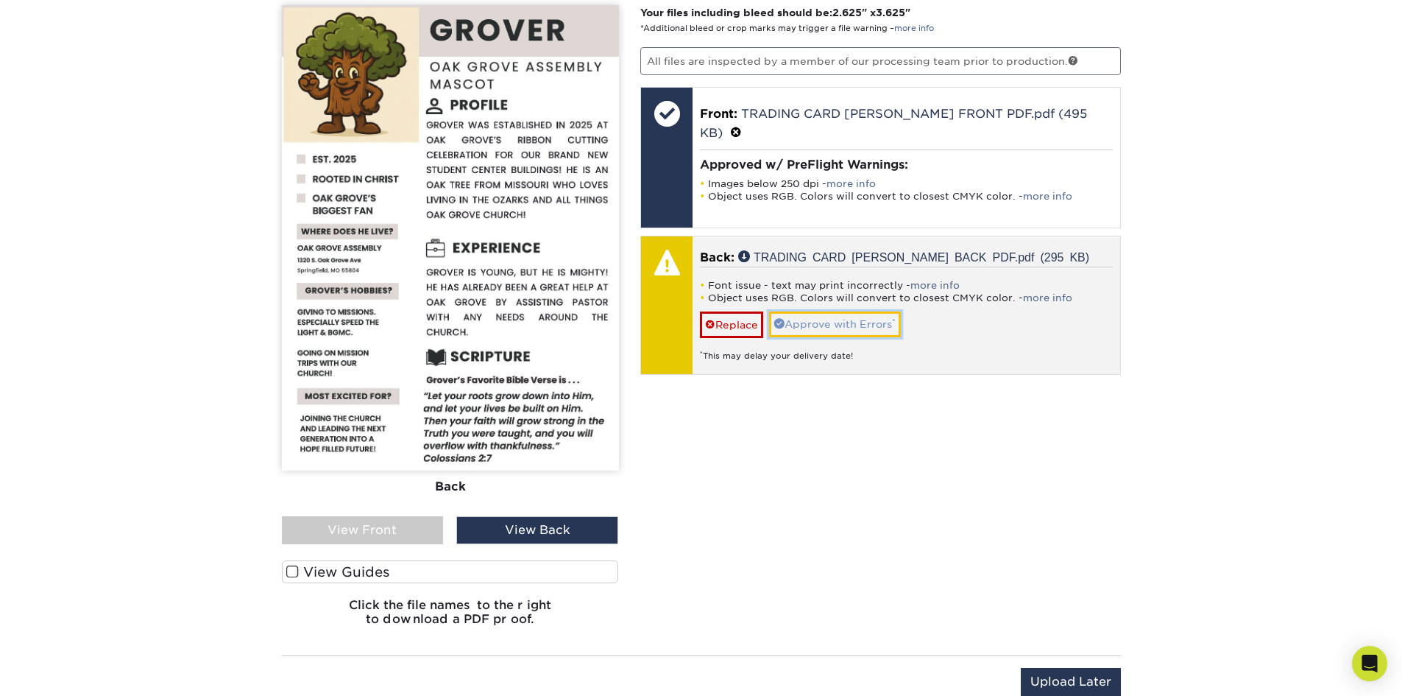
click at [863, 311] on link "Approve with Errors *" at bounding box center [835, 323] width 132 height 25
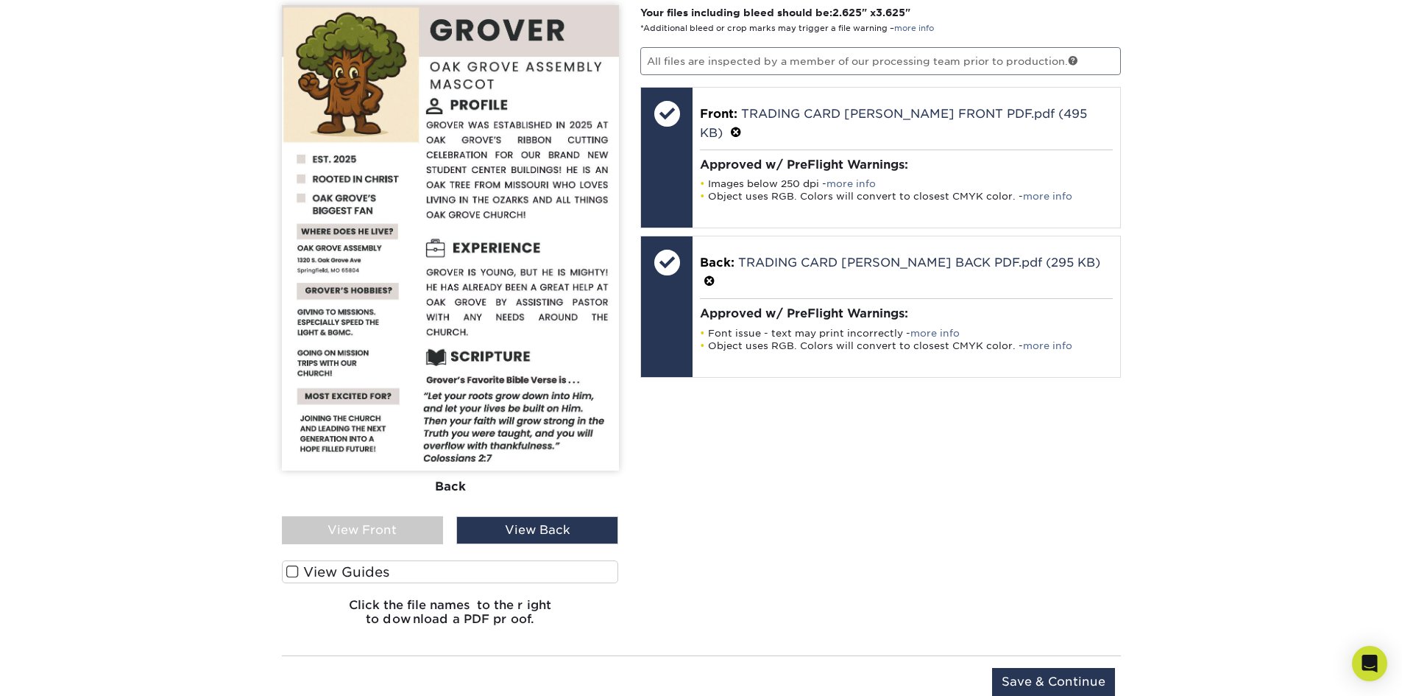
click at [294, 572] on span at bounding box center [292, 572] width 13 height 14
click at [0, 0] on input "View Guides" at bounding box center [0, 0] width 0 height 0
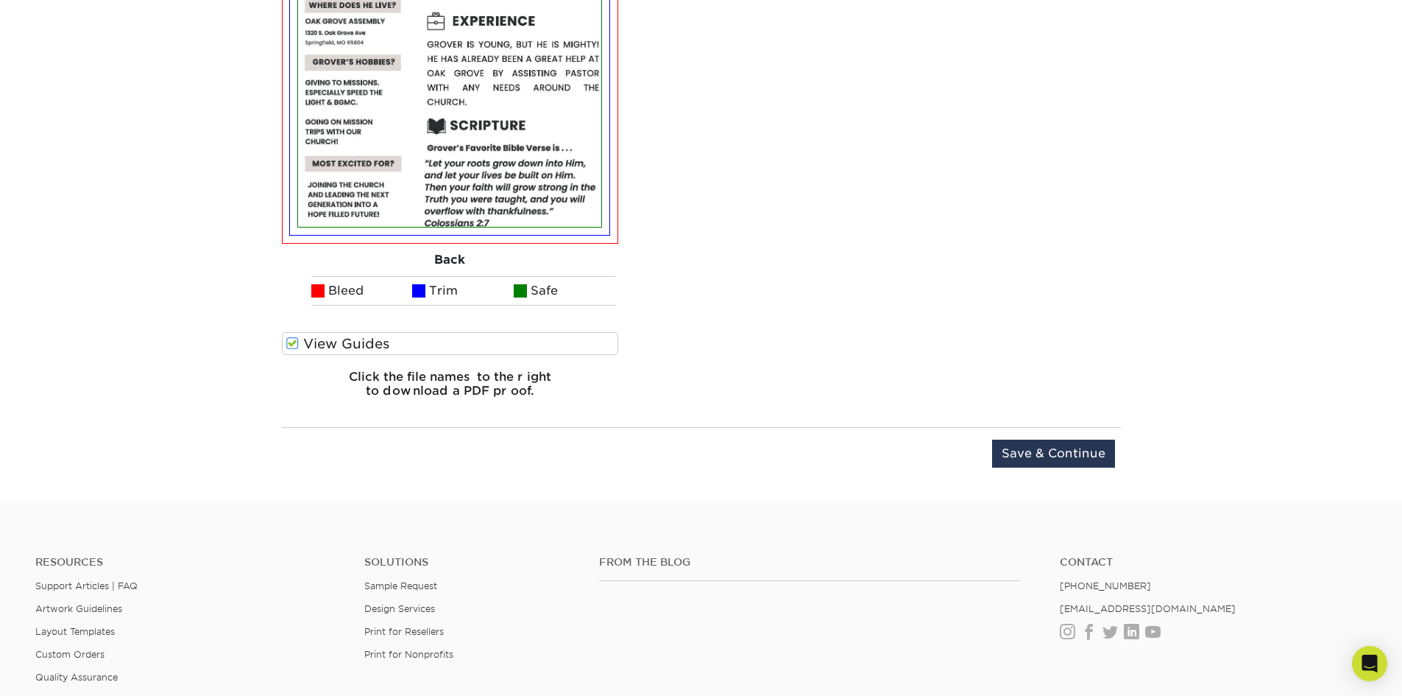
scroll to position [1691, 0]
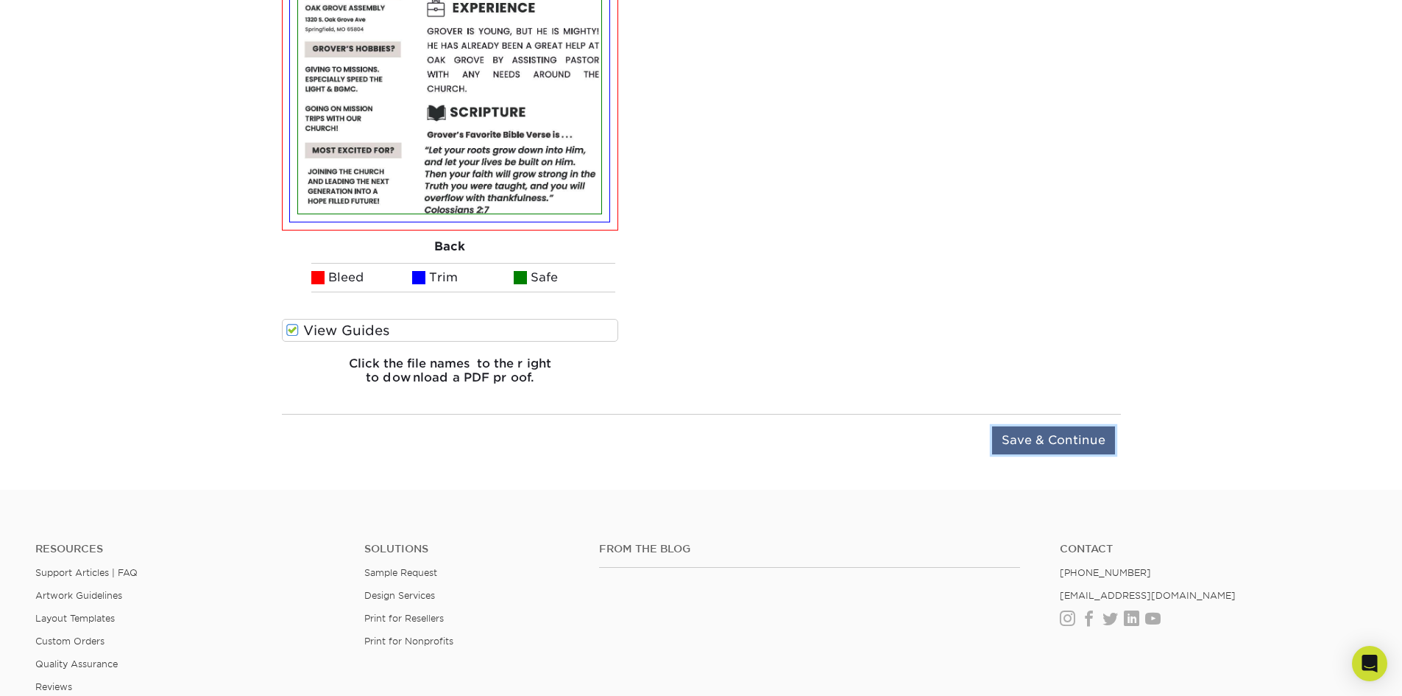
click at [1080, 448] on input "Save & Continue" at bounding box center [1053, 440] width 123 height 28
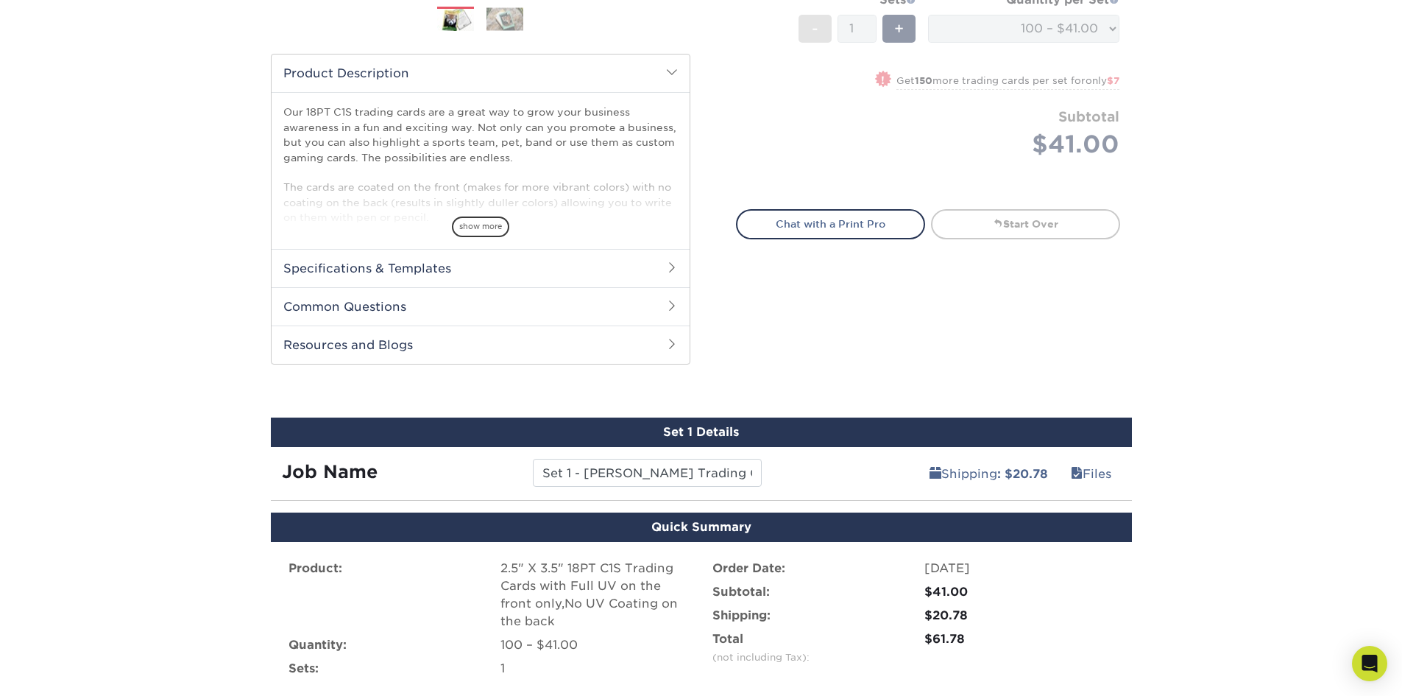
scroll to position [736, 0]
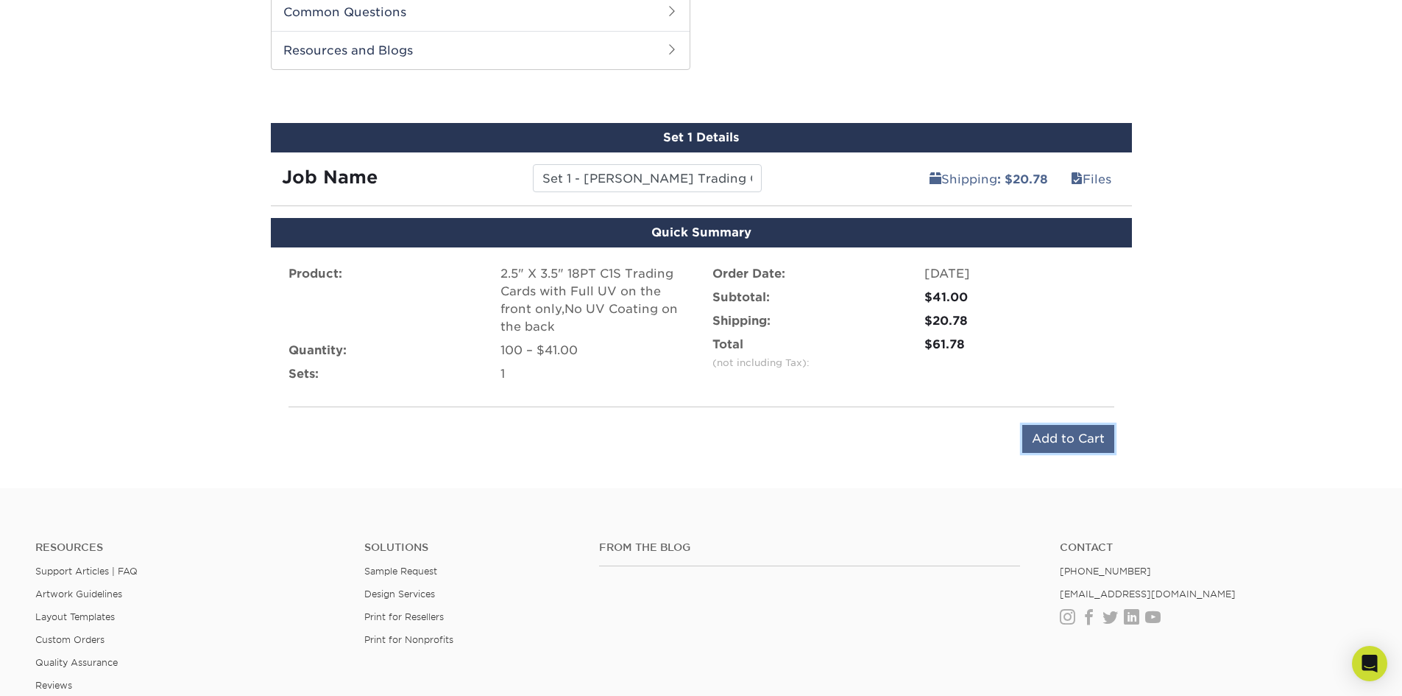
click at [1075, 437] on input "Add to Cart" at bounding box center [1068, 439] width 92 height 28
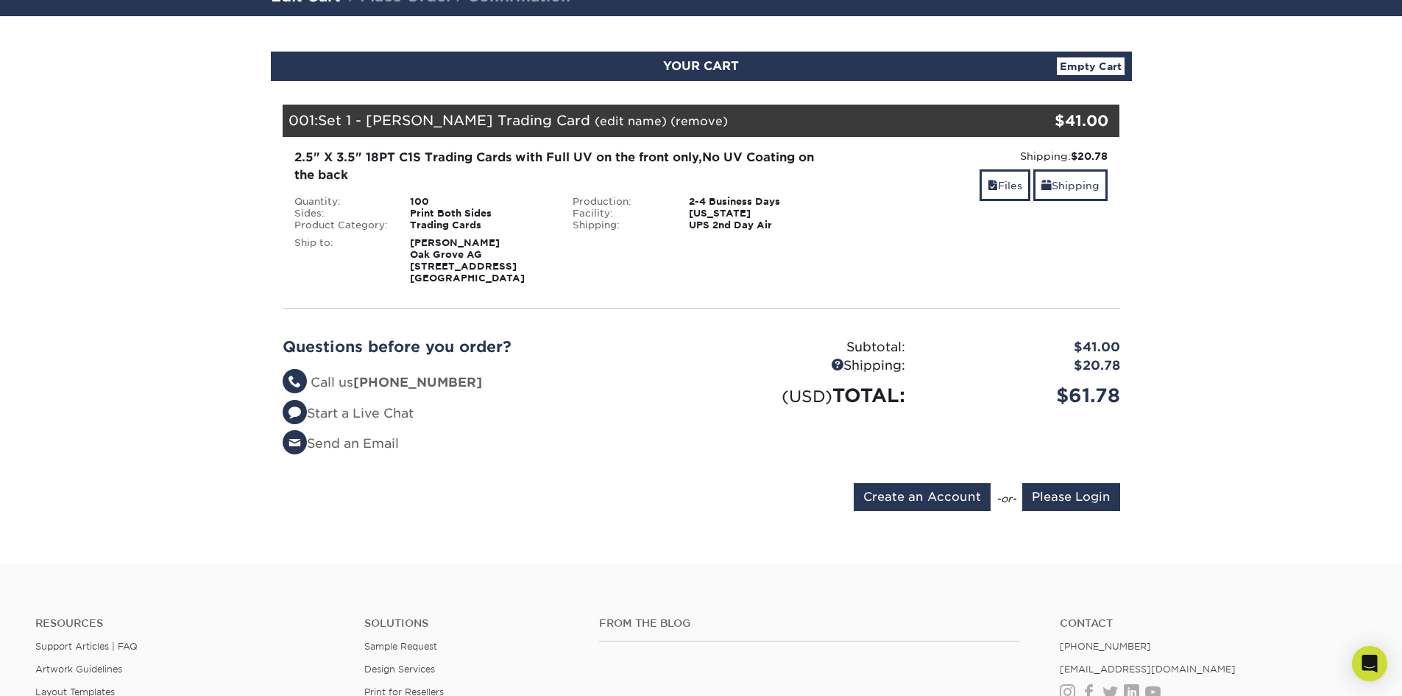
scroll to position [147, 0]
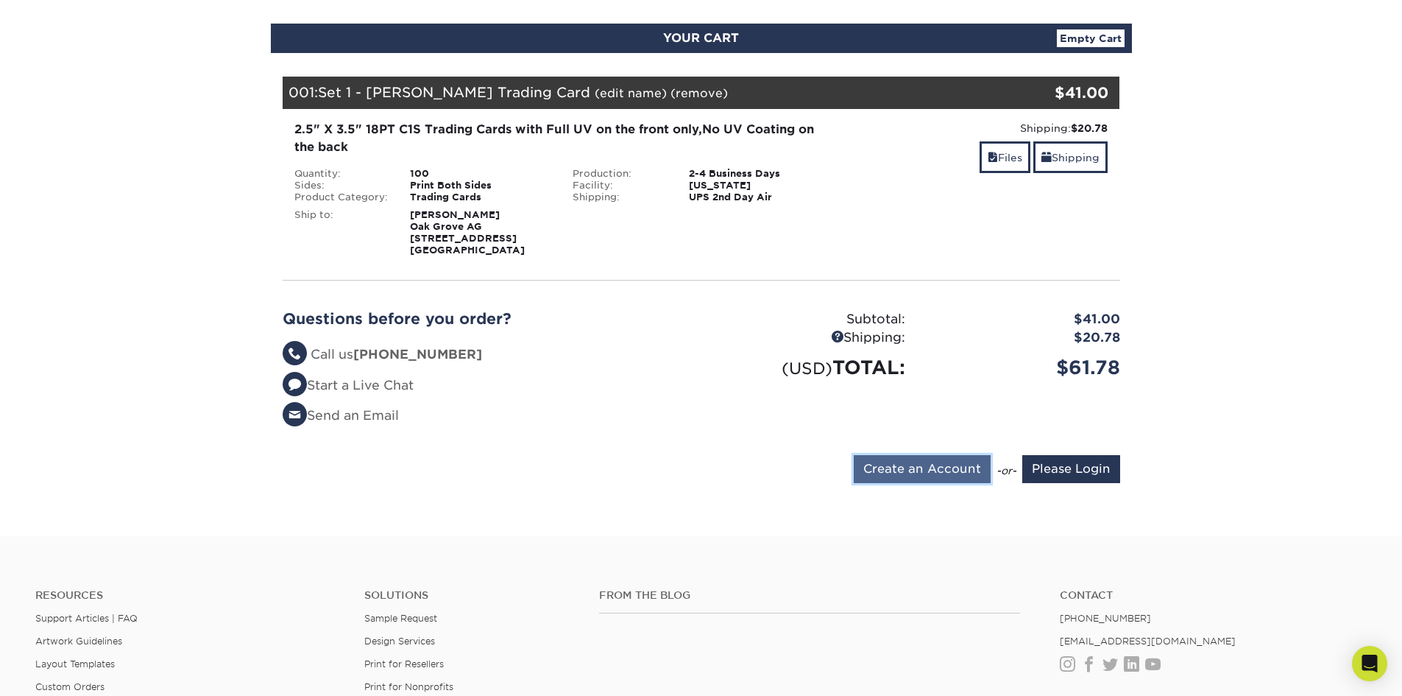
click at [939, 463] on input "Create an Account" at bounding box center [922, 469] width 137 height 28
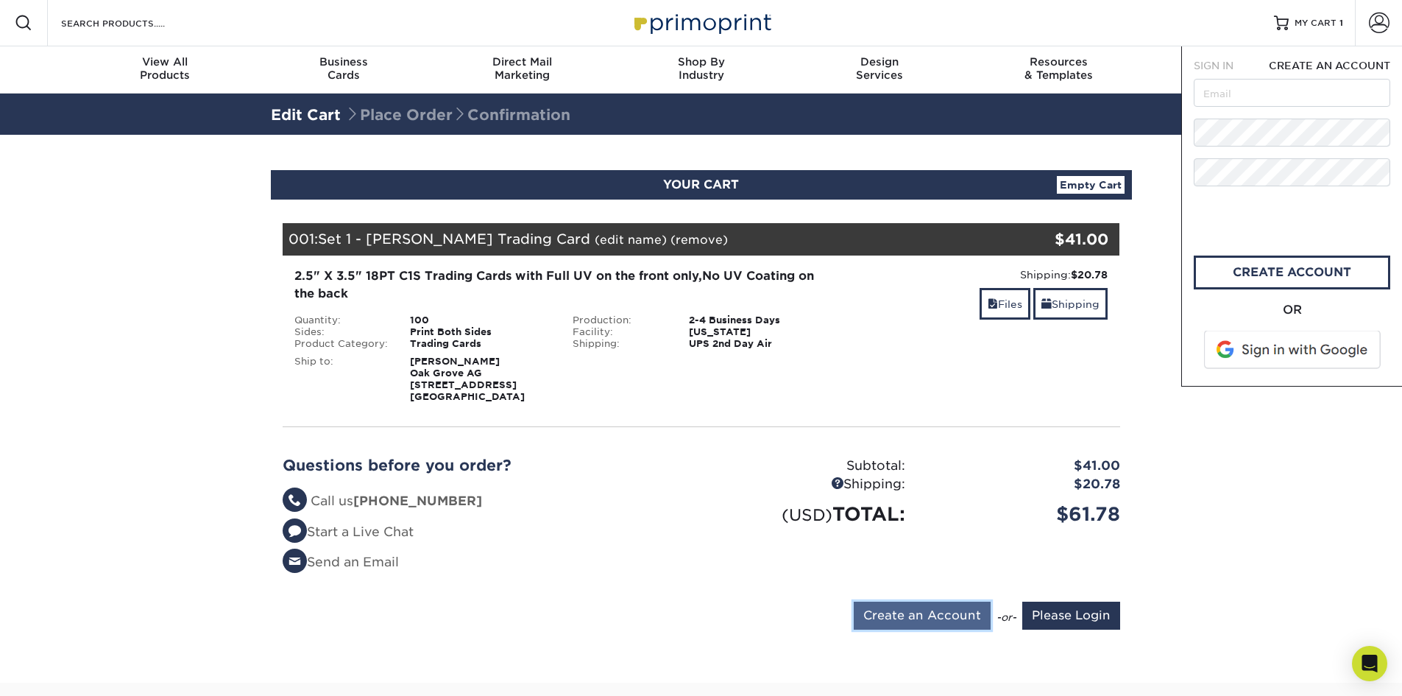
scroll to position [0, 0]
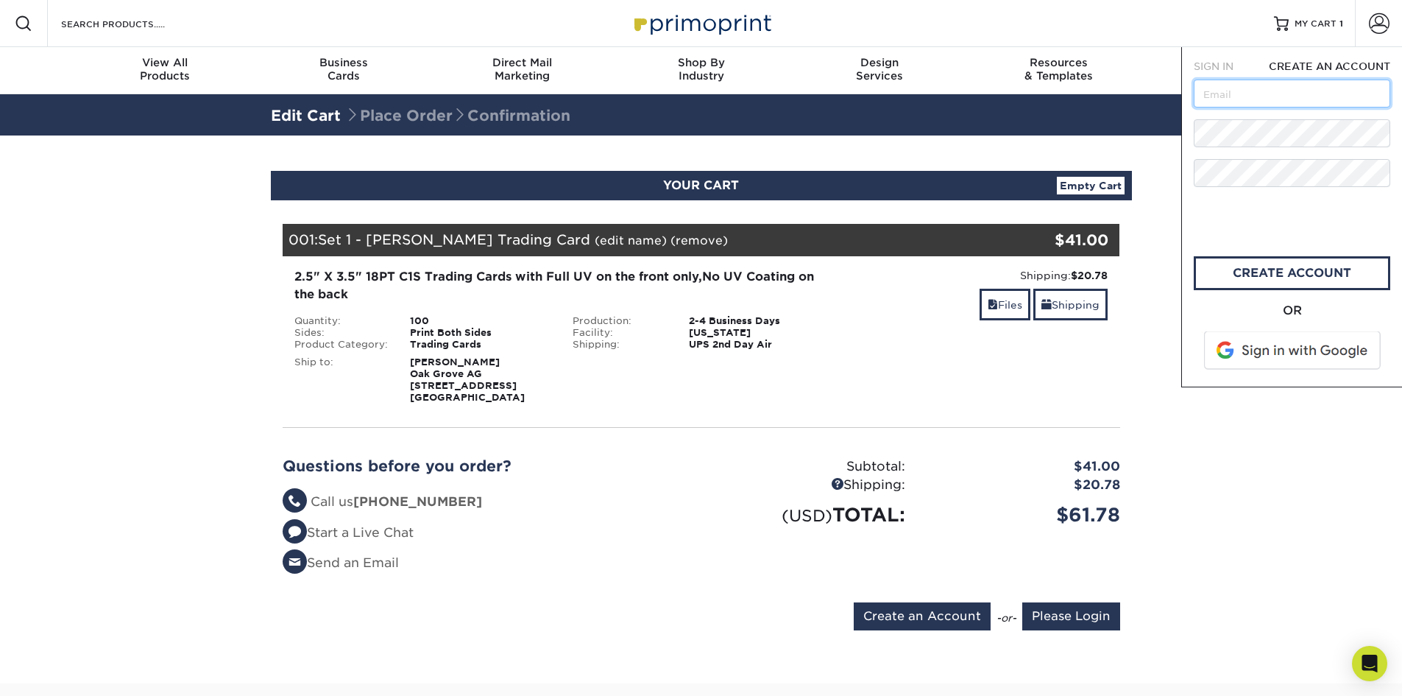
click at [1228, 99] on input "text" at bounding box center [1292, 93] width 197 height 28
type input "C"
type input "cmorein@oakgroveag.org"
click at [1284, 274] on link "create account" at bounding box center [1292, 273] width 197 height 34
click at [1063, 613] on input "Please Login" at bounding box center [1071, 616] width 98 height 28
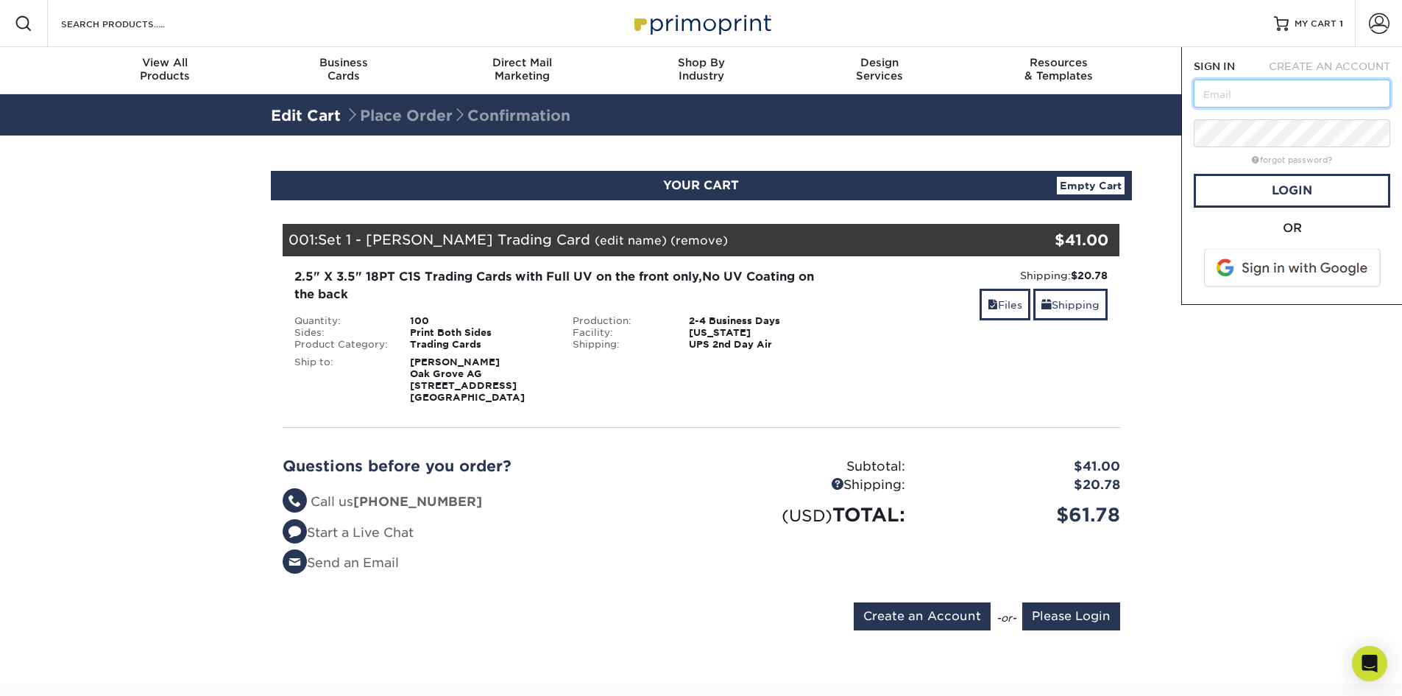
click at [1237, 92] on input "text" at bounding box center [1292, 93] width 197 height 28
type input "cmorein@oakgroveag.org"
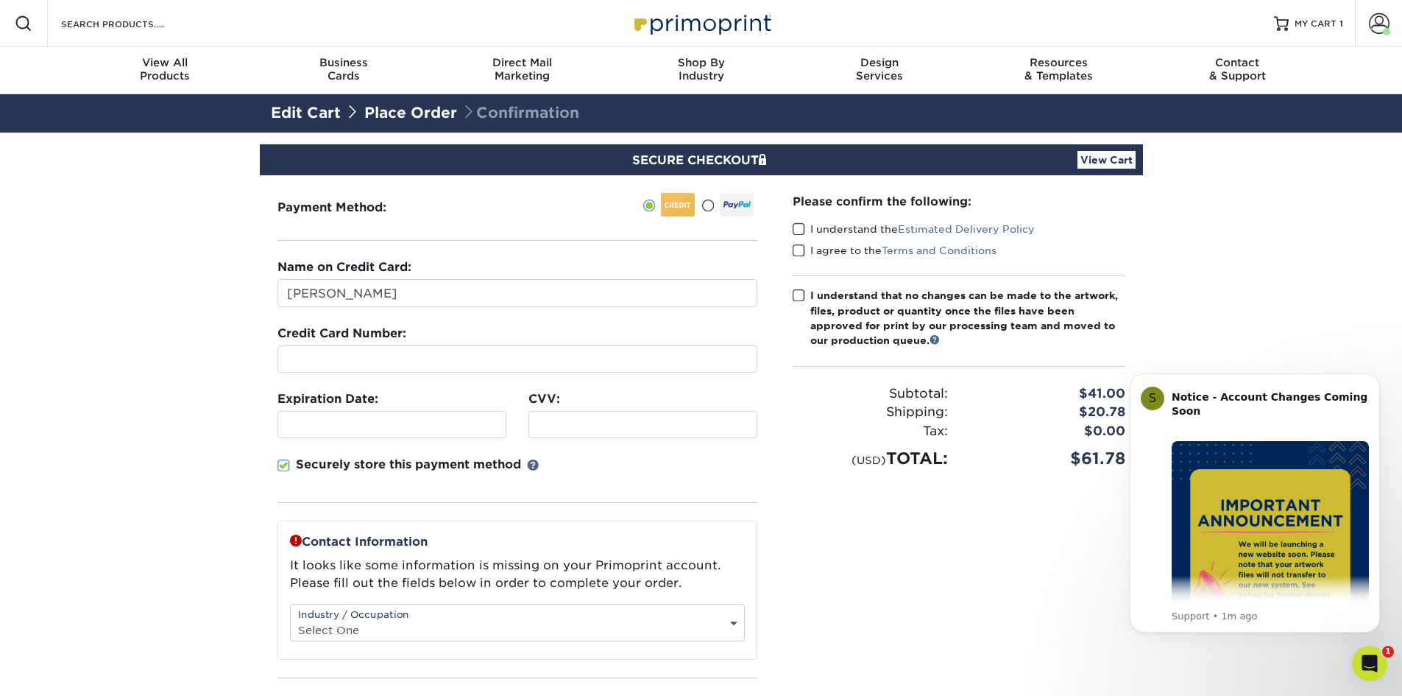
click at [1348, 343] on section "SECURE CHECKOUT View Cart Payment Method: Name on Credit Card:" at bounding box center [701, 511] width 1402 height 759
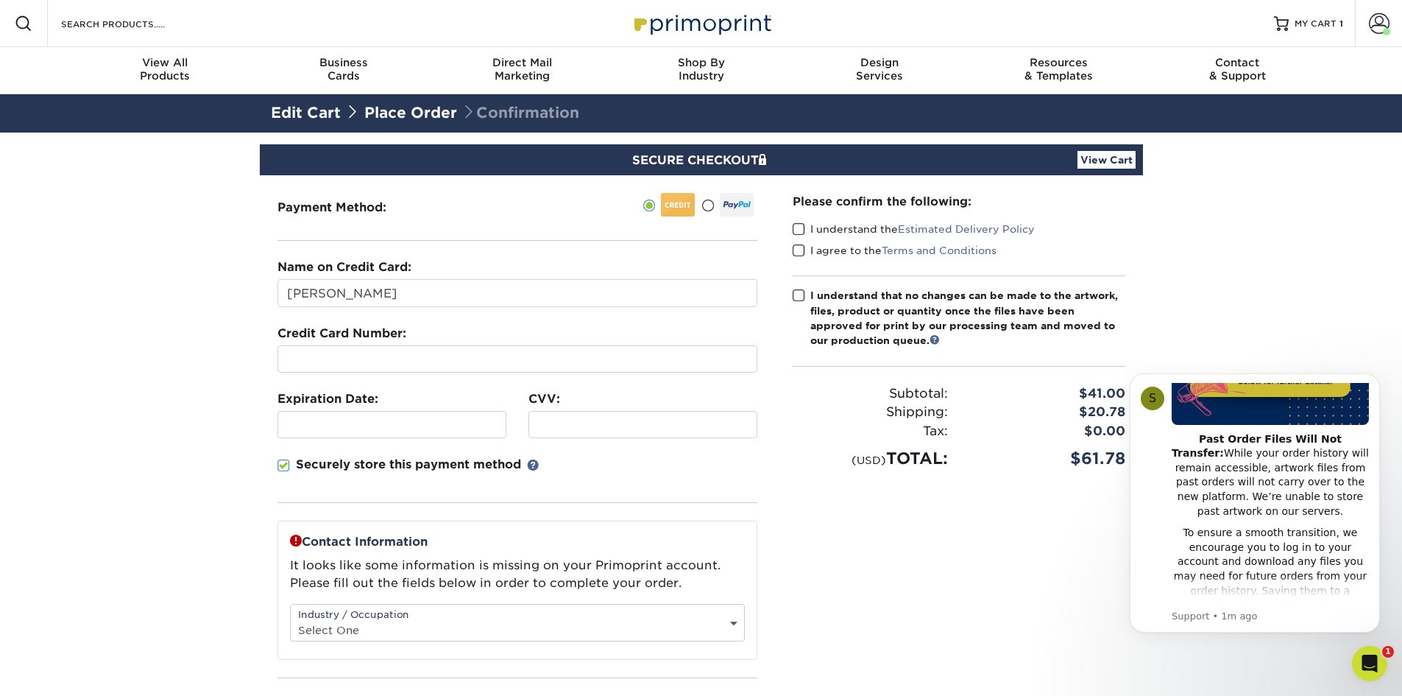
scroll to position [147, 0]
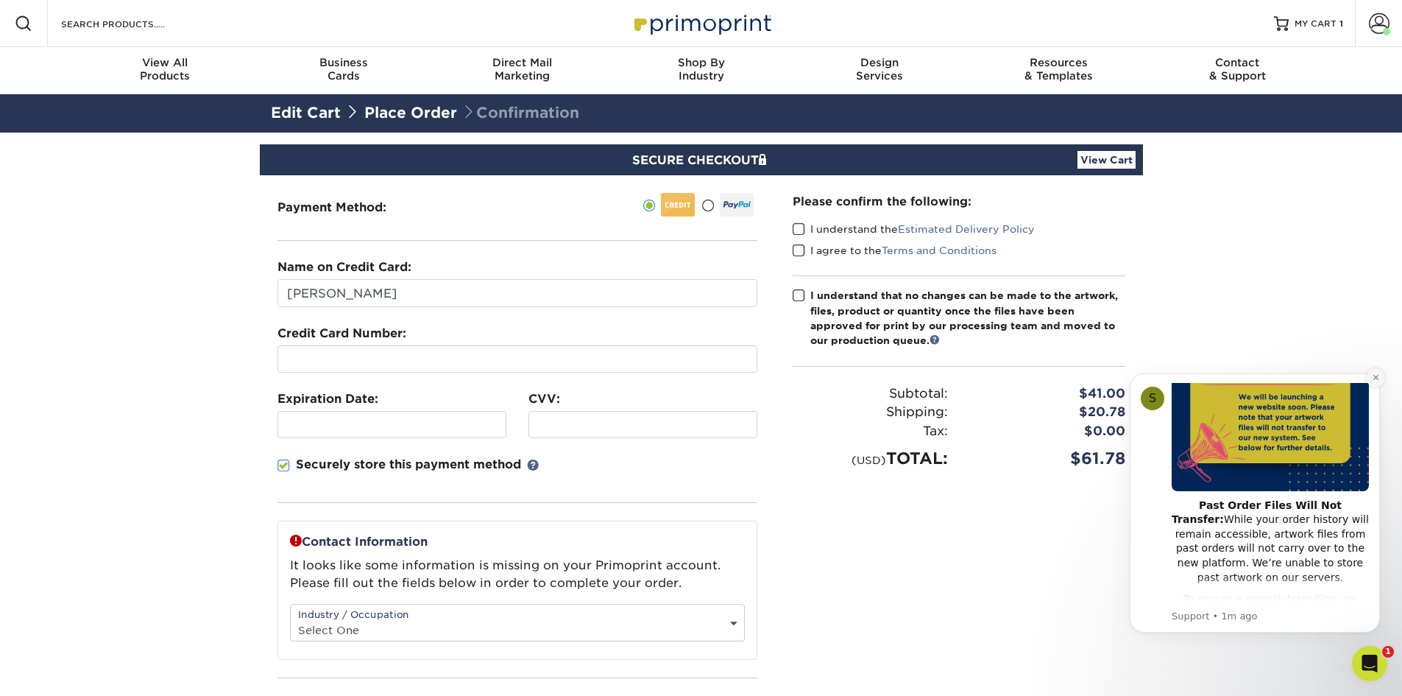
click at [1378, 378] on icon "Dismiss notification" at bounding box center [1376, 377] width 8 height 8
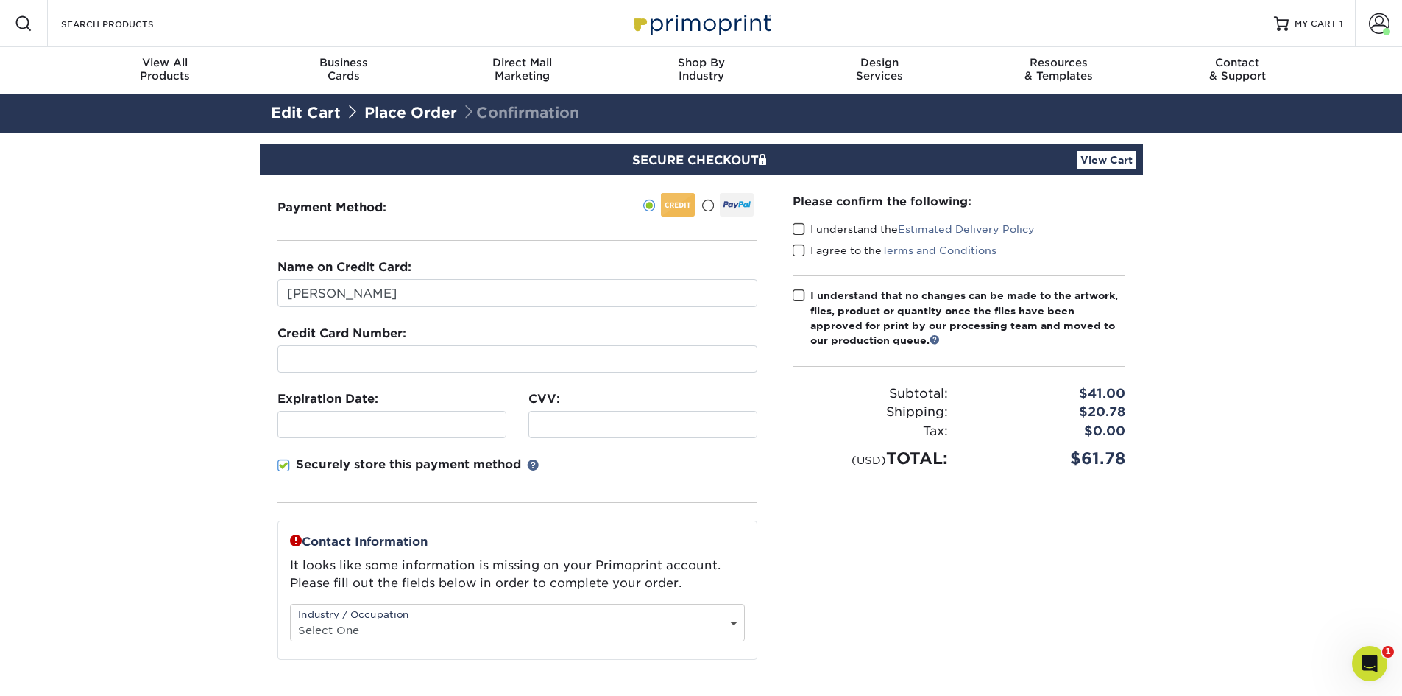
click at [205, 351] on section "SECURE CHECKOUT View Cart Payment Method: Name on Credit Card:" at bounding box center [701, 511] width 1402 height 759
click at [286, 467] on span at bounding box center [283, 466] width 13 height 14
click at [0, 0] on input "Securely store this payment method" at bounding box center [0, 0] width 0 height 0
click at [286, 467] on span at bounding box center [283, 466] width 13 height 14
click at [0, 0] on input "Securely store this payment method" at bounding box center [0, 0] width 0 height 0
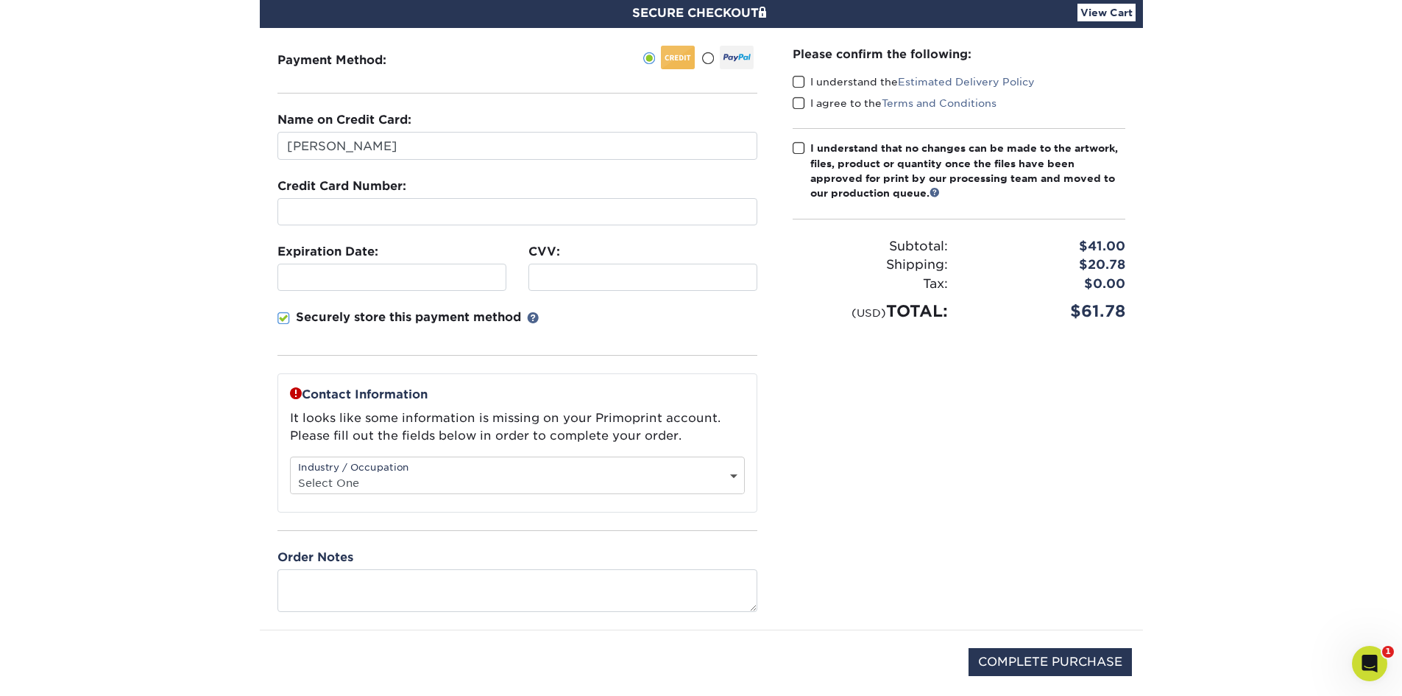
click at [434, 473] on select "Select One Administrative Executive Human Resources Construction Education Ente…" at bounding box center [517, 482] width 453 height 21
select select "20"
click at [291, 472] on select "Select One Administrative Executive Human Resources Construction Education Ente…" at bounding box center [517, 482] width 453 height 21
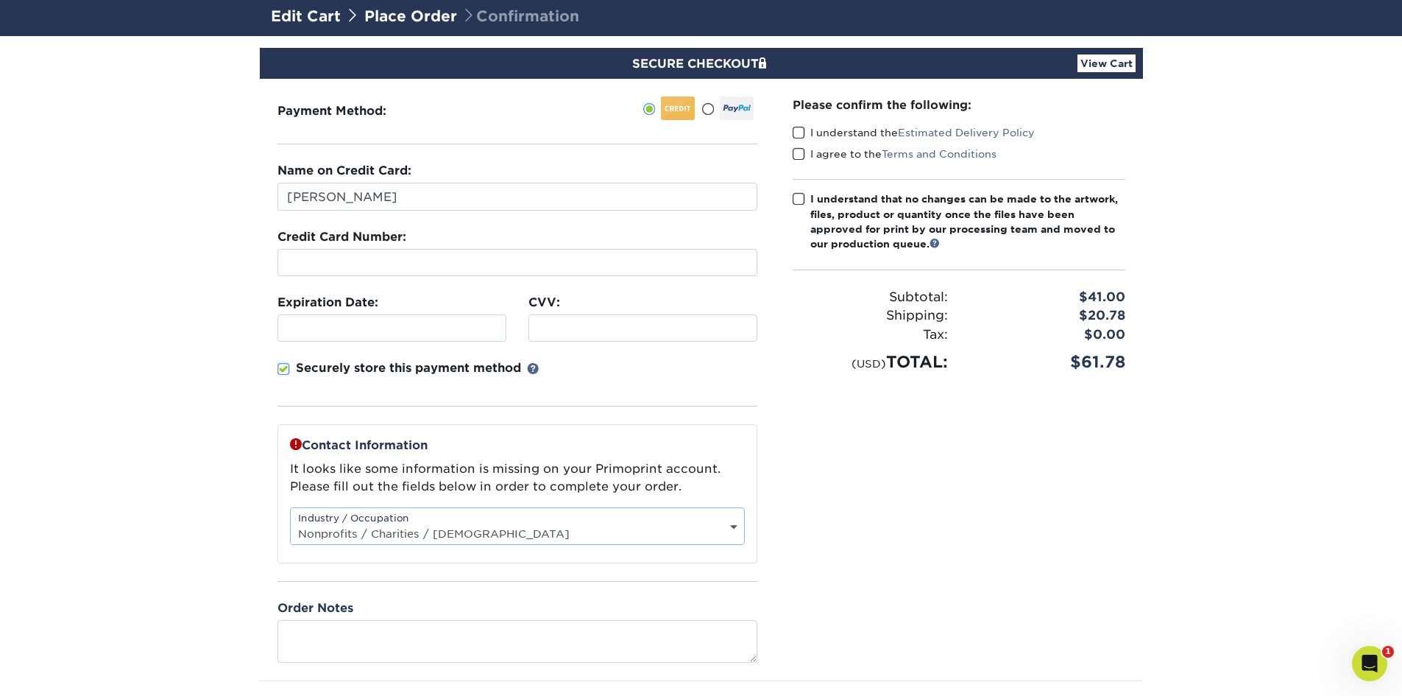
scroll to position [74, 0]
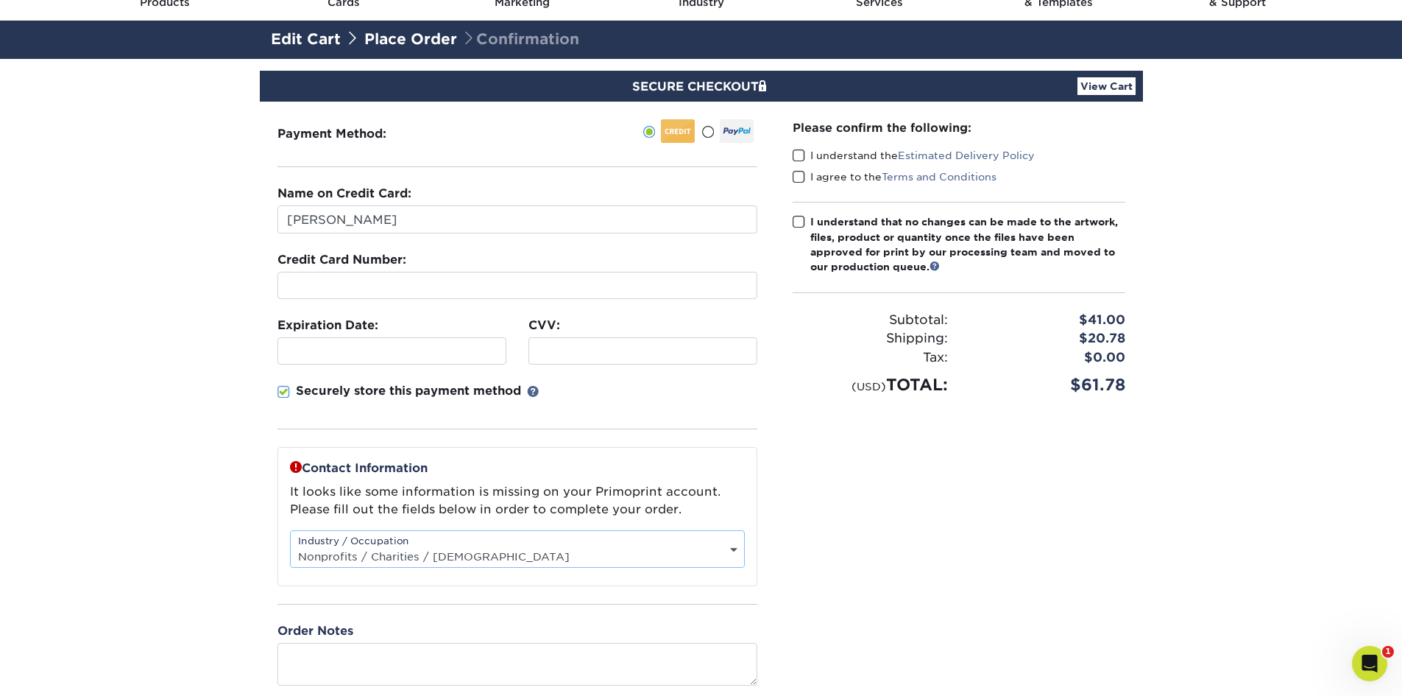
click at [799, 158] on span at bounding box center [799, 156] width 13 height 14
click at [0, 0] on input "I understand the Estimated Delivery Policy" at bounding box center [0, 0] width 0 height 0
click at [796, 176] on span at bounding box center [799, 177] width 13 height 14
click at [0, 0] on input "I agree to the Terms and Conditions" at bounding box center [0, 0] width 0 height 0
click at [799, 222] on span at bounding box center [799, 222] width 13 height 14
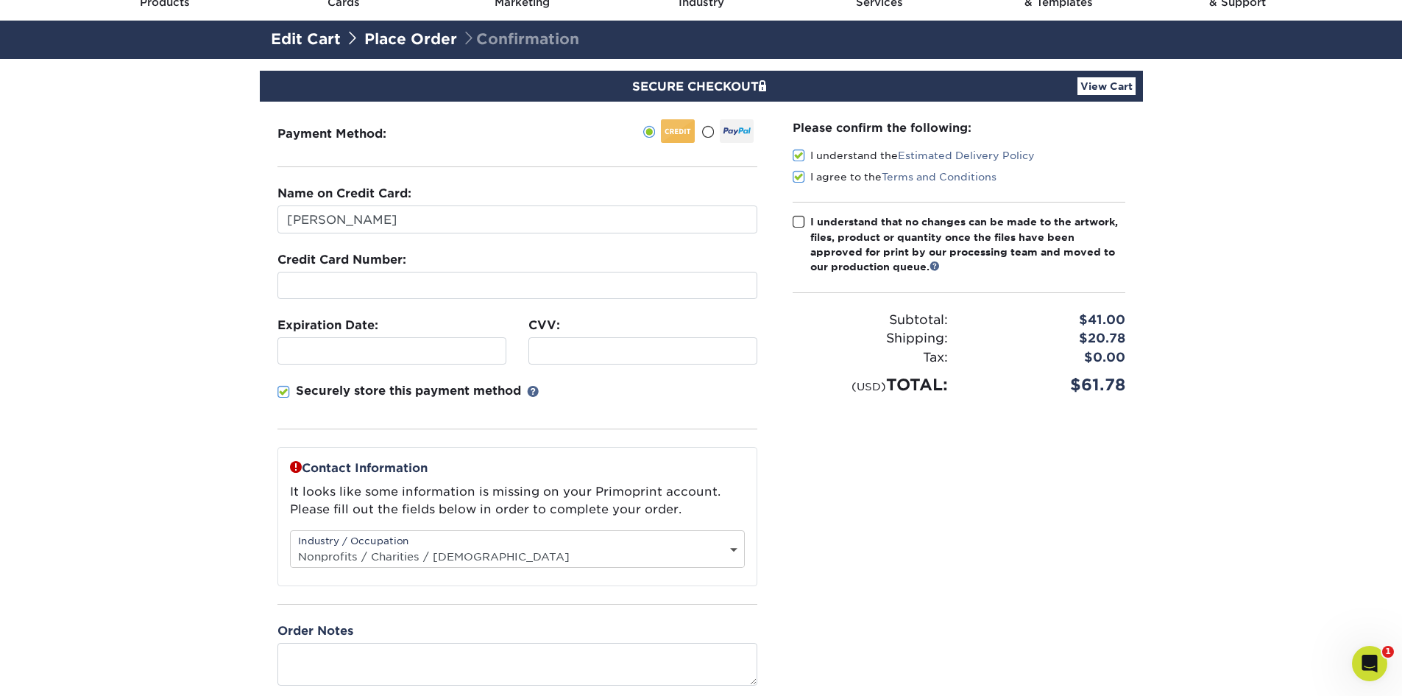
click at [0, 0] on input "I understand that no changes can be made to the artwork, files, product or quan…" at bounding box center [0, 0] width 0 height 0
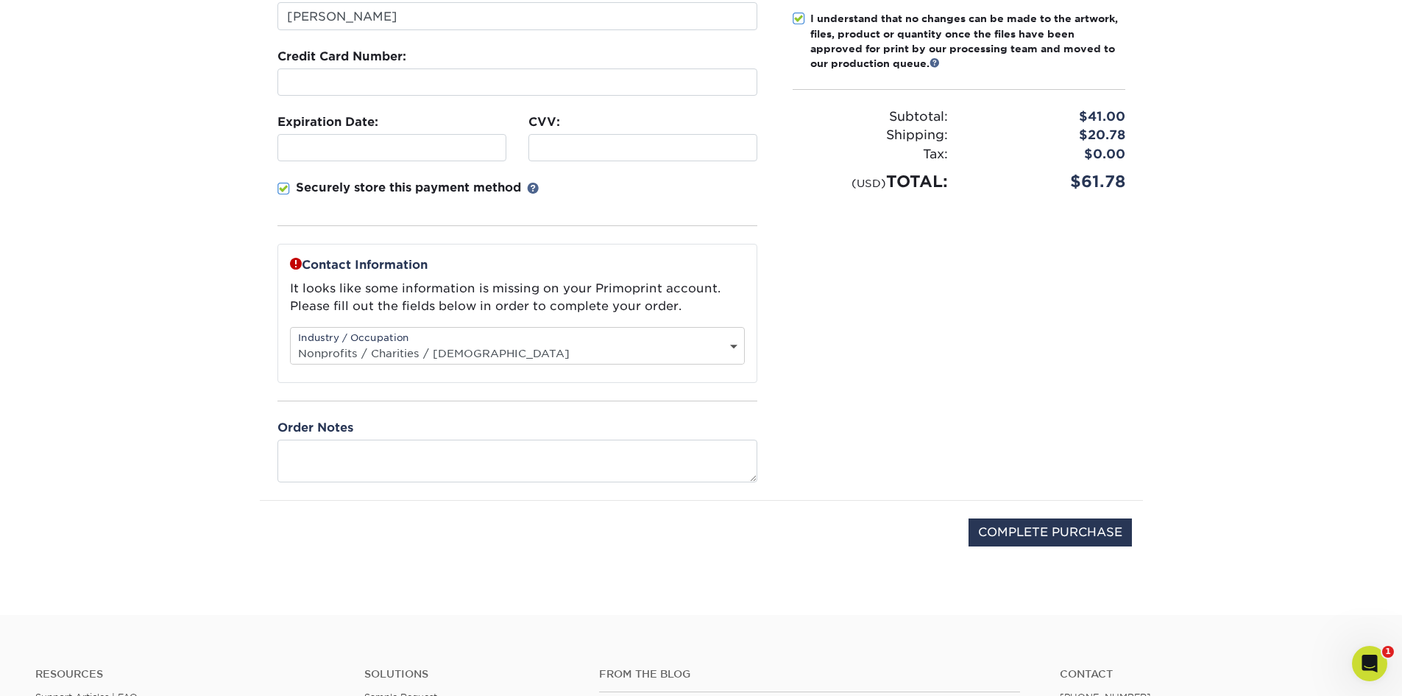
scroll to position [294, 0]
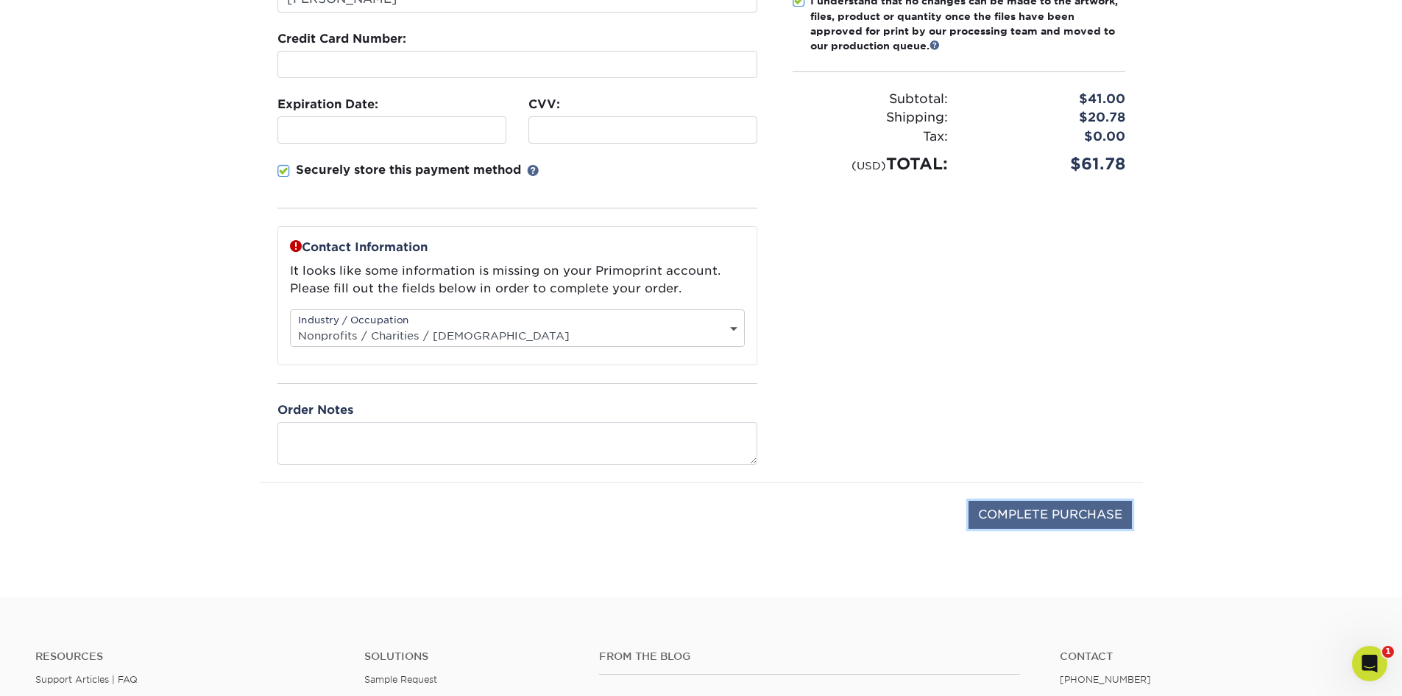
click at [1047, 512] on input "COMPLETE PURCHASE" at bounding box center [1050, 514] width 163 height 28
type input "PROCESSING, PLEASE WAIT..."
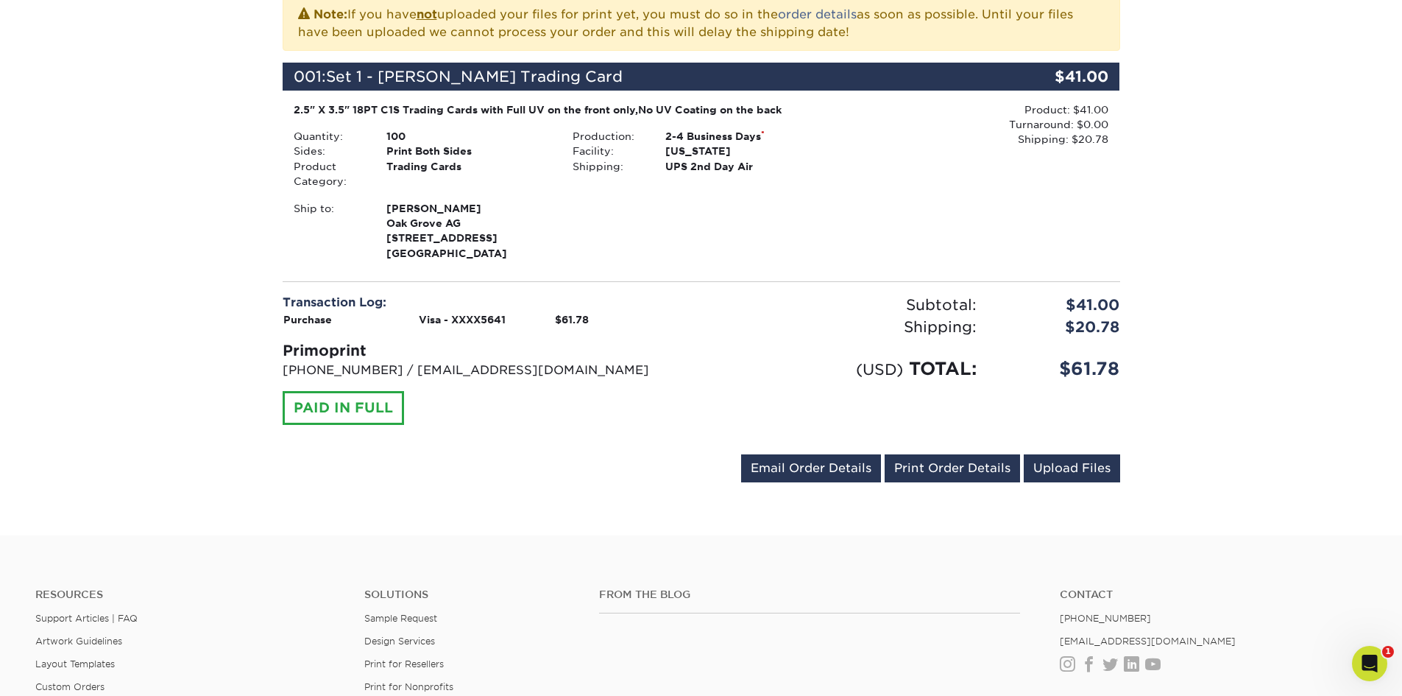
scroll to position [368, 0]
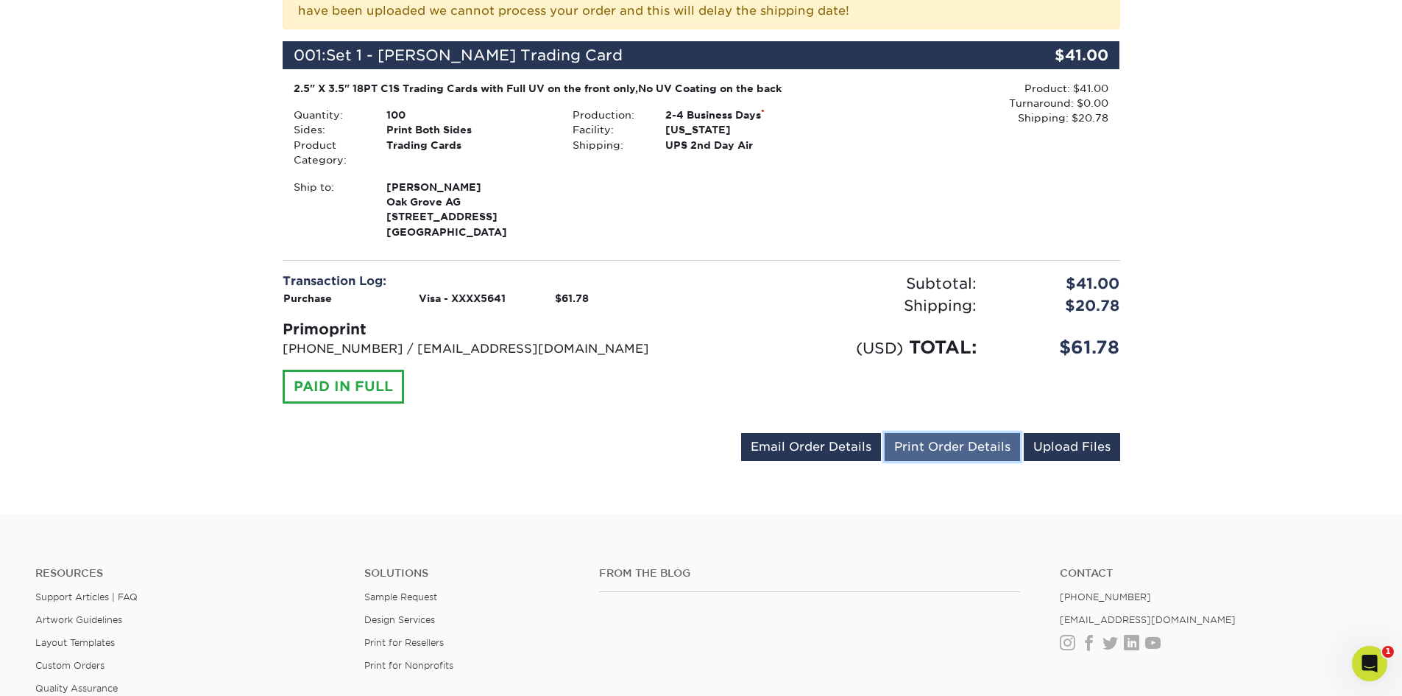
click at [955, 451] on link "Print Order Details" at bounding box center [952, 447] width 135 height 28
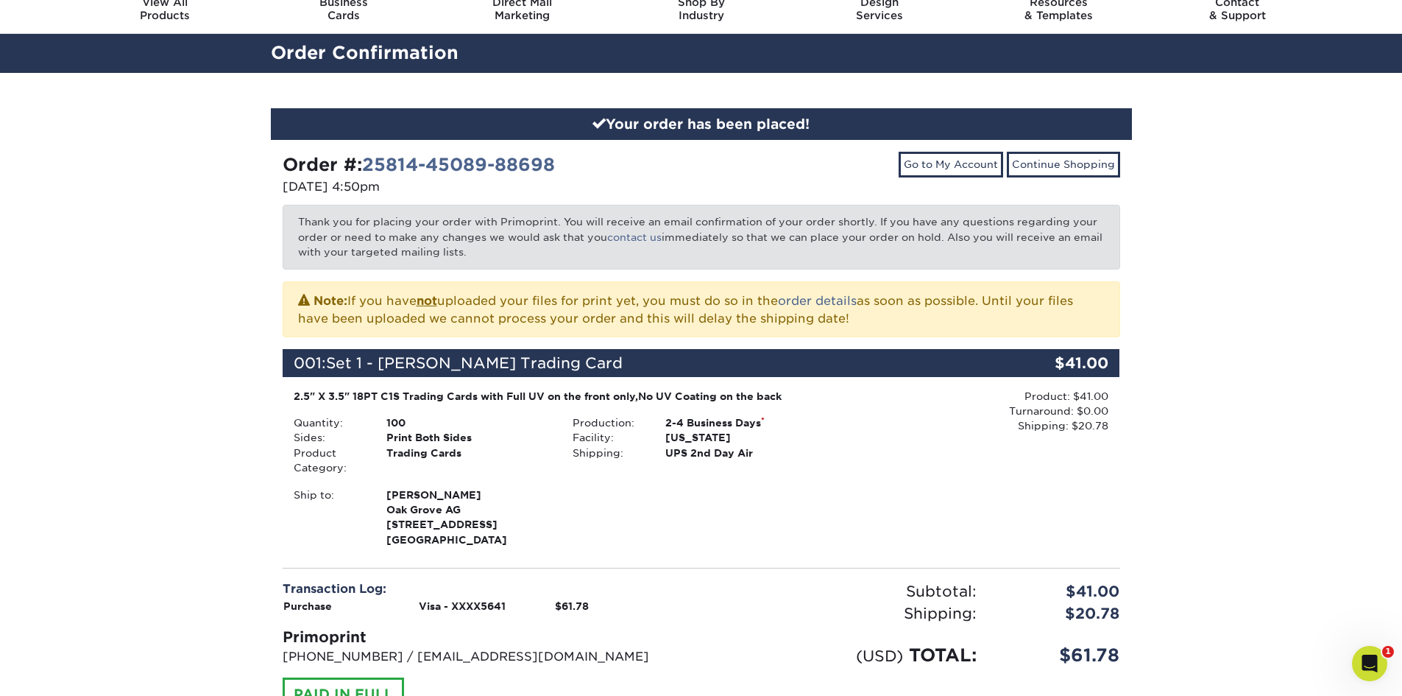
scroll to position [0, 0]
